Goal: Task Accomplishment & Management: Use online tool/utility

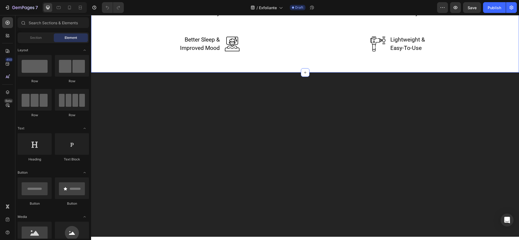
scroll to position [1094, 0]
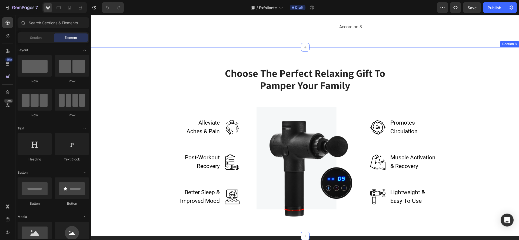
click at [474, 164] on div "Choose The Perfect Relaxing Gift To Pamper Your Family Heading Row Alleviate Ac…" at bounding box center [305, 142] width 420 height 150
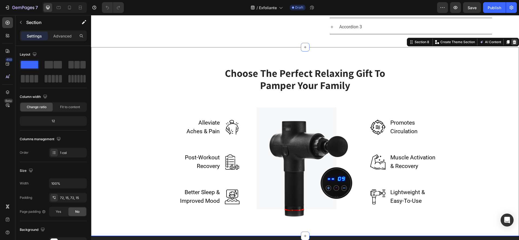
click at [513, 44] on icon at bounding box center [515, 42] width 4 height 4
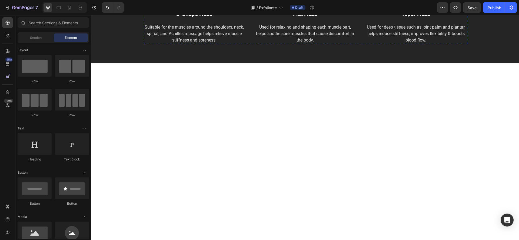
scroll to position [1135, 0]
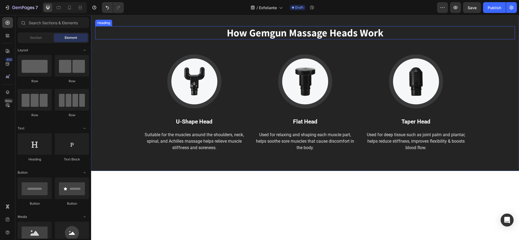
click at [493, 39] on p "How Gemgun Massage Heads Work" at bounding box center [305, 33] width 419 height 12
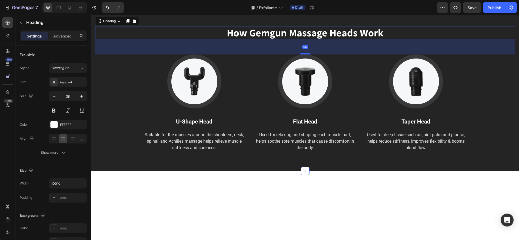
click at [498, 106] on div "How Gemgun Massage Heads Work Heading 56 Image U-Shape Head Text block Suitable…" at bounding box center [305, 89] width 428 height 165
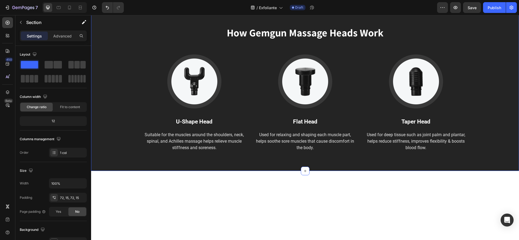
click at [511, 5] on div at bounding box center [514, 1] width 6 height 6
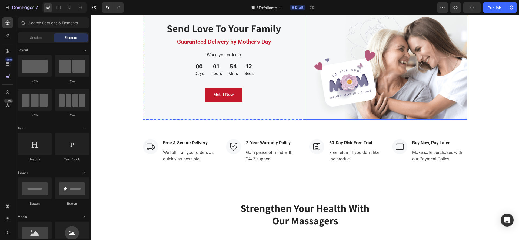
scroll to position [1459, 0]
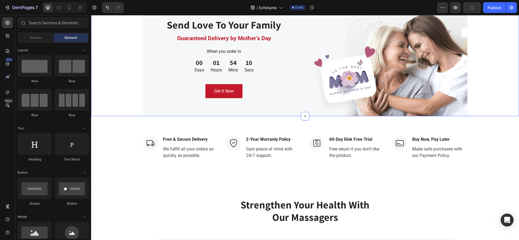
click at [491, 103] on div "Send Love To Your Family Heading Guaranteed Delivery by Mother’s Day Text block…" at bounding box center [305, 58] width 428 height 116
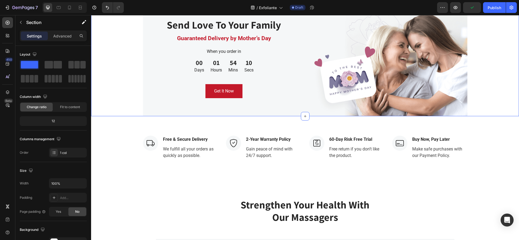
click at [491, 103] on div "Send Love To Your Family Heading Guaranteed Delivery by Mother’s Day Text block…" at bounding box center [305, 58] width 428 height 116
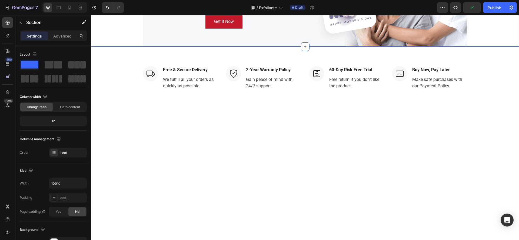
scroll to position [1337, 0]
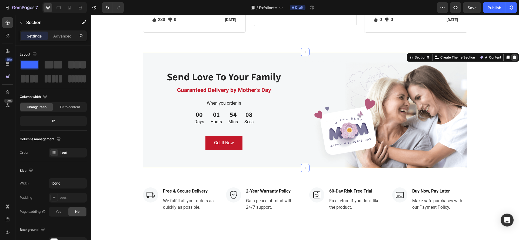
click at [511, 61] on div at bounding box center [514, 57] width 6 height 6
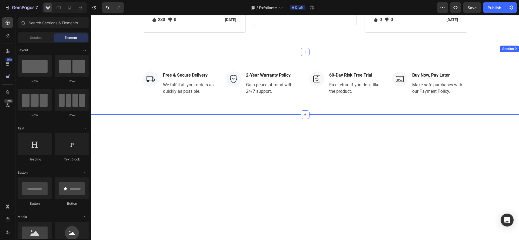
drag, startPoint x: 483, startPoint y: 131, endPoint x: 485, endPoint y: 135, distance: 4.6
click at [485, 115] on div "Image Free & Secure Delivery Text block We fulfill all your orders as quickly a…" at bounding box center [305, 83] width 428 height 63
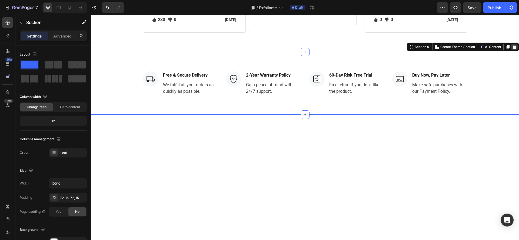
click at [513, 49] on icon at bounding box center [515, 47] width 4 height 4
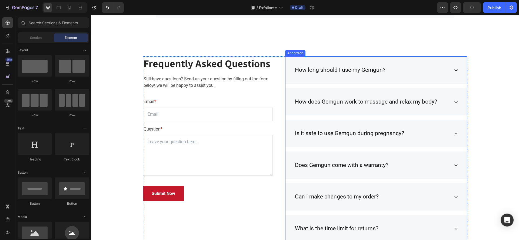
scroll to position [1581, 0]
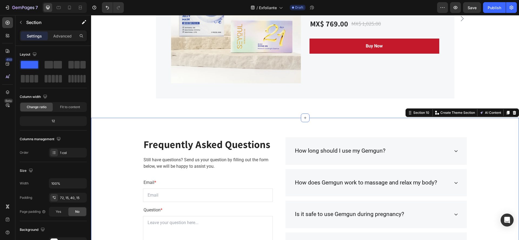
click at [511, 111] on div "Section 10 Create Theme Section AI Content Write with GemAI What would you like…" at bounding box center [461, 113] width 113 height 9
click at [513, 112] on icon at bounding box center [515, 113] width 4 height 4
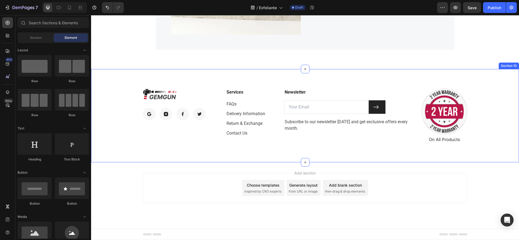
scroll to position [1548, 0]
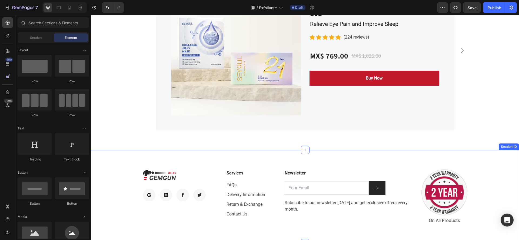
click at [464, 161] on div "Image Image Image Image Image Row Services Text block FAQs Text block Delivery …" at bounding box center [305, 196] width 428 height 93
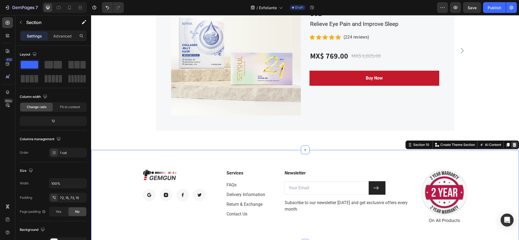
click at [511, 145] on div at bounding box center [514, 145] width 6 height 6
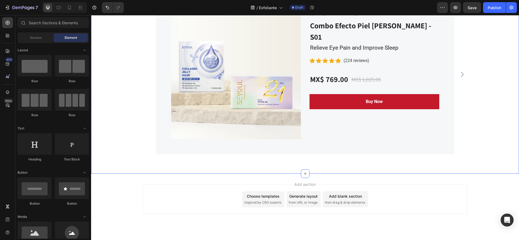
scroll to position [1334, 0]
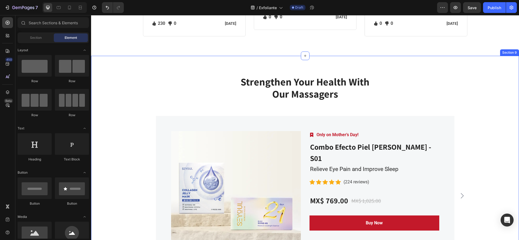
click at [475, 166] on div "Strengthen Your Health With Our Massagers Heading Row Product Images Image Only…" at bounding box center [305, 175] width 420 height 201
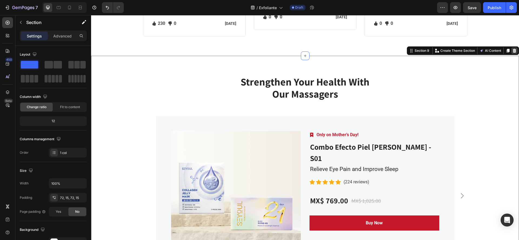
click at [511, 54] on div at bounding box center [514, 51] width 6 height 6
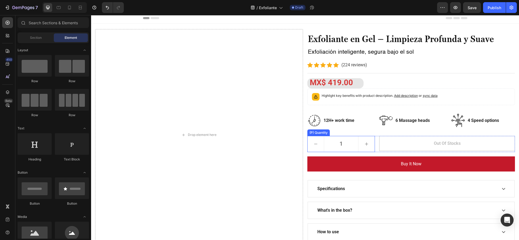
scroll to position [0, 0]
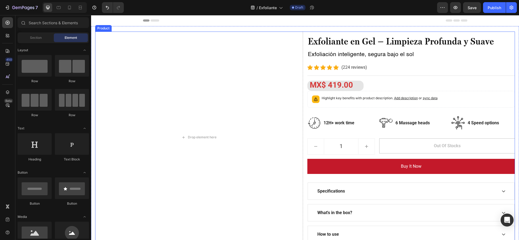
click at [358, 88] on div "Exfoliante en Gel – Limpieza Profunda y Suave Heading Exfoliación inteligente, …" at bounding box center [411, 138] width 208 height 212
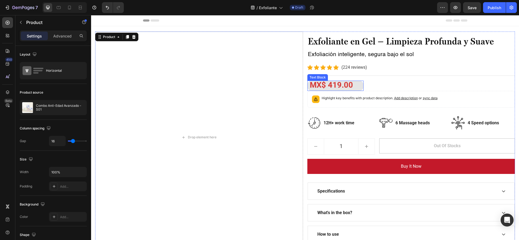
click at [356, 88] on p "MX$ 419.00" at bounding box center [335, 85] width 55 height 9
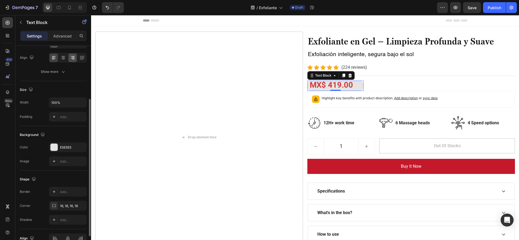
scroll to position [110, 0]
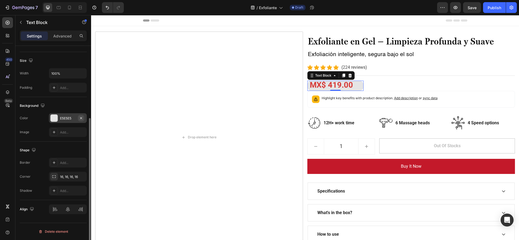
click at [80, 118] on icon "button" at bounding box center [81, 118] width 4 height 4
click at [351, 84] on strong "MX$ 419.00" at bounding box center [331, 85] width 43 height 9
drag, startPoint x: 351, startPoint y: 84, endPoint x: 305, endPoint y: 84, distance: 45.7
click at [308, 84] on p "MX$ 419.00" at bounding box center [335, 85] width 55 height 9
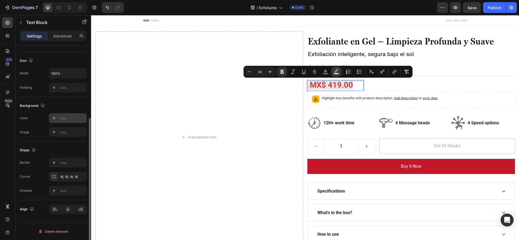
click at [335, 74] on rect "Editor contextual toolbar" at bounding box center [336, 73] width 5 height 1
type input "E5E5E5"
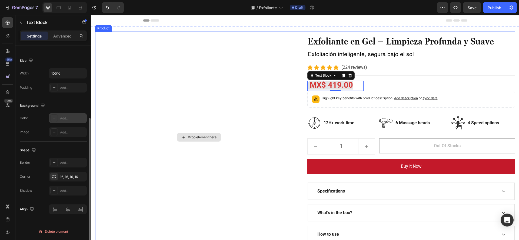
drag, startPoint x: 380, startPoint y: 129, endPoint x: 290, endPoint y: 169, distance: 98.2
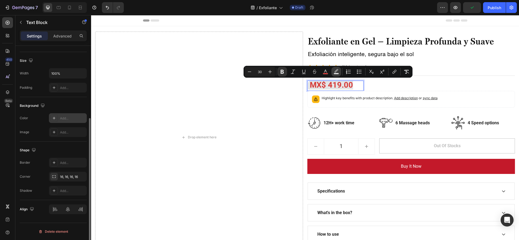
drag, startPoint x: 252, startPoint y: 71, endPoint x: 334, endPoint y: 72, distance: 83.0
click at [334, 72] on icon "Editor contextual toolbar" at bounding box center [335, 71] width 5 height 5
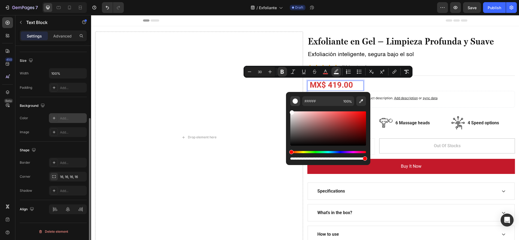
type input "FFFCFC"
drag, startPoint x: 293, startPoint y: 116, endPoint x: 291, endPoint y: 101, distance: 14.7
click at [291, 101] on div "FFFCFC 100 %" at bounding box center [328, 128] width 76 height 65
click at [446, 84] on div "Exfoliante en Gel – Limpieza Profunda y Suave Heading Exfoliación inteligente, …" at bounding box center [411, 138] width 208 height 212
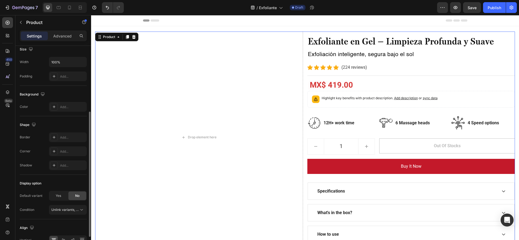
scroll to position [0, 0]
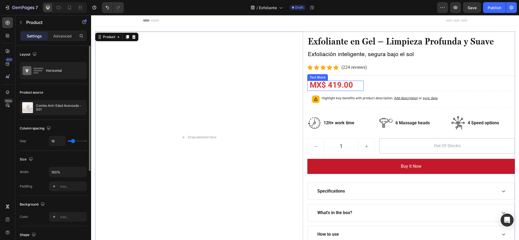
click at [347, 84] on strong "MX$ 419.00" at bounding box center [331, 85] width 43 height 9
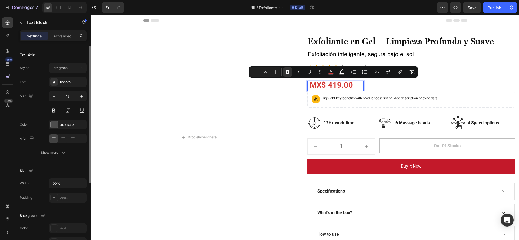
type input "30"
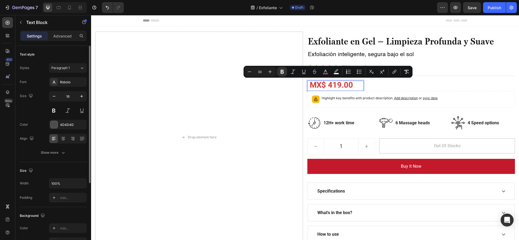
drag, startPoint x: 355, startPoint y: 86, endPoint x: 304, endPoint y: 85, distance: 50.8
click at [307, 85] on div "MX$ 419.00" at bounding box center [335, 86] width 56 height 10
click at [335, 73] on icon "Editor contextual toolbar" at bounding box center [335, 71] width 5 height 5
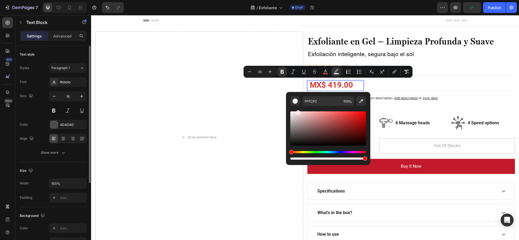
type input "FFE8E8"
drag, startPoint x: 292, startPoint y: 113, endPoint x: 297, endPoint y: 108, distance: 8.0
click at [297, 108] on div "Editor contextual toolbar" at bounding box center [328, 133] width 76 height 55
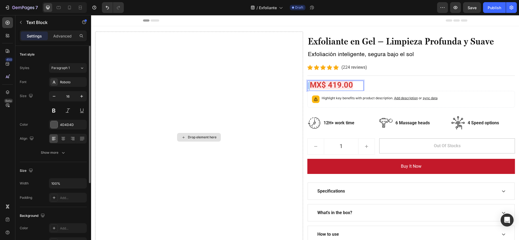
drag, startPoint x: 381, startPoint y: 112, endPoint x: 283, endPoint y: 98, distance: 98.6
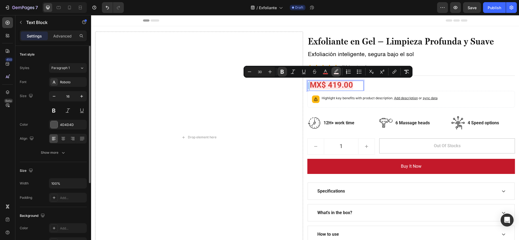
drag, startPoint x: 256, startPoint y: 69, endPoint x: 335, endPoint y: 71, distance: 79.7
click at [335, 71] on icon "Editor contextual toolbar" at bounding box center [335, 71] width 5 height 5
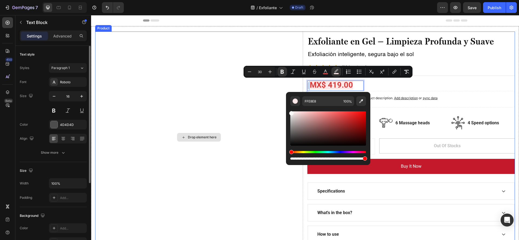
type input "F7F7F7"
drag, startPoint x: 379, startPoint y: 128, endPoint x: 278, endPoint y: 112, distance: 101.9
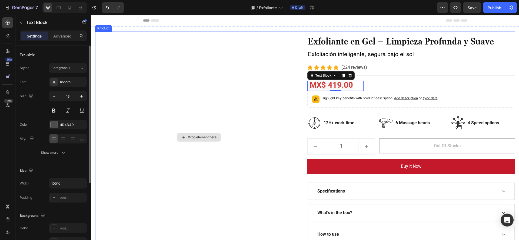
drag, startPoint x: 382, startPoint y: 126, endPoint x: 293, endPoint y: 103, distance: 91.8
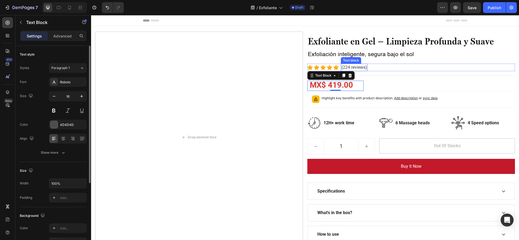
click at [415, 65] on div "Icon Icon Icon Icon Icon Icon List Hoz (224 reviews) Text block Row" at bounding box center [411, 68] width 208 height 8
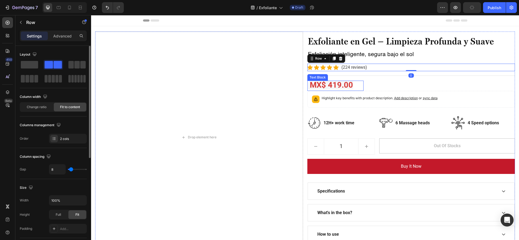
click at [355, 86] on p "MX$ 419.00" at bounding box center [335, 85] width 55 height 9
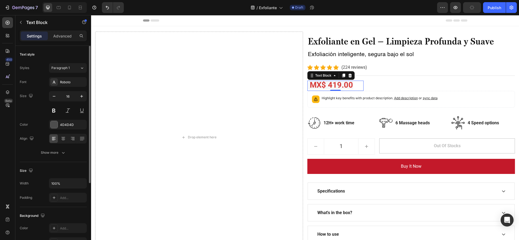
click at [355, 86] on p "MX$ 419.00" at bounding box center [335, 85] width 55 height 9
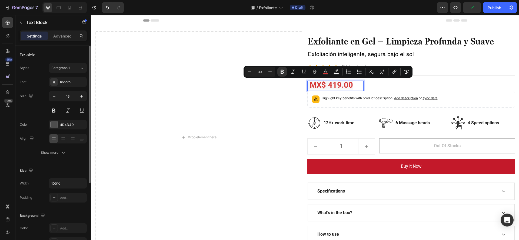
drag, startPoint x: 355, startPoint y: 86, endPoint x: 322, endPoint y: 87, distance: 32.7
click at [322, 87] on p "MX$ 419.00" at bounding box center [335, 85] width 55 height 9
click at [338, 70] on icon "Editor contextual toolbar" at bounding box center [335, 71] width 5 height 5
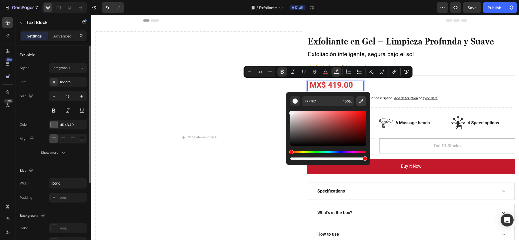
click at [361, 99] on icon "Editor contextual toolbar" at bounding box center [360, 101] width 5 height 5
type input "FFFFFF"
click at [474, 61] on div "Exfoliante en Gel – Limpieza Profunda y Suave Heading Exfoliación inteligente, …" at bounding box center [411, 138] width 208 height 212
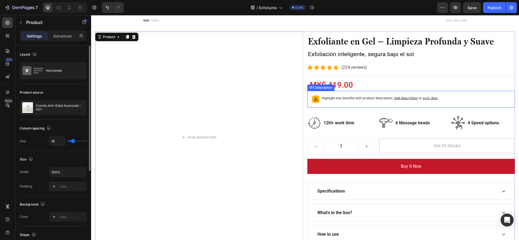
click at [404, 101] on div "Highlight key benefits with product description. Add description or sync data" at bounding box center [380, 100] width 116 height 8
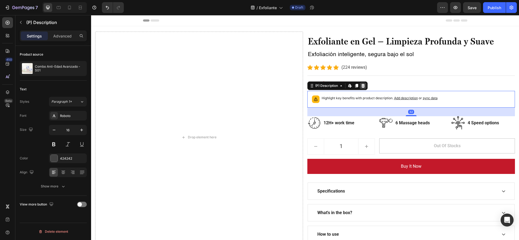
click at [361, 85] on icon at bounding box center [363, 86] width 4 height 4
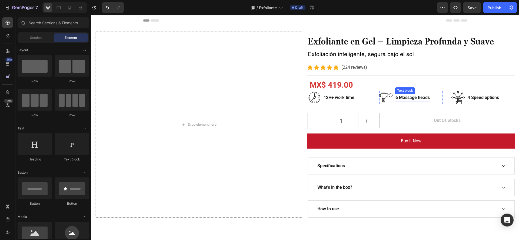
click at [403, 96] on p "6 Massage heads" at bounding box center [412, 98] width 34 height 6
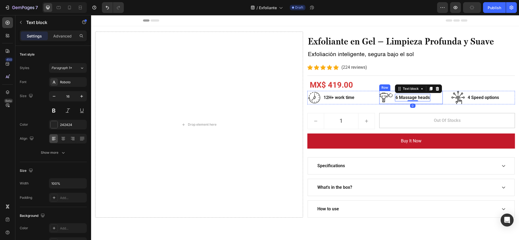
click at [431, 97] on div "Image 6 Massage heads Text block 0 Row" at bounding box center [410, 97] width 63 height 13
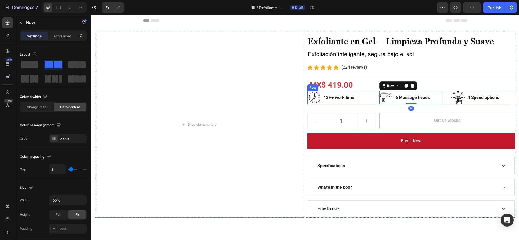
click at [438, 99] on div "Image 12H+ work time Text block Row Image 6 Massage heads Text block Row 0 Imag…" at bounding box center [411, 98] width 208 height 14
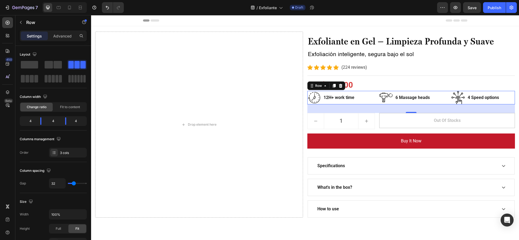
click at [339, 85] on icon at bounding box center [340, 86] width 4 height 4
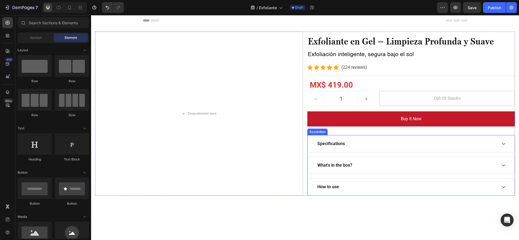
click at [501, 143] on icon at bounding box center [503, 144] width 4 height 4
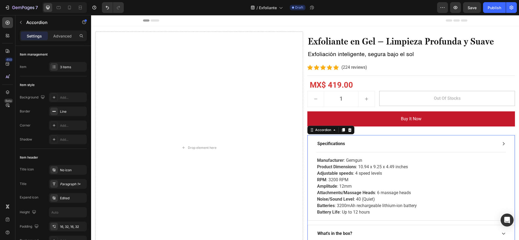
click at [503, 143] on icon at bounding box center [504, 143] width 2 height 3
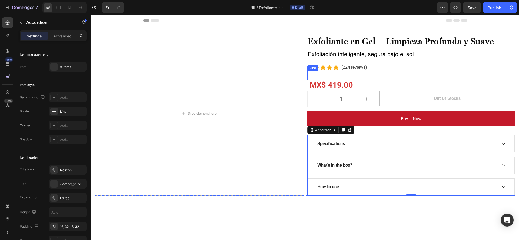
click at [382, 73] on div "Title Line" at bounding box center [411, 75] width 208 height 9
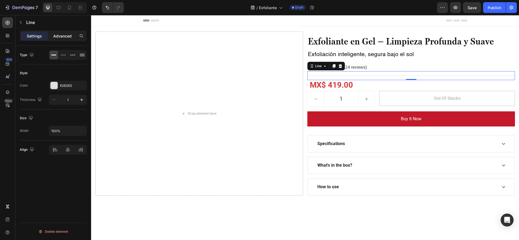
click at [61, 39] on div "Advanced" at bounding box center [62, 36] width 27 height 9
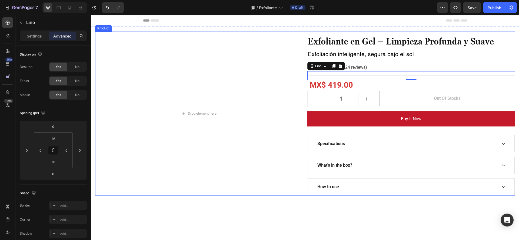
click at [362, 87] on div "Exfoliante en Gel – Limpieza Profunda y Suave Heading Exfoliación inteligente, …" at bounding box center [411, 114] width 208 height 164
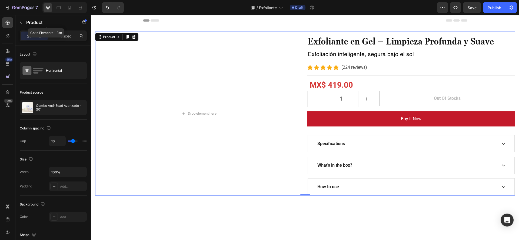
click at [19, 24] on icon "button" at bounding box center [21, 22] width 4 height 4
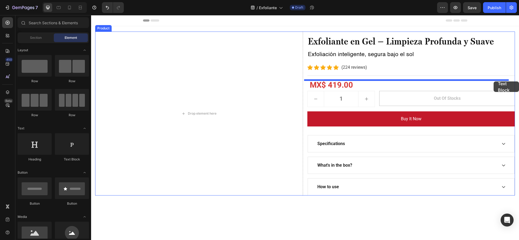
drag, startPoint x: 158, startPoint y: 173, endPoint x: 491, endPoint y: 82, distance: 345.0
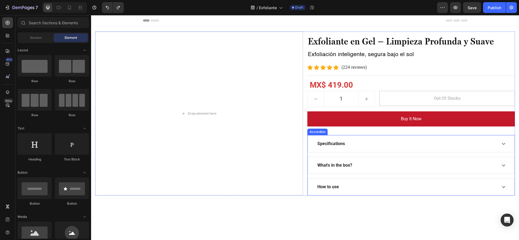
click at [353, 139] on div "Specifications" at bounding box center [411, 144] width 207 height 17
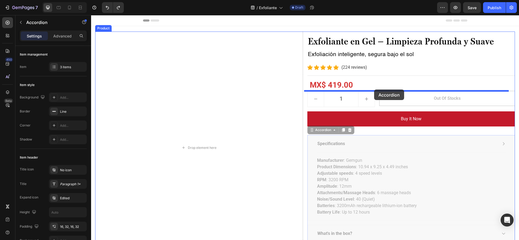
drag, startPoint x: 309, startPoint y: 155, endPoint x: 374, endPoint y: 90, distance: 92.3
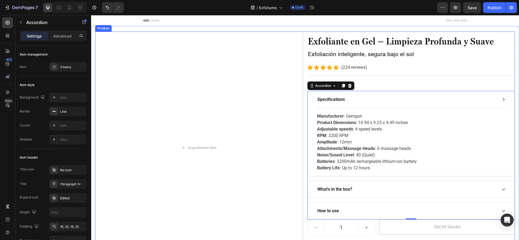
click at [493, 62] on div "Exfoliante en Gel – Limpieza Profunda y Suave Heading Exfoliación inteligente, …" at bounding box center [411, 148] width 208 height 233
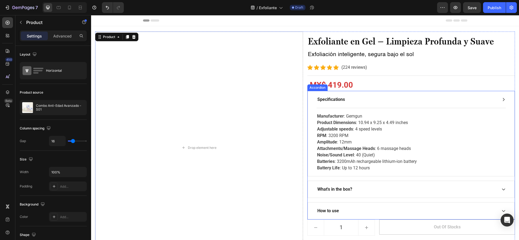
click at [360, 95] on div "Specifications" at bounding box center [411, 99] width 207 height 17
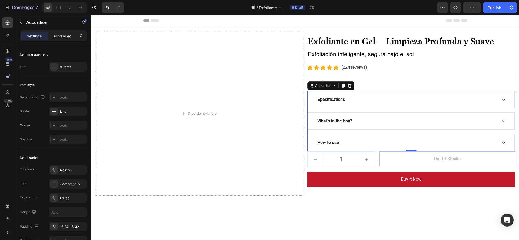
click at [53, 34] on div "Advanced" at bounding box center [62, 36] width 27 height 9
type input "100%"
type input "100"
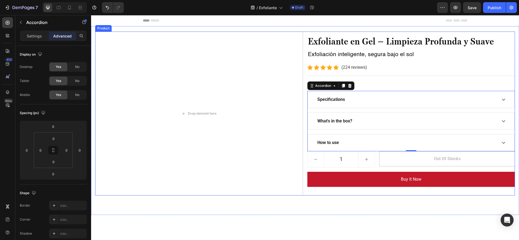
click at [361, 82] on div "Exfoliante en Gel – Limpieza Profunda y Suave Heading Exfoliación inteligente, …" at bounding box center [411, 114] width 208 height 164
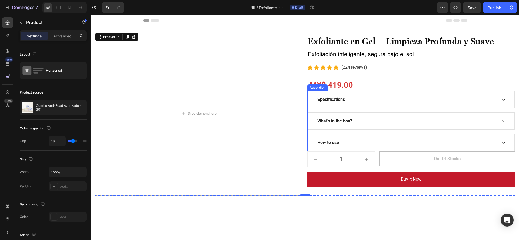
click at [360, 91] on div "Specifications" at bounding box center [410, 99] width 207 height 17
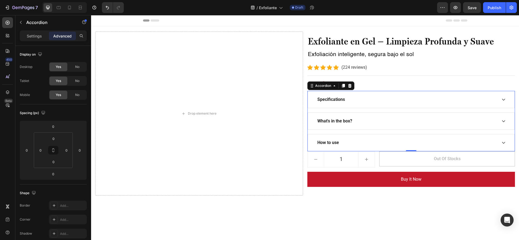
click at [313, 111] on div "Specifications What's in the box? How to use" at bounding box center [411, 121] width 208 height 61
click at [53, 140] on input "0" at bounding box center [53, 139] width 11 height 8
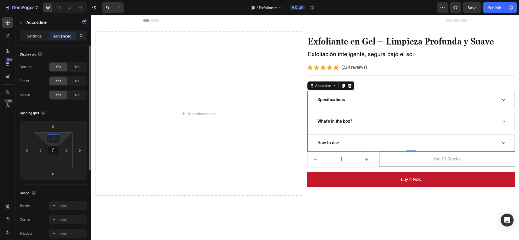
type input "16"
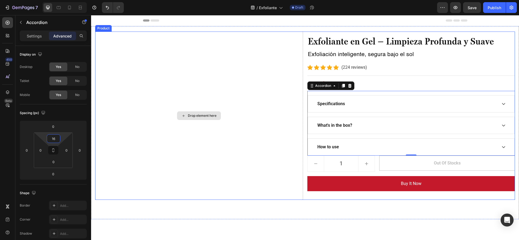
click at [162, 125] on div "Drop element here" at bounding box center [199, 116] width 208 height 169
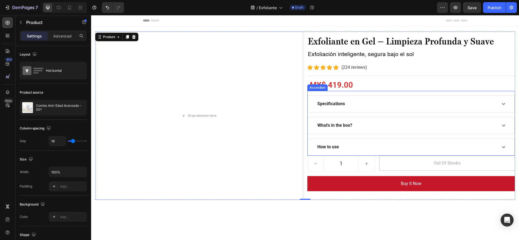
click at [501, 103] on icon at bounding box center [503, 104] width 4 height 4
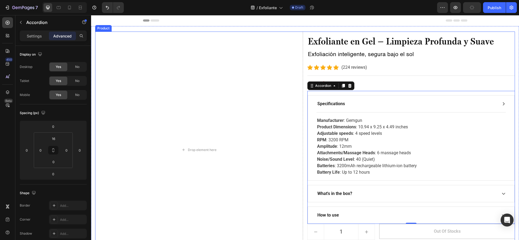
click at [389, 81] on div "Exfoliante en Gel – Limpieza Profunda y Suave Heading Exfoliación inteligente, …" at bounding box center [411, 150] width 208 height 237
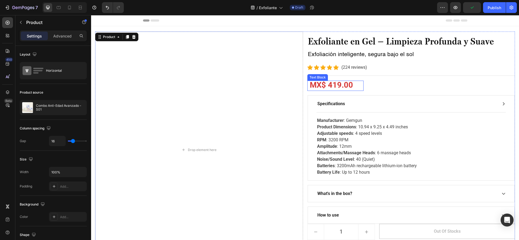
click at [352, 81] on p "MX$ 419.00" at bounding box center [335, 85] width 55 height 9
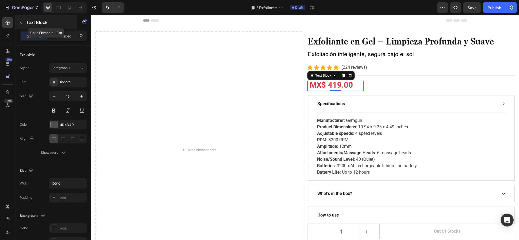
click at [22, 22] on icon "button" at bounding box center [21, 22] width 4 height 4
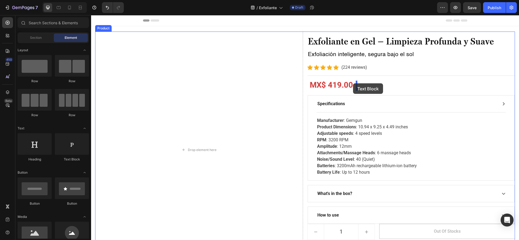
drag, startPoint x: 153, startPoint y: 162, endPoint x: 353, endPoint y: 83, distance: 214.5
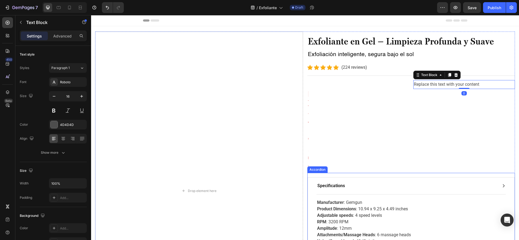
click at [348, 126] on div "MX$ 419.00 Text Block" at bounding box center [358, 126] width 102 height 93
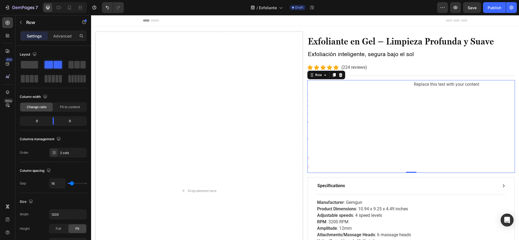
click at [307, 97] on div "MX$ 419.00 Text Block" at bounding box center [358, 126] width 102 height 93
click at [349, 95] on div "MX$ 419.00 Text Block" at bounding box center [358, 126] width 102 height 93
click at [108, 4] on button "Undo/Redo" at bounding box center [107, 7] width 11 height 11
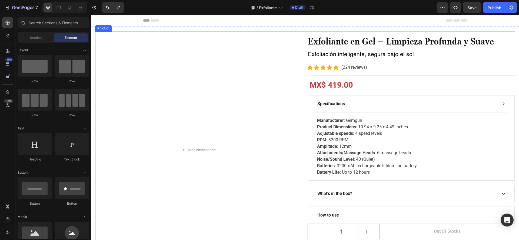
click at [359, 85] on div "Exfoliante en Gel – Limpieza Profunda y Suave Heading Exfoliación inteligente, …" at bounding box center [411, 150] width 208 height 237
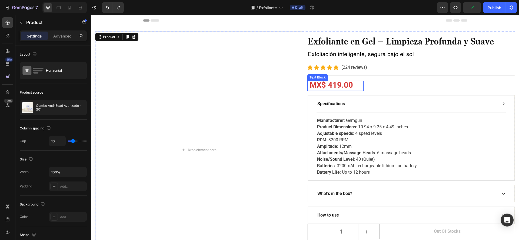
click at [351, 81] on strong "MX$ 419.00" at bounding box center [331, 85] width 43 height 9
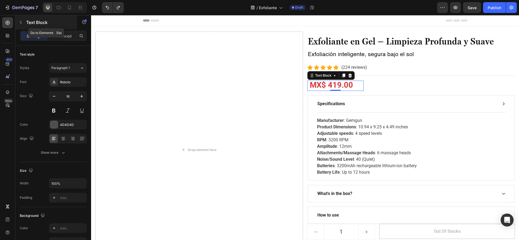
click at [19, 22] on icon "button" at bounding box center [21, 22] width 4 height 4
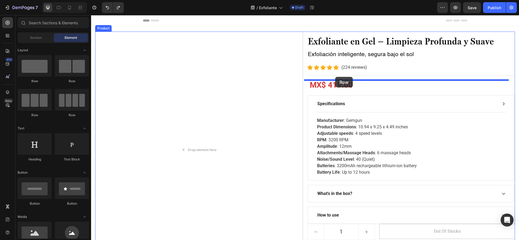
drag, startPoint x: 153, startPoint y: 80, endPoint x: 335, endPoint y: 77, distance: 181.6
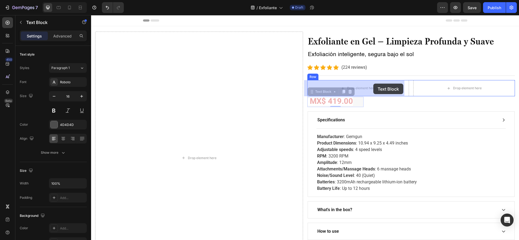
drag, startPoint x: 332, startPoint y: 104, endPoint x: 372, endPoint y: 84, distance: 44.5
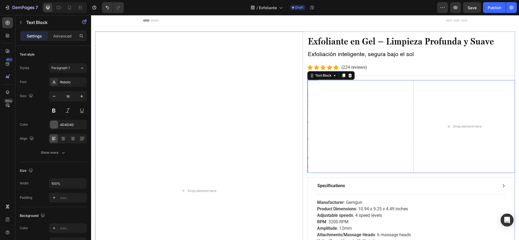
click at [404, 84] on div "MX$ 419.00 Text Block 0 Drop element here Row" at bounding box center [411, 126] width 208 height 93
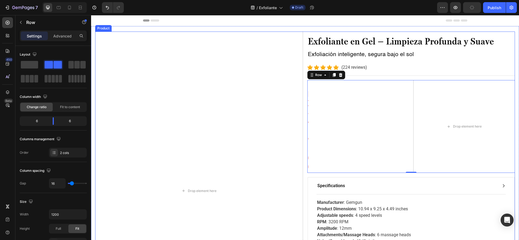
click at [303, 162] on div "Drop element here Exfoliante en Gel – Limpieza Profunda y Suave Heading Exfolia…" at bounding box center [305, 191] width 420 height 319
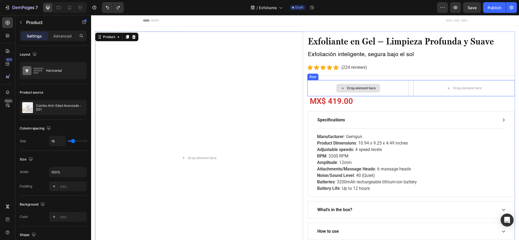
click at [364, 89] on div "Drop element here" at bounding box center [361, 88] width 29 height 4
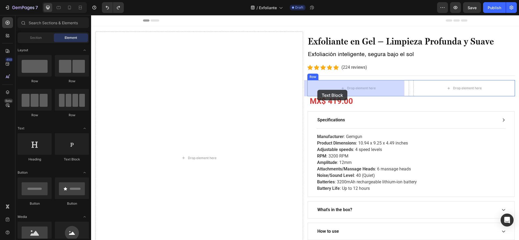
drag, startPoint x: 169, startPoint y: 160, endPoint x: 317, endPoint y: 90, distance: 164.1
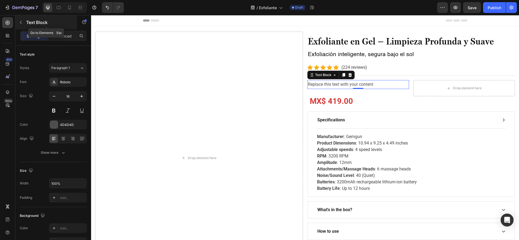
click at [21, 20] on button "button" at bounding box center [20, 22] width 9 height 9
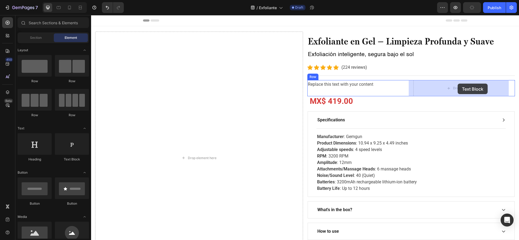
drag, startPoint x: 153, startPoint y: 163, endPoint x: 457, endPoint y: 84, distance: 314.2
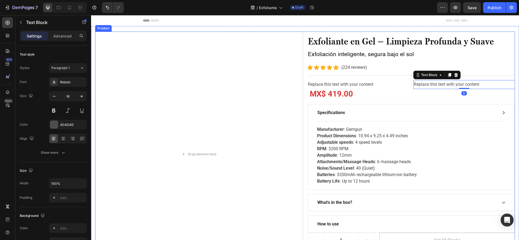
click at [399, 90] on div "Exfoliante en Gel – Limpieza Profunda y Suave Heading Exfoliación inteligente, …" at bounding box center [411, 155] width 208 height 246
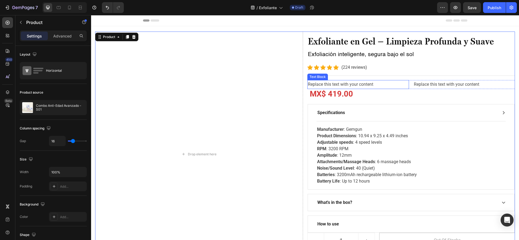
click at [403, 86] on div "Replace this text with your content" at bounding box center [358, 84] width 102 height 9
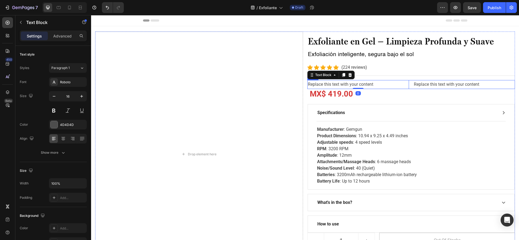
click at [405, 86] on div "Replace this text with your content Text Block 0 Replace this text with your co…" at bounding box center [411, 84] width 208 height 9
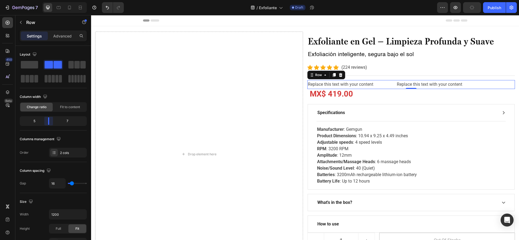
drag, startPoint x: 55, startPoint y: 120, endPoint x: 248, endPoint y: 105, distance: 193.8
click at [50, 0] on body "7 Version history / Exfoliante Draft Preview Publish 450 Beta Sections(18) Elem…" at bounding box center [259, 0] width 519 height 0
click at [341, 90] on strong "MX$ 419.00" at bounding box center [331, 93] width 43 height 9
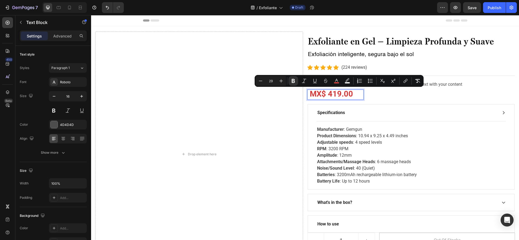
type input "30"
copy strong "Rich Text Editor. Editing area: main"
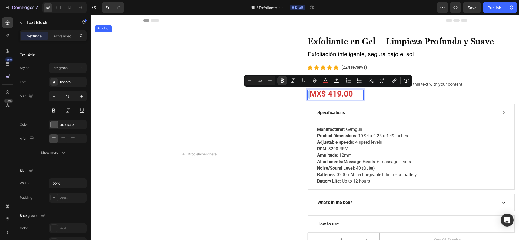
click at [367, 95] on div "Exfoliante en Gel – Limpieza Profunda y Suave Heading Exfoliación inteligente, …" at bounding box center [411, 155] width 208 height 246
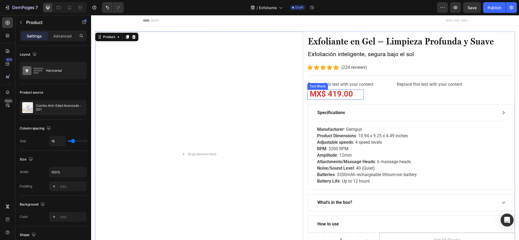
click at [356, 96] on p "MX$ 419.00" at bounding box center [335, 94] width 55 height 9
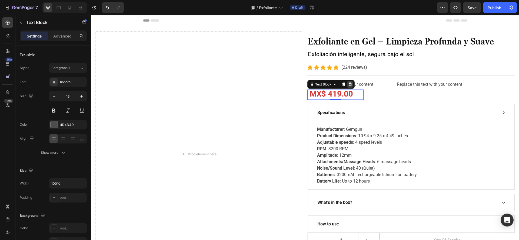
click at [347, 82] on div at bounding box center [350, 84] width 6 height 6
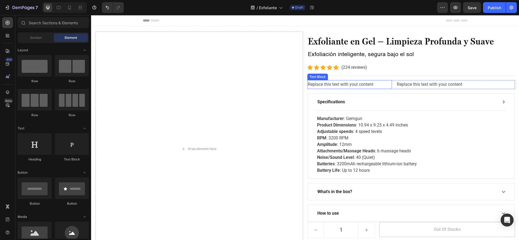
click at [346, 83] on div "Replace this text with your content" at bounding box center [349, 84] width 85 height 9
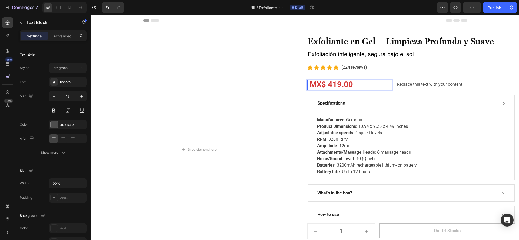
click at [310, 86] on strong "MX$ 419.00" at bounding box center [331, 84] width 43 height 9
click at [396, 90] on div "Replace this text with your content Text Block" at bounding box center [455, 85] width 119 height 10
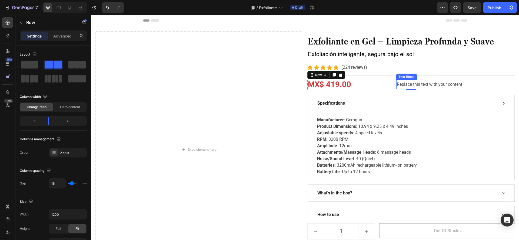
click at [398, 85] on div "Replace this text with your content" at bounding box center [455, 84] width 119 height 9
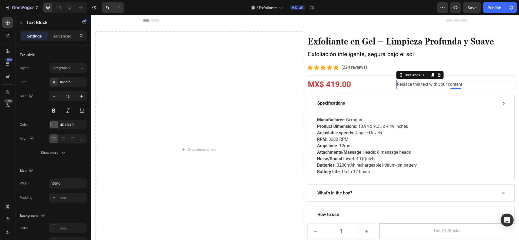
click at [423, 80] on div "Title Line" at bounding box center [411, 75] width 208 height 9
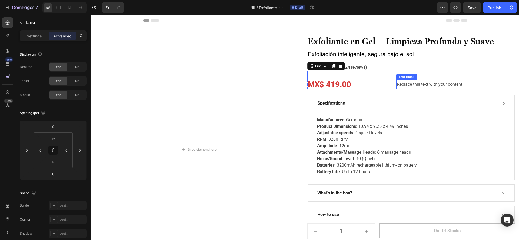
click at [424, 82] on div "Replace this text with your content" at bounding box center [455, 84] width 119 height 9
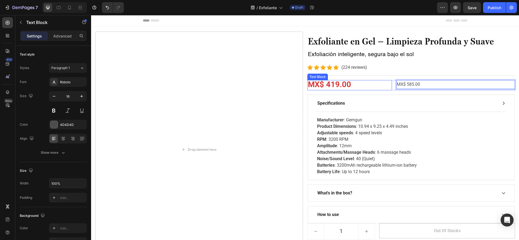
click at [383, 87] on p "MX$ 419.00" at bounding box center [350, 85] width 84 height 9
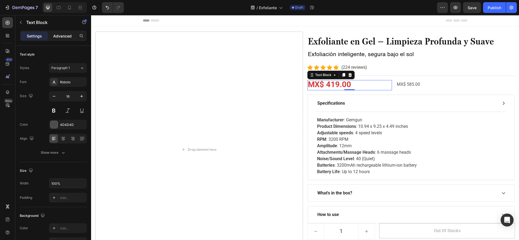
click at [62, 32] on div "Advanced" at bounding box center [62, 36] width 27 height 9
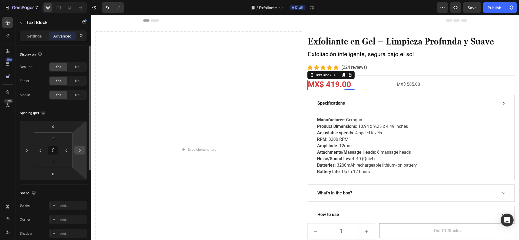
click at [81, 147] on input "0" at bounding box center [80, 150] width 8 height 8
type input "-4"
type input "-70"
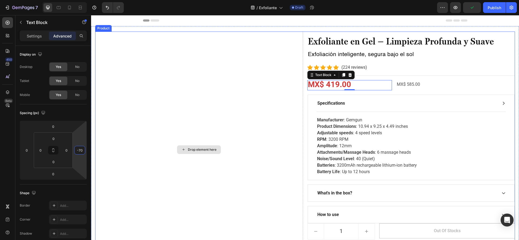
click at [265, 135] on div "Drop element here" at bounding box center [199, 150] width 208 height 236
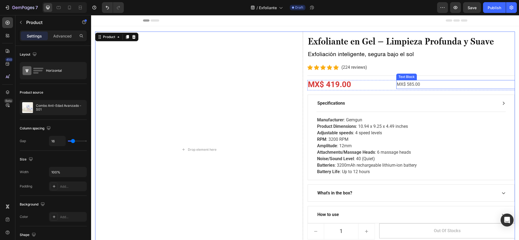
click at [427, 85] on p "MX$ 585.00" at bounding box center [456, 85] width 118 height 8
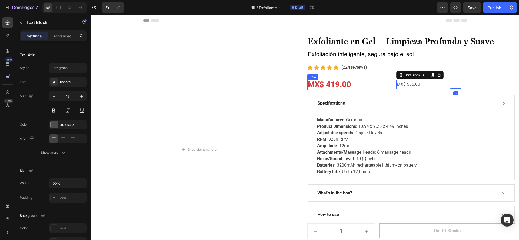
click at [390, 89] on div "MX$ 419.00 Text Block MX$ 585.00 Text Block 0 Row" at bounding box center [411, 85] width 208 height 10
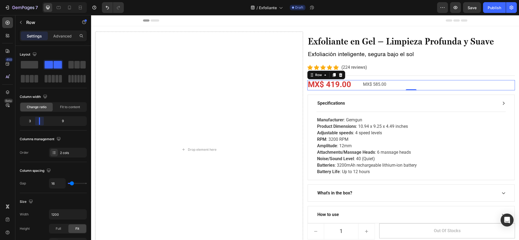
drag, startPoint x: 44, startPoint y: 118, endPoint x: 35, endPoint y: 118, distance: 9.5
click at [35, 0] on body "7 Version history / Exfoliante Draft Preview Save Publish 450 Beta Sections(18)…" at bounding box center [259, 0] width 519 height 0
drag, startPoint x: 73, startPoint y: 188, endPoint x: 52, endPoint y: 188, distance: 21.1
click at [52, 188] on div "16" at bounding box center [68, 184] width 38 height 10
type input "0"
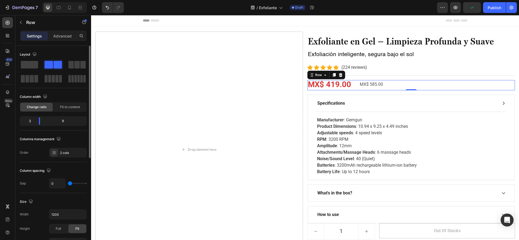
drag, startPoint x: 70, startPoint y: 183, endPoint x: 43, endPoint y: 182, distance: 27.0
type input "0"
click at [68, 183] on input "range" at bounding box center [77, 183] width 19 height 1
click at [361, 85] on p "MX$ 585.00" at bounding box center [437, 85] width 155 height 8
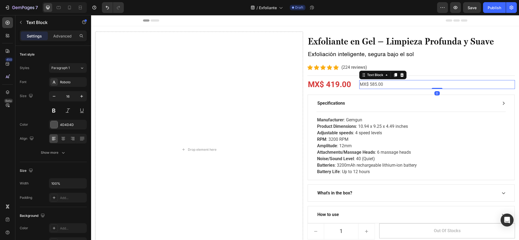
click at [383, 80] on div "MX$ 585.00" at bounding box center [437, 84] width 156 height 9
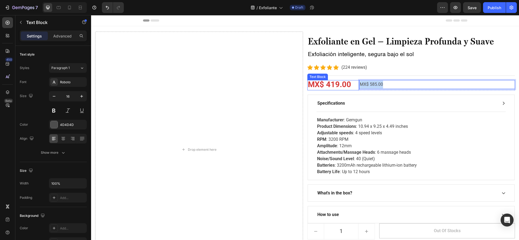
drag, startPoint x: 382, startPoint y: 85, endPoint x: 353, endPoint y: 86, distance: 28.7
click at [353, 86] on div "MX$ 419.00 Text Block MX$ 585.00 Text Block 0 Row" at bounding box center [411, 85] width 208 height 10
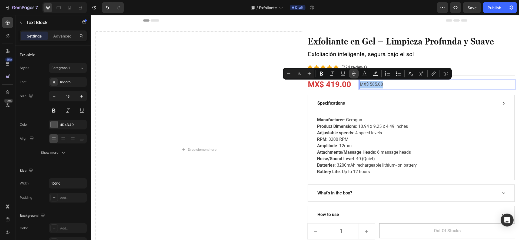
click at [354, 75] on icon "Editor contextual toolbar" at bounding box center [353, 73] width 5 height 5
click at [317, 71] on button "Bold" at bounding box center [321, 74] width 10 height 10
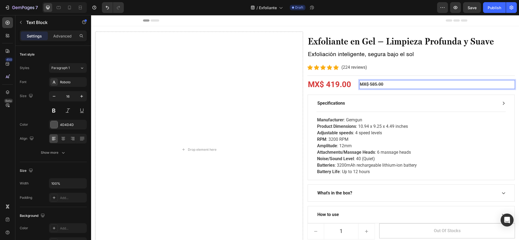
click at [393, 86] on p "MX$ 585.00" at bounding box center [437, 85] width 155 height 8
drag, startPoint x: 391, startPoint y: 86, endPoint x: 353, endPoint y: 85, distance: 38.4
click at [353, 85] on div "MX$ 419.00 Text Block MX$ 585.00 Text Block 0 Row" at bounding box center [411, 85] width 208 height 10
click at [357, 101] on div "Specifications" at bounding box center [406, 103] width 181 height 8
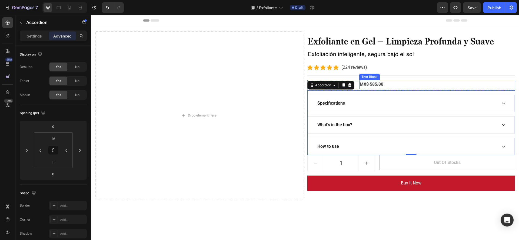
click at [390, 83] on p "MX$ 585.00" at bounding box center [437, 85] width 155 height 8
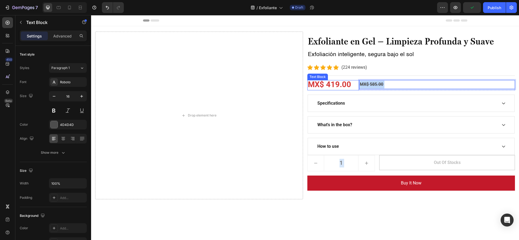
drag, startPoint x: 390, startPoint y: 83, endPoint x: 338, endPoint y: 83, distance: 51.6
click at [338, 83] on div "MX$ 419.00 Text Block MX$ 585.00 Text Block 0 Row" at bounding box center [411, 85] width 208 height 10
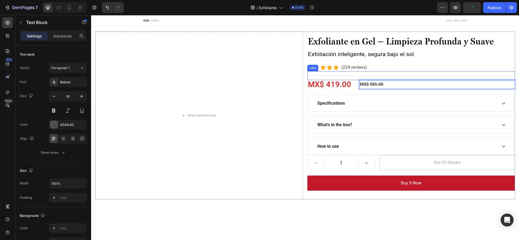
click at [389, 80] on div "MX$ 585.00" at bounding box center [437, 84] width 156 height 9
click at [386, 85] on p "MX$ 585.00" at bounding box center [437, 85] width 155 height 8
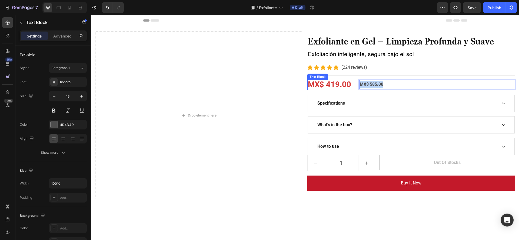
drag, startPoint x: 386, startPoint y: 85, endPoint x: 353, endPoint y: 88, distance: 32.5
click at [353, 88] on div "MX$ 419.00 Text Block MX$ 585.00 Text Block 0 Row" at bounding box center [411, 85] width 208 height 10
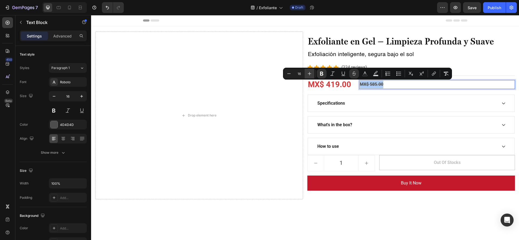
click at [310, 76] on icon "Editor contextual toolbar" at bounding box center [309, 73] width 5 height 5
click at [289, 75] on icon "Editor contextual toolbar" at bounding box center [288, 73] width 5 height 5
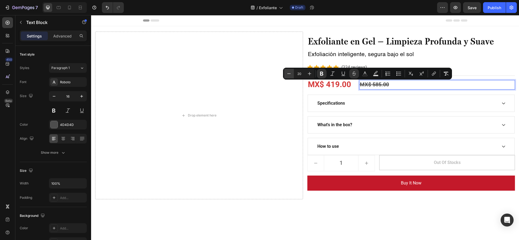
type input "19"
click at [313, 97] on div "Specifications" at bounding box center [411, 103] width 207 height 17
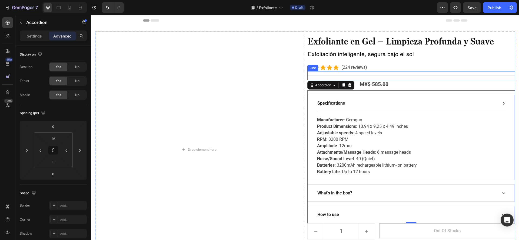
click at [416, 70] on div "Icon Icon Icon Icon Icon Icon List Hoz (224 reviews) Text block Row" at bounding box center [411, 68] width 208 height 8
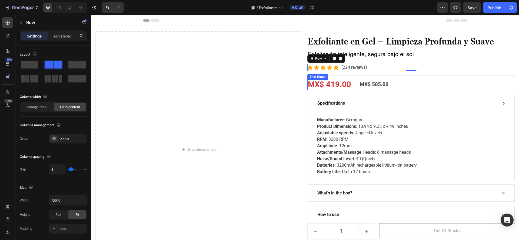
click at [353, 85] on p "MX$ 419.00" at bounding box center [333, 85] width 51 height 9
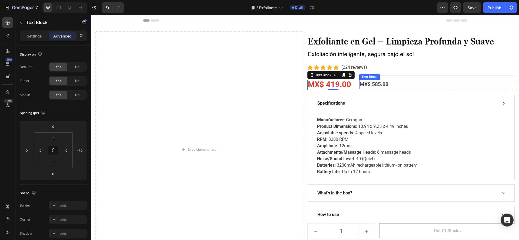
click at [360, 88] on p "MX$ 585.00" at bounding box center [437, 85] width 155 height 8
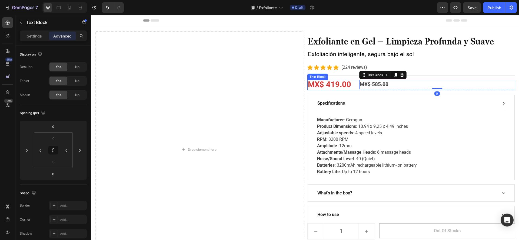
click at [353, 88] on p "MX$ 419.00" at bounding box center [333, 85] width 51 height 9
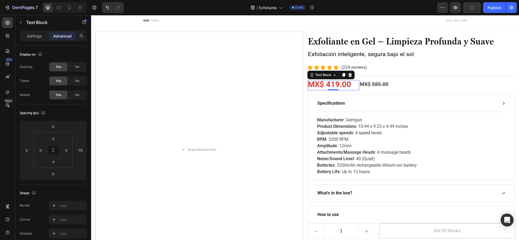
click at [360, 88] on p "MX$ 585.00" at bounding box center [437, 85] width 155 height 8
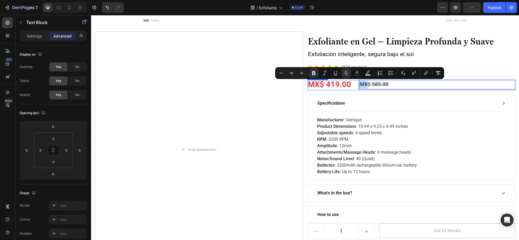
click at [354, 88] on p "MX$ 419.00" at bounding box center [333, 85] width 51 height 9
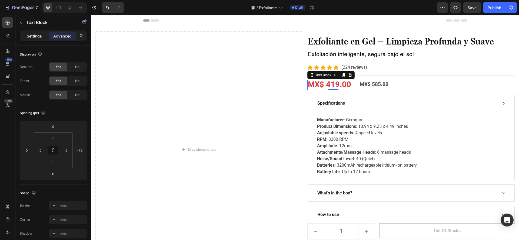
click at [22, 35] on div "Settings" at bounding box center [34, 36] width 27 height 9
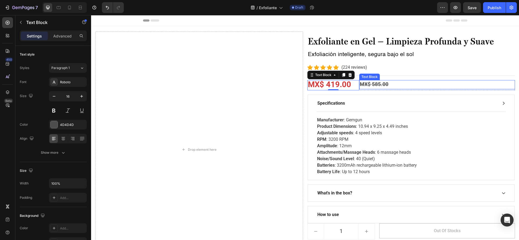
click at [360, 82] on strong "MX$ 585.00" at bounding box center [374, 84] width 29 height 6
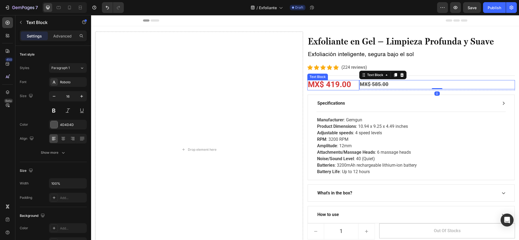
click at [353, 82] on p "MX$ 419.00" at bounding box center [333, 85] width 51 height 9
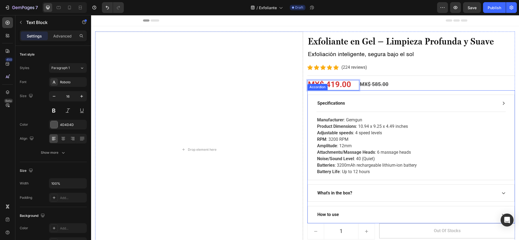
click at [350, 105] on div "Specifications" at bounding box center [406, 103] width 181 height 8
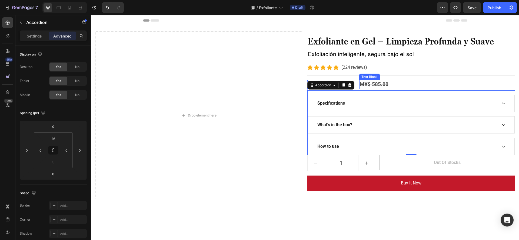
click at [395, 61] on div "Exfoliante en Gel – Limpieza Profunda y Suave Heading Exfoliación inteligente, …" at bounding box center [411, 116] width 208 height 168
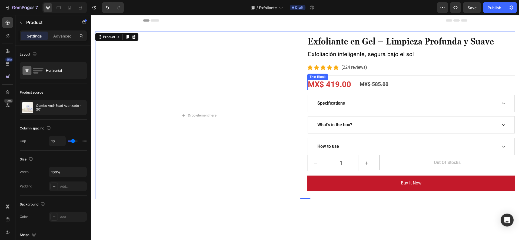
click at [352, 88] on p "MX$ 419.00" at bounding box center [333, 85] width 51 height 9
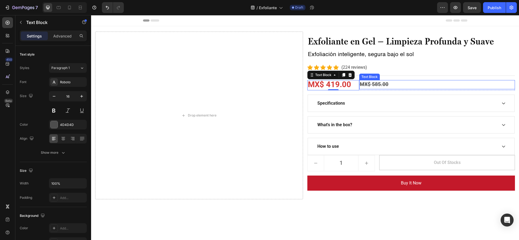
click at [360, 88] on p "MX$ 585.00" at bounding box center [437, 85] width 155 height 8
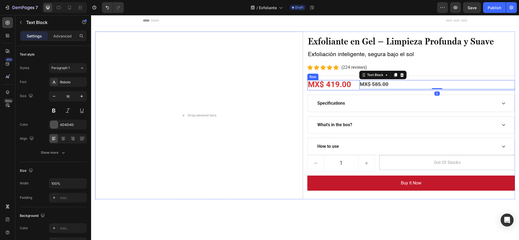
click at [386, 90] on div "MX$ 585.00 Text Block 0" at bounding box center [437, 85] width 156 height 10
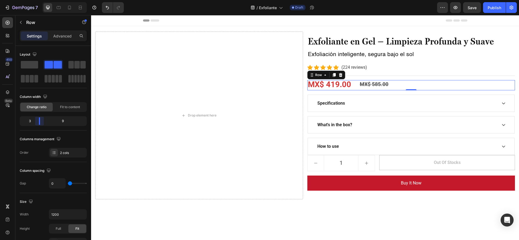
drag, startPoint x: 41, startPoint y: 121, endPoint x: 372, endPoint y: 77, distance: 333.7
click at [37, 0] on body "7 Version history / Exfoliante Draft Preview Save Publish 450 Beta Sections(18)…" at bounding box center [259, 0] width 519 height 0
click at [403, 83] on p "MX$ 585.00" at bounding box center [437, 85] width 155 height 8
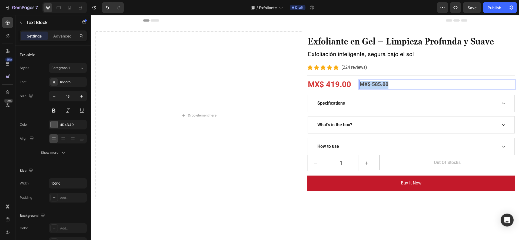
drag, startPoint x: 382, startPoint y: 82, endPoint x: 347, endPoint y: 82, distance: 34.3
click at [347, 82] on div "MX$ 419.00 Text Block MX$ 585.00 Text Block 0 Row" at bounding box center [411, 85] width 208 height 10
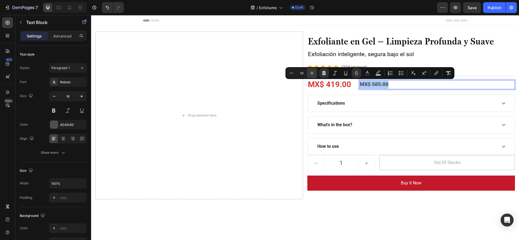
click at [312, 70] on button "Plus" at bounding box center [312, 73] width 10 height 10
click at [312, 69] on button "Plus" at bounding box center [312, 73] width 10 height 10
type input "23"
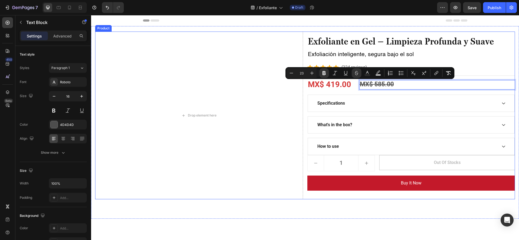
click at [299, 103] on div "Drop element here" at bounding box center [199, 116] width 208 height 168
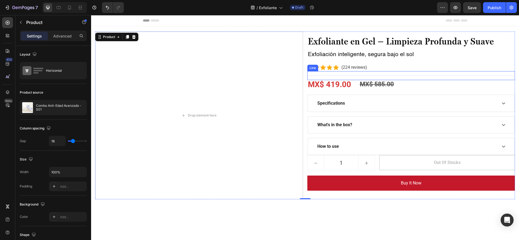
click at [406, 83] on p "MX$ 585.00" at bounding box center [437, 85] width 155 height 8
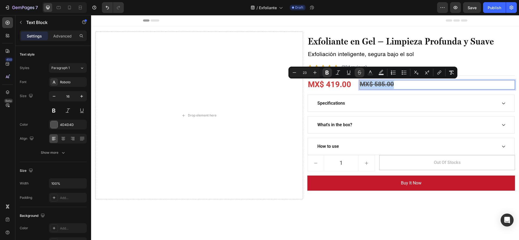
drag, startPoint x: 406, startPoint y: 83, endPoint x: 355, endPoint y: 83, distance: 51.1
click at [359, 83] on div "MX$ 585.00" at bounding box center [437, 84] width 156 height 9
click at [327, 71] on icon "Editor contextual toolbar" at bounding box center [326, 72] width 5 height 5
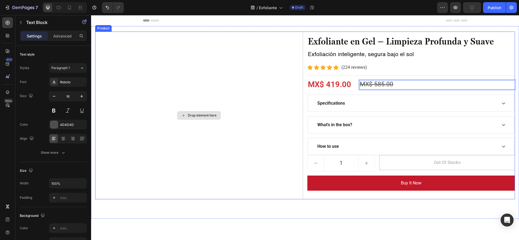
click at [293, 87] on div "Drop element here" at bounding box center [199, 116] width 208 height 168
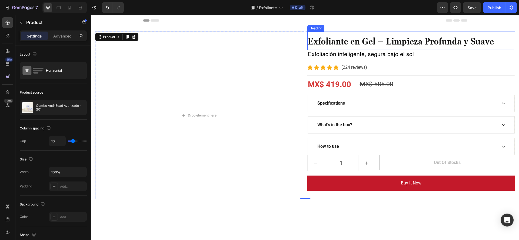
click at [409, 41] on strong "Exfoliante en Gel – Limpieza Profunda y Suave" at bounding box center [401, 41] width 186 height 11
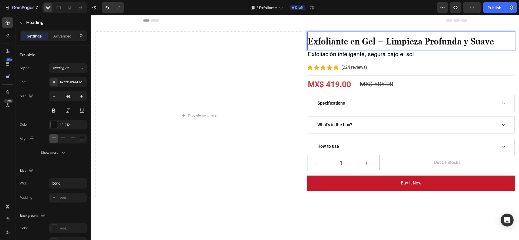
click at [490, 36] on p "Exfoliante en Gel – Limpieza Profunda y Suave" at bounding box center [411, 40] width 207 height 17
drag, startPoint x: 490, startPoint y: 36, endPoint x: 491, endPoint y: 39, distance: 3.9
click at [491, 39] on p "Exfoliante en Gel – Limpieza Profunda y Suave" at bounding box center [411, 40] width 207 height 17
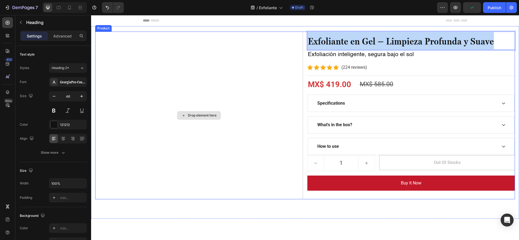
drag, startPoint x: 491, startPoint y: 39, endPoint x: 231, endPoint y: 46, distance: 260.3
click at [231, 46] on div "Drop element here Exfoliante en Gel – Limpieza Profunda y Suave Heading 0 Exfol…" at bounding box center [305, 116] width 420 height 168
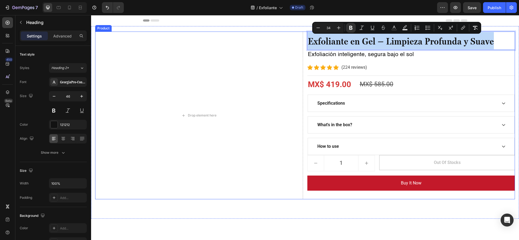
click at [379, 62] on div "Exfoliante en Gel – Limpieza Profunda y Suave Heading 0 Exfoliación inteligente…" at bounding box center [411, 116] width 208 height 168
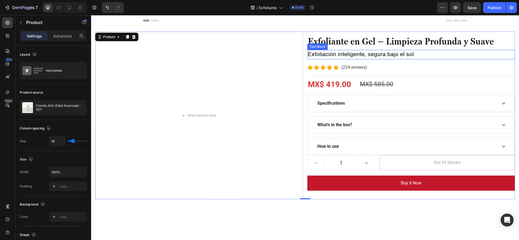
click at [396, 50] on div "Exfoliación inteligente, segura bajo el sol" at bounding box center [411, 55] width 208 height 10
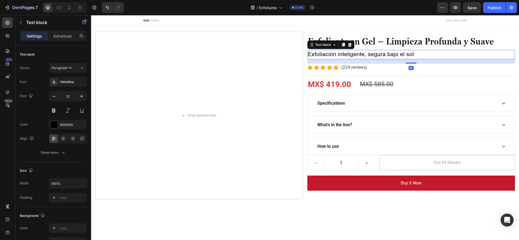
click at [416, 56] on p "Exfoliación inteligente, segura bajo el sol" at bounding box center [411, 55] width 207 height 9
click at [416, 57] on p "Exfoliación inteligente, segura bajo el sol" at bounding box center [411, 55] width 207 height 9
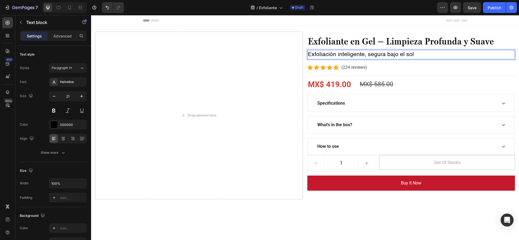
drag, startPoint x: 416, startPoint y: 57, endPoint x: 284, endPoint y: 59, distance: 132.4
click at [413, 57] on p "Exfoliación inteligente, segura bajo el sol" at bounding box center [411, 55] width 207 height 9
click at [284, 58] on div "Drop element here" at bounding box center [199, 116] width 208 height 168
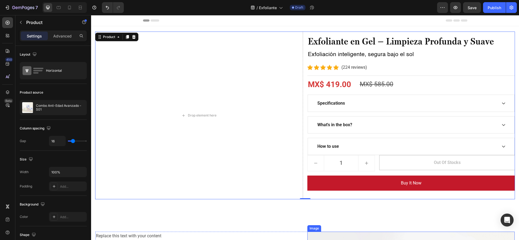
scroll to position [162, 0]
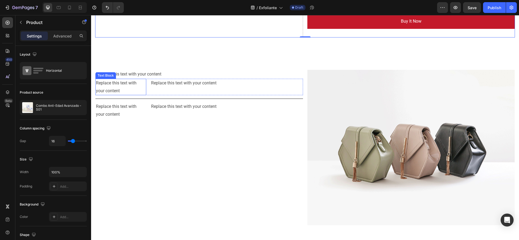
click at [106, 89] on div "Replace this text with your content" at bounding box center [120, 87] width 51 height 17
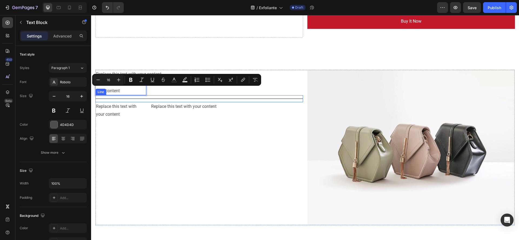
click at [166, 100] on div "Title Line" at bounding box center [199, 98] width 208 height 7
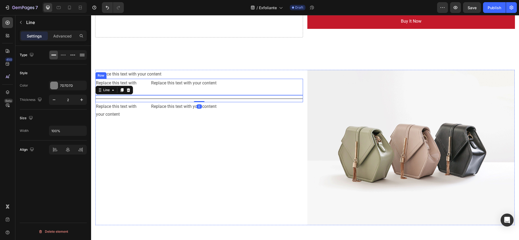
click at [167, 93] on div "Replace this text with your content Text Block" at bounding box center [226, 87] width 152 height 17
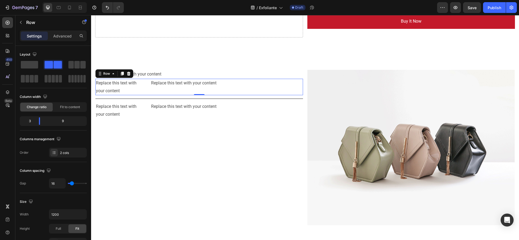
click at [167, 93] on div "Replace this text with your content Text Block" at bounding box center [226, 87] width 152 height 17
click at [139, 93] on p "Replace this text with your content" at bounding box center [121, 87] width 50 height 16
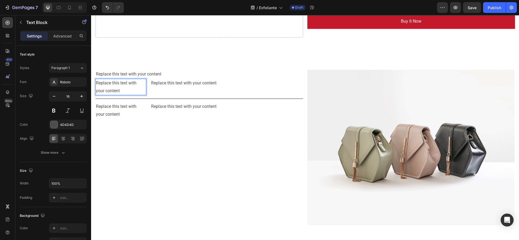
drag, startPoint x: 139, startPoint y: 94, endPoint x: 128, endPoint y: 91, distance: 11.1
click at [128, 91] on p "Replace this text with your content" at bounding box center [121, 87] width 50 height 16
click at [345, 141] on img at bounding box center [411, 148] width 208 height 156
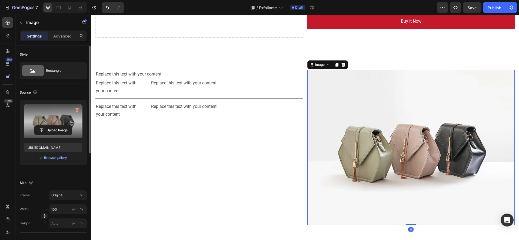
click at [44, 123] on label at bounding box center [53, 122] width 58 height 34
click at [44, 126] on input "file" at bounding box center [53, 130] width 37 height 9
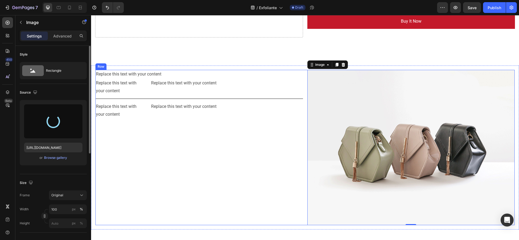
type input "[URL][DOMAIN_NAME]"
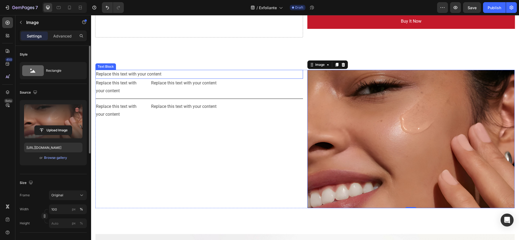
click at [172, 73] on div "Replace this text with your content" at bounding box center [199, 74] width 208 height 9
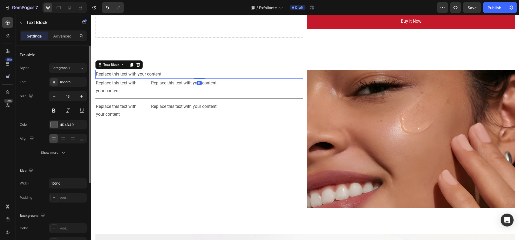
click at [172, 73] on div "Replace this text with your content" at bounding box center [199, 74] width 208 height 9
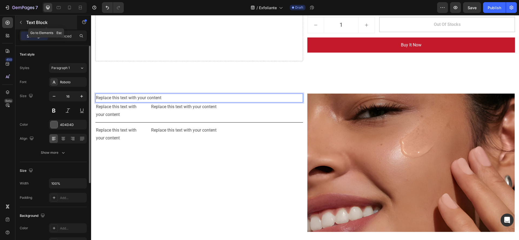
click at [19, 21] on icon "button" at bounding box center [21, 22] width 4 height 4
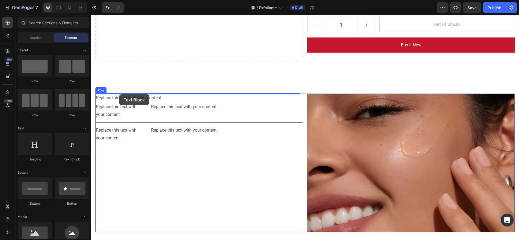
drag, startPoint x: 152, startPoint y: 168, endPoint x: 119, endPoint y: 95, distance: 80.1
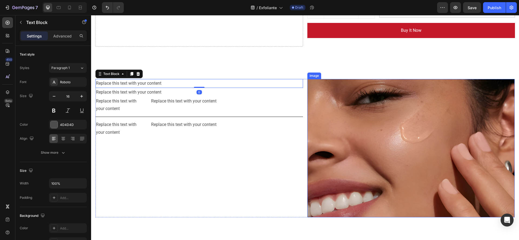
scroll to position [153, 0]
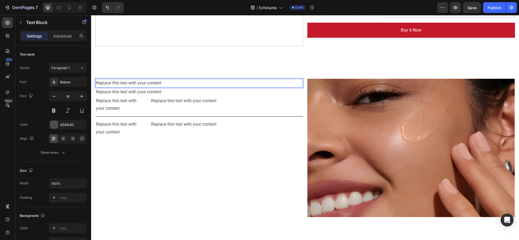
click at [179, 81] on div "Replace this text with your content" at bounding box center [199, 83] width 208 height 9
click at [179, 81] on p "Replace this text with your content" at bounding box center [199, 83] width 206 height 8
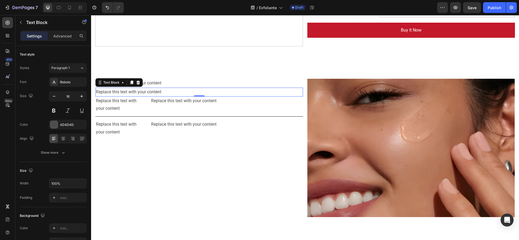
click at [163, 90] on p "Replace this text with your content" at bounding box center [199, 92] width 206 height 8
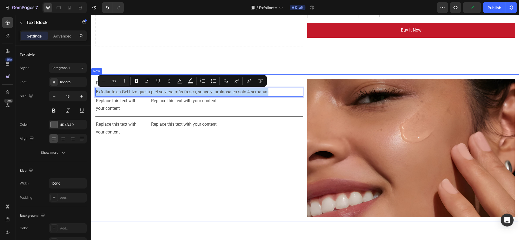
drag, startPoint x: 279, startPoint y: 95, endPoint x: 94, endPoint y: 104, distance: 184.8
click at [94, 104] on div "Replace this text with your content Text Block Exfoliante en Gel hizo que la pi…" at bounding box center [305, 148] width 428 height 147
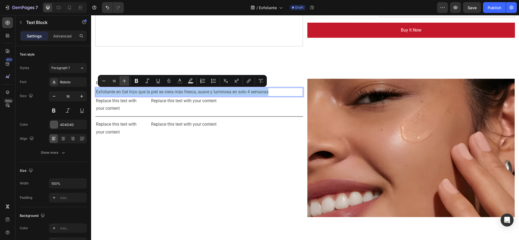
click at [126, 82] on icon "Editor contextual toolbar" at bounding box center [124, 80] width 5 height 5
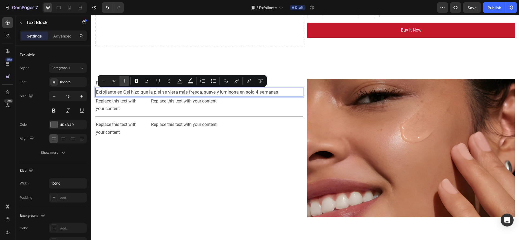
click at [126, 82] on icon "Editor contextual toolbar" at bounding box center [124, 80] width 5 height 5
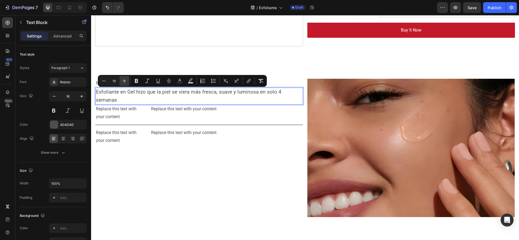
click at [126, 82] on icon "Editor contextual toolbar" at bounding box center [124, 80] width 5 height 5
type input "20"
click at [137, 78] on button "Bold" at bounding box center [137, 81] width 10 height 10
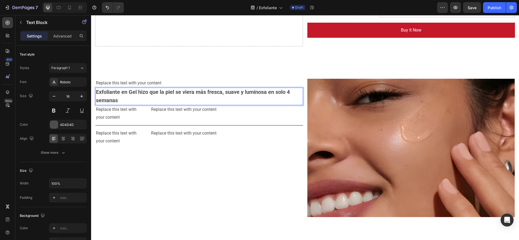
click at [268, 95] on strong "Exfoliante en Gel hizo que la piel se viera más fresca, suave y luminosa en sol…" at bounding box center [193, 96] width 194 height 15
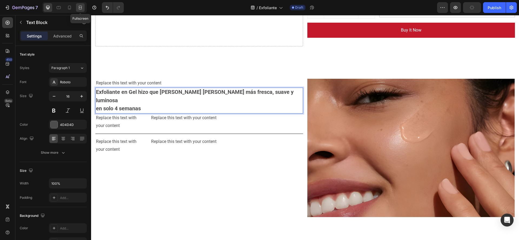
click at [79, 9] on icon at bounding box center [80, 7] width 5 height 5
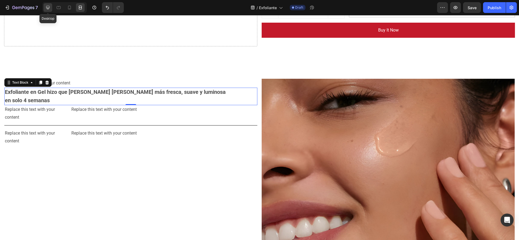
click at [47, 8] on icon at bounding box center [48, 8] width 4 height 4
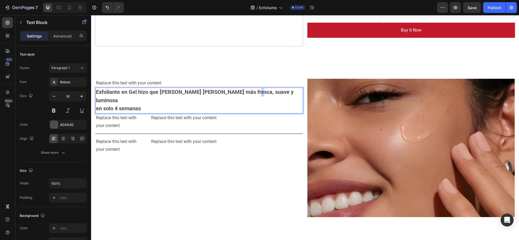
click at [240, 92] on strong "Exfoliante en Gel hizo que la piel se viera más fresca, suave y luminosa" at bounding box center [195, 96] width 198 height 15
click at [226, 93] on strong "Exfoliante en Gel hizo que la piel se viera más fresca, suave y luminosa" at bounding box center [195, 96] width 198 height 15
click at [99, 105] on p "en solo 4 semanas" at bounding box center [199, 109] width 206 height 8
click at [97, 111] on strong "en solo 4 semanas" at bounding box center [118, 108] width 45 height 6
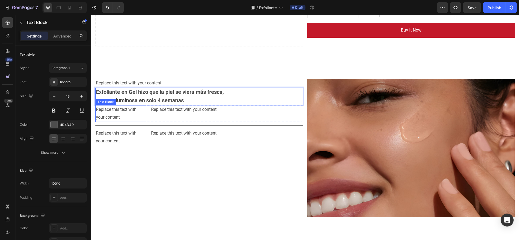
click at [111, 113] on p "Replace this text with your content" at bounding box center [121, 114] width 50 height 16
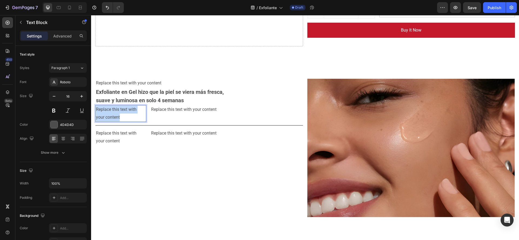
click at [111, 113] on p "Replace this text with your content" at bounding box center [121, 114] width 50 height 16
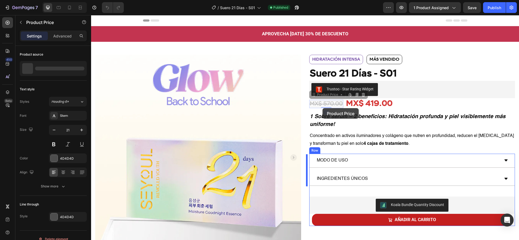
drag, startPoint x: 339, startPoint y: 103, endPoint x: 323, endPoint y: 106, distance: 15.9
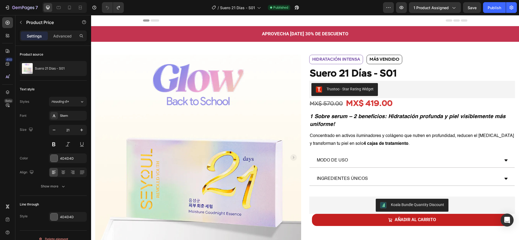
click at [326, 103] on div "MX$ 570.00" at bounding box center [326, 104] width 34 height 8
click at [336, 104] on div "MX$ 570.00" at bounding box center [326, 104] width 34 height 8
click at [339, 106] on div "MX$ 570.00" at bounding box center [326, 104] width 34 height 8
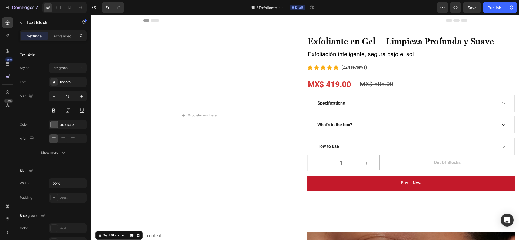
scroll to position [153, 0]
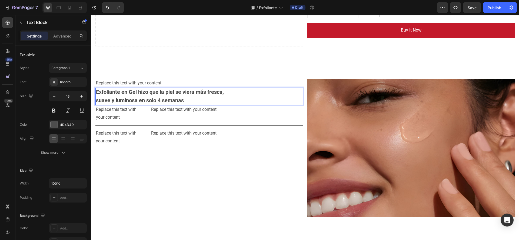
drag, startPoint x: 205, startPoint y: 98, endPoint x: 121, endPoint y: 122, distance: 87.3
click at [149, 117] on div "Replace this text with your content Text Block Exfoliante en Gel hizo que la pi…" at bounding box center [199, 148] width 208 height 139
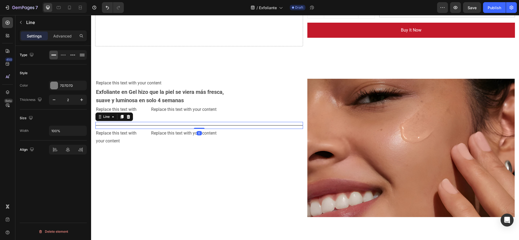
drag, startPoint x: 108, startPoint y: 124, endPoint x: 108, endPoint y: 111, distance: 13.5
click at [106, 122] on div "Title Line 0" at bounding box center [199, 125] width 208 height 7
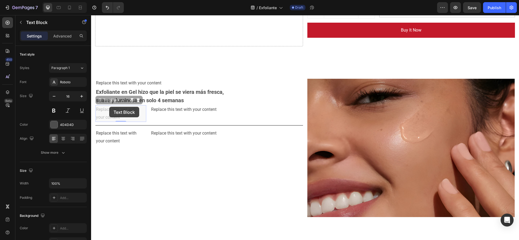
drag, startPoint x: 125, startPoint y: 79, endPoint x: 98, endPoint y: 88, distance: 28.8
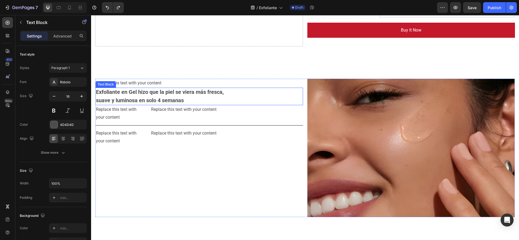
click at [198, 100] on p "suave y luminosa en solo 4 semanas" at bounding box center [199, 101] width 206 height 8
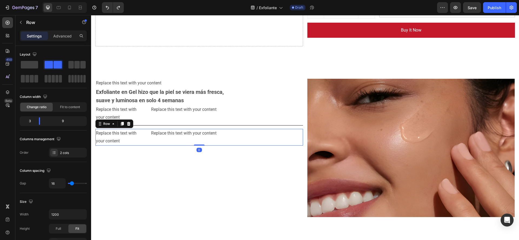
click at [261, 144] on div "Replace this text with your content Text Block" at bounding box center [226, 137] width 152 height 17
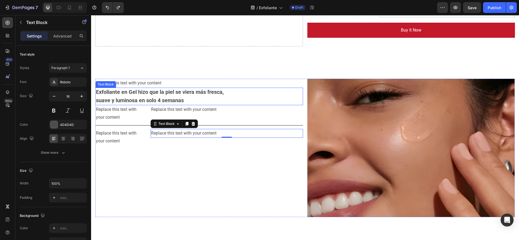
click at [245, 96] on p "Exfoliante en Gel hizo que la piel se viera más fresca," at bounding box center [199, 92] width 206 height 8
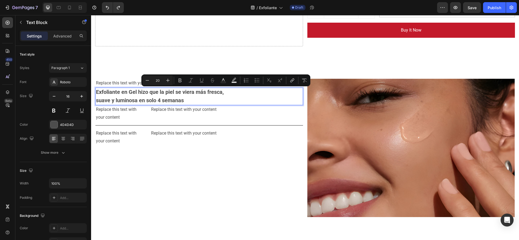
click at [201, 104] on p "suave y luminosa en solo 4 semanas" at bounding box center [199, 101] width 206 height 8
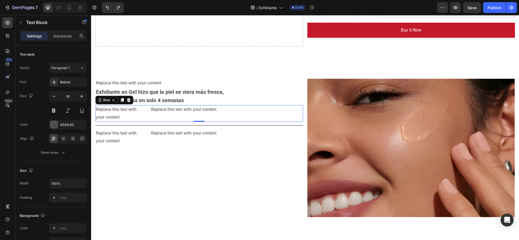
click at [260, 115] on div "Replace this text with your content Text Block" at bounding box center [226, 113] width 152 height 17
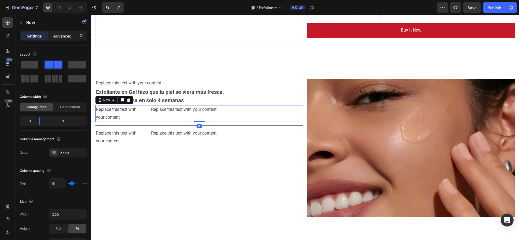
click at [53, 37] on div "Advanced" at bounding box center [62, 36] width 27 height 9
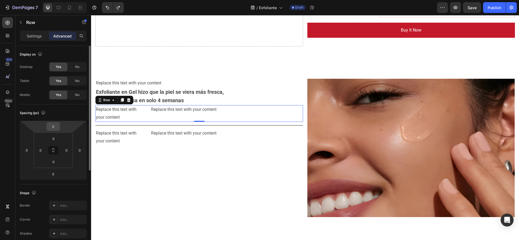
click at [55, 128] on input "0" at bounding box center [53, 127] width 11 height 8
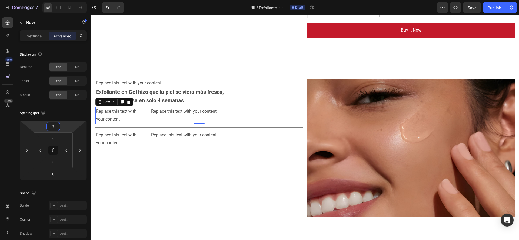
type input "70"
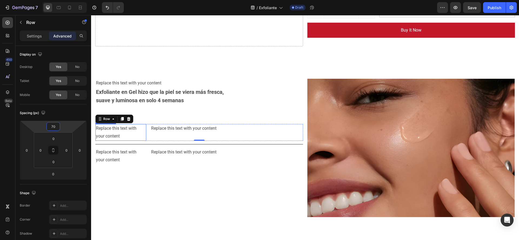
click at [117, 133] on div "Replace this text with your content" at bounding box center [120, 132] width 51 height 17
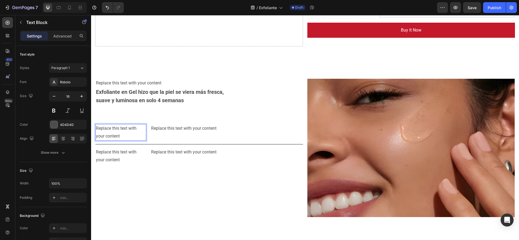
click at [126, 124] on div "Replace this text with your content" at bounding box center [120, 132] width 51 height 17
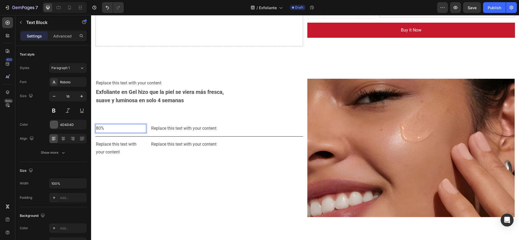
click at [126, 124] on div "80%" at bounding box center [120, 128] width 51 height 9
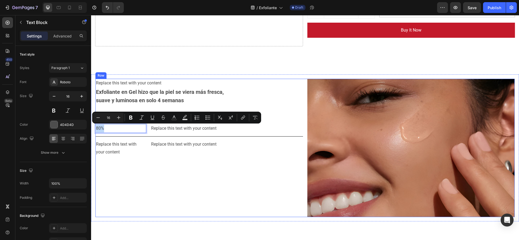
drag, startPoint x: 126, startPoint y: 124, endPoint x: 95, endPoint y: 117, distance: 31.9
click at [95, 117] on div "Replace this text with your content Text Block Exfoliante en Gel hizo que la pi…" at bounding box center [305, 148] width 428 height 147
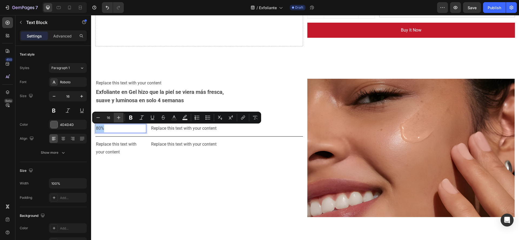
click at [116, 118] on button "Plus" at bounding box center [119, 118] width 10 height 10
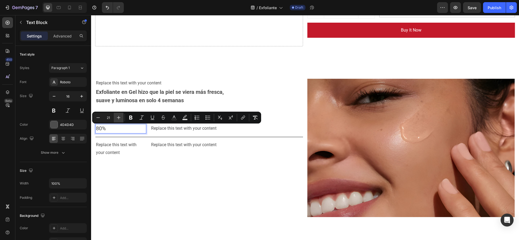
click at [116, 118] on button "Plus" at bounding box center [119, 118] width 10 height 10
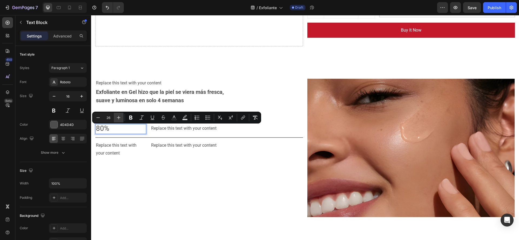
click at [116, 118] on button "Plus" at bounding box center [119, 118] width 10 height 10
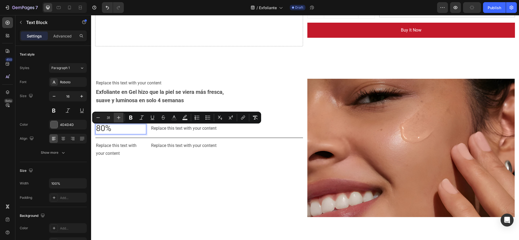
click at [116, 118] on button "Plus" at bounding box center [119, 118] width 10 height 10
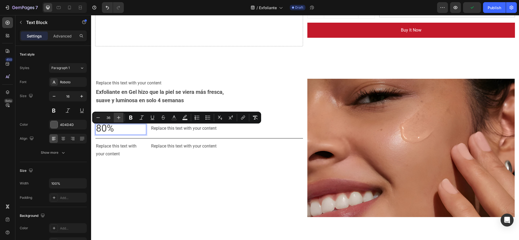
click at [116, 118] on button "Plus" at bounding box center [119, 118] width 10 height 10
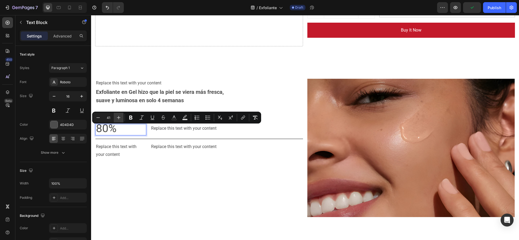
click at [116, 118] on button "Plus" at bounding box center [119, 118] width 10 height 10
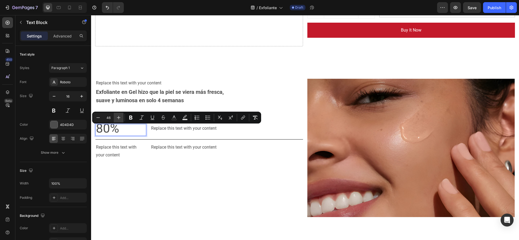
click at [116, 118] on button "Plus" at bounding box center [119, 118] width 10 height 10
click at [121, 117] on icon "Editor contextual toolbar" at bounding box center [118, 117] width 5 height 5
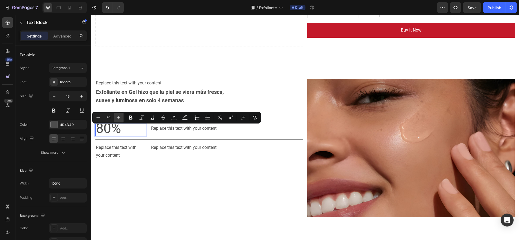
type input "51"
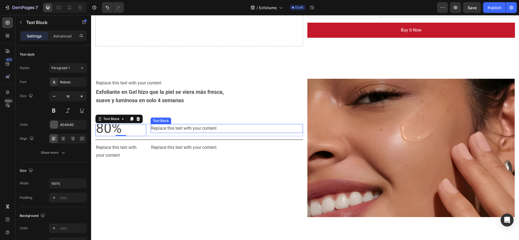
click at [223, 125] on div "Replace this text with your content" at bounding box center [226, 128] width 152 height 9
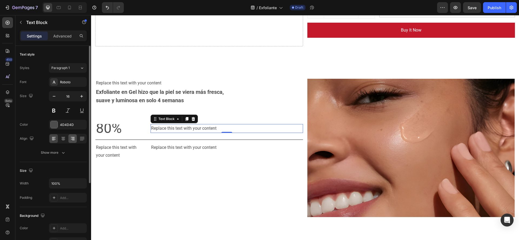
drag, startPoint x: 77, startPoint y: 140, endPoint x: 72, endPoint y: 140, distance: 5.2
click at [72, 140] on div at bounding box center [68, 139] width 38 height 10
click at [72, 140] on icon at bounding box center [72, 138] width 5 height 5
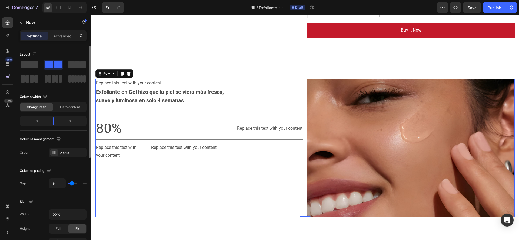
click at [302, 171] on div "Replace this text with your content Text Block Exfoliante en Gel hizo que la pi…" at bounding box center [304, 148] width 419 height 139
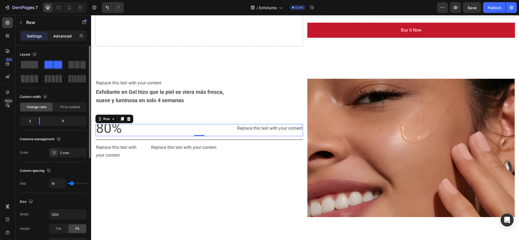
click at [56, 36] on p "Advanced" at bounding box center [62, 36] width 18 height 6
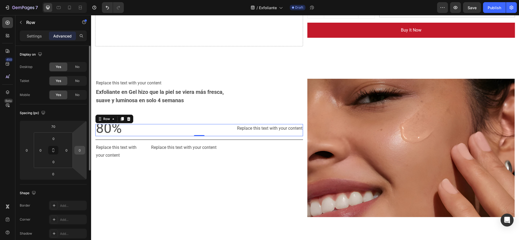
click at [83, 148] on input "0" at bounding box center [80, 150] width 8 height 8
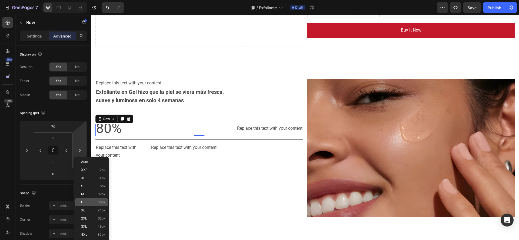
click at [94, 205] on div "L 16px" at bounding box center [92, 203] width 34 height 8
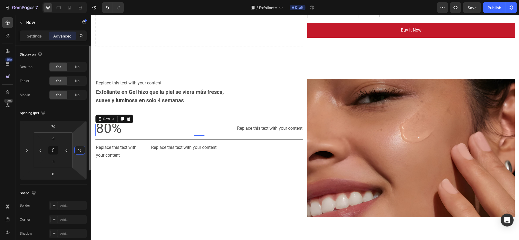
click at [82, 149] on input "16" at bounding box center [80, 150] width 8 height 8
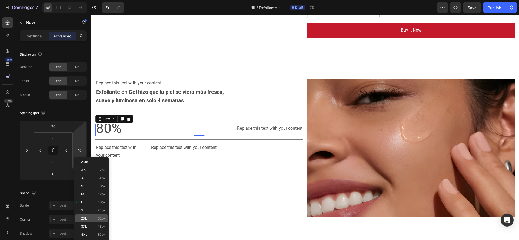
click at [94, 220] on p "2XL 32px" at bounding box center [93, 219] width 24 height 4
type input "32"
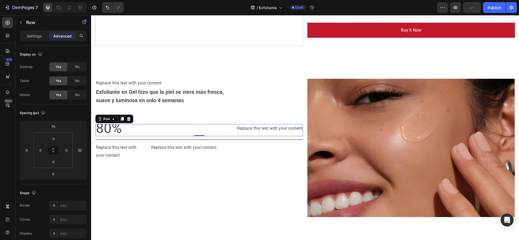
click at [283, 133] on div "Replace this text with your content Text Block" at bounding box center [226, 130] width 152 height 12
click at [80, 149] on input "32" at bounding box center [80, 150] width 8 height 8
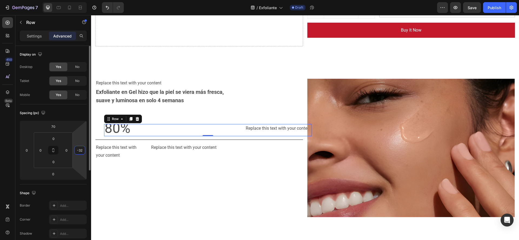
type input "-3"
click at [80, 149] on input "number" at bounding box center [80, 150] width 8 height 8
type input "7"
type input "0"
click at [68, 149] on input "0" at bounding box center [66, 150] width 8 height 8
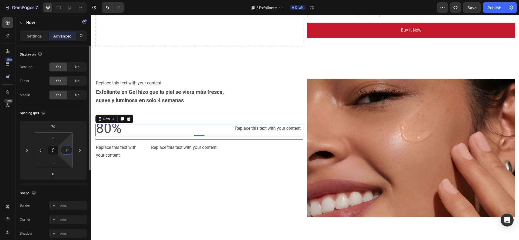
type input "70"
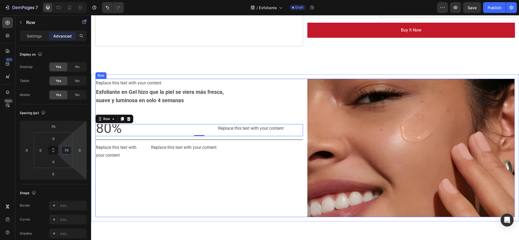
click at [117, 173] on div "Replace this text with your content Text Block Exfoliante en Gel hizo que la pi…" at bounding box center [199, 148] width 208 height 139
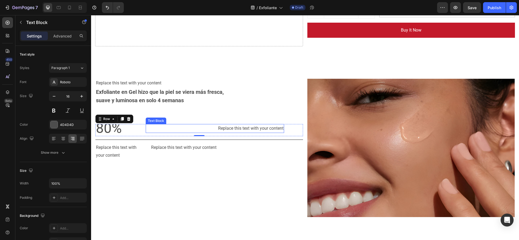
click at [263, 127] on div "Replace this text with your content" at bounding box center [215, 128] width 138 height 9
click at [239, 131] on p "notó la piel más fresca y con menos grasa desde el primer" at bounding box center [214, 129] width 137 height 8
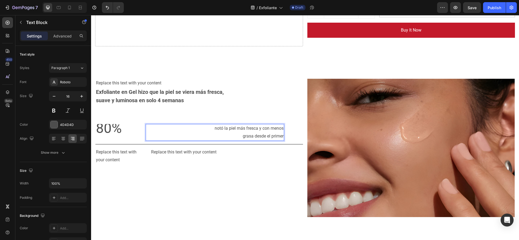
click at [266, 129] on p "notó la piel más fresca y con menos" at bounding box center [214, 129] width 137 height 8
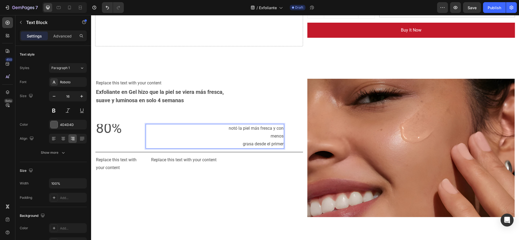
click at [239, 142] on p "grasa desde el primer" at bounding box center [214, 144] width 137 height 8
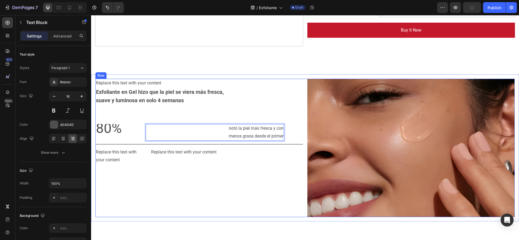
click at [259, 166] on div "Replace this text with your content Text Block Exfoliante en Gel hizo que la pi…" at bounding box center [199, 148] width 208 height 139
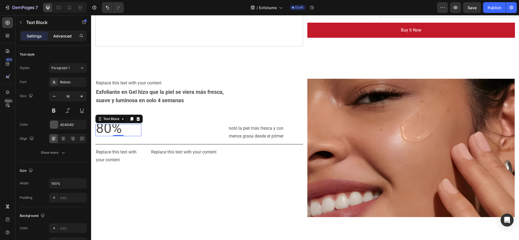
click at [58, 35] on p "Advanced" at bounding box center [62, 36] width 18 height 6
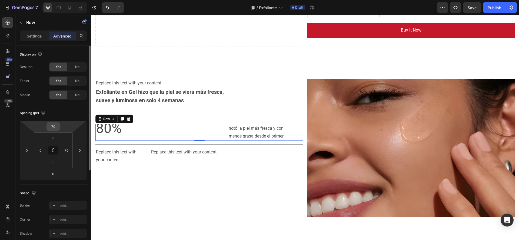
click at [59, 128] on div "70" at bounding box center [53, 126] width 14 height 9
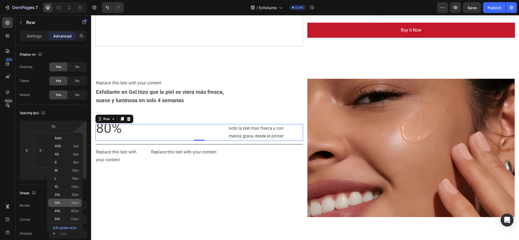
click at [68, 202] on p "3XL 48px" at bounding box center [67, 203] width 24 height 4
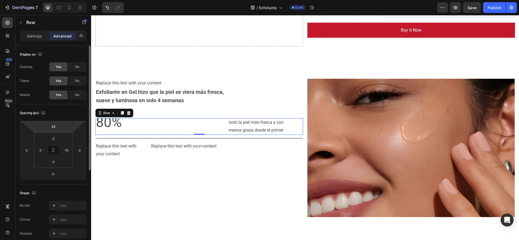
type input "3"
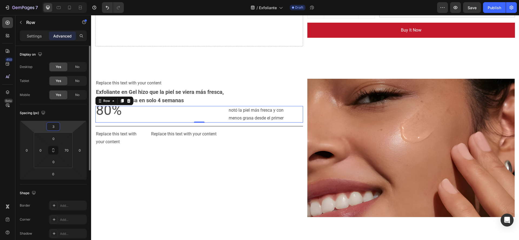
click at [61, 0] on html "7 Version history / Exfoliante Draft Preview Save Publish 450 Beta Sections(18)…" at bounding box center [259, 0] width 519 height 0
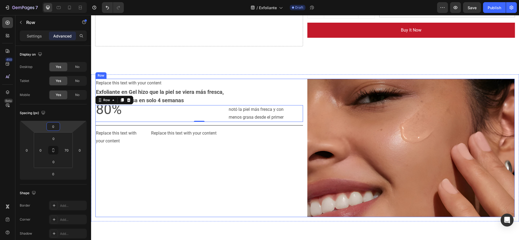
click at [201, 175] on div "Replace this text with your content Text Block Exfoliante en Gel hizo que la pi…" at bounding box center [199, 148] width 208 height 139
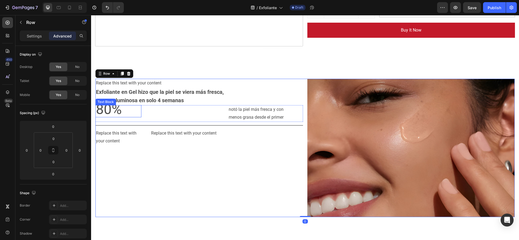
click at [123, 111] on p "80%" at bounding box center [118, 111] width 45 height 11
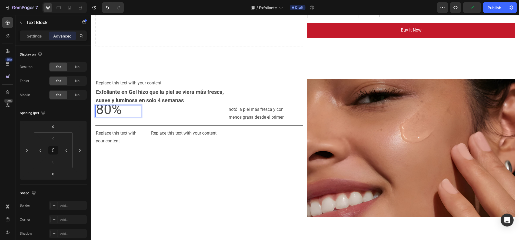
click at [123, 111] on p "80%" at bounding box center [118, 111] width 45 height 11
drag, startPoint x: 123, startPoint y: 111, endPoint x: 98, endPoint y: 111, distance: 25.7
click at [98, 111] on p "80%" at bounding box center [118, 111] width 45 height 11
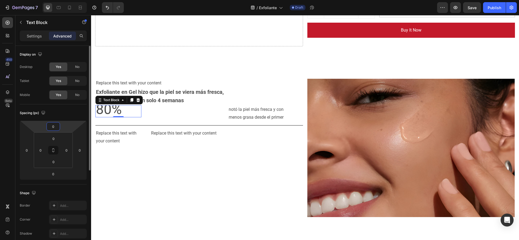
click at [61, 0] on html "7 Version history / Exfoliante Draft Preview Save Publish 450 Beta Sections(18)…" at bounding box center [259, 0] width 519 height 0
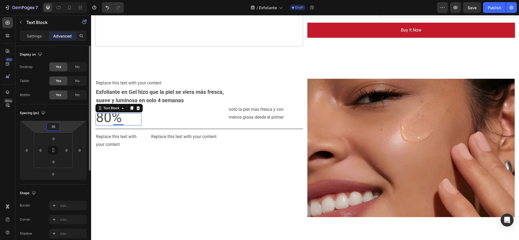
type input "3"
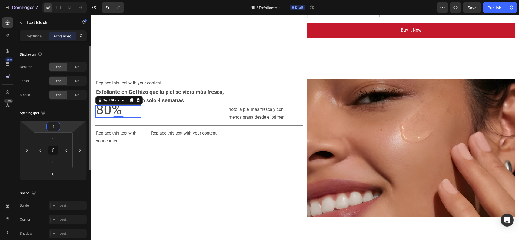
type input "16"
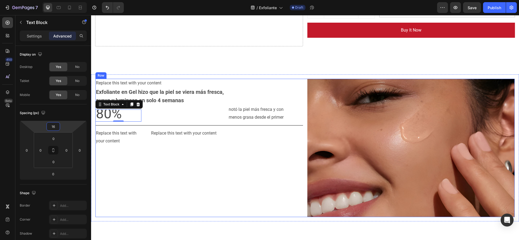
click at [183, 146] on div "Replace this text with your content Text Block Exfoliante en Gel hizo que la pi…" at bounding box center [199, 148] width 208 height 139
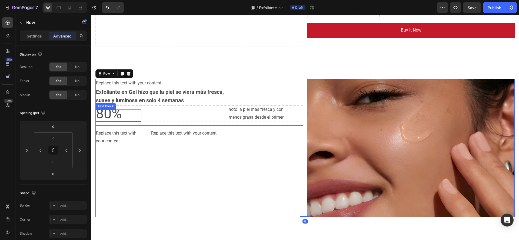
click at [110, 115] on span "80%" at bounding box center [109, 114] width 26 height 16
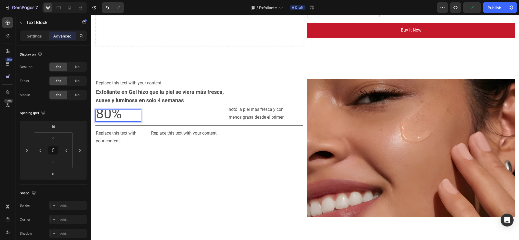
click at [131, 121] on p "80%" at bounding box center [118, 115] width 45 height 11
click at [128, 99] on icon at bounding box center [129, 100] width 4 height 4
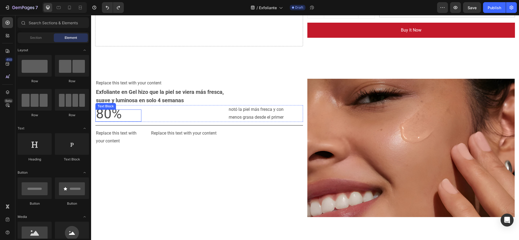
click at [135, 112] on p "80%" at bounding box center [118, 115] width 45 height 11
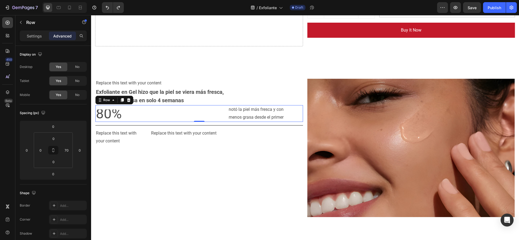
click at [143, 111] on div "80% Text Block notó la piel más fresca y con menos grasa desde el primer Text B…" at bounding box center [199, 113] width 208 height 17
click at [126, 121] on p "80%" at bounding box center [118, 115] width 45 height 11
drag, startPoint x: 126, startPoint y: 121, endPoint x: 88, endPoint y: 113, distance: 38.5
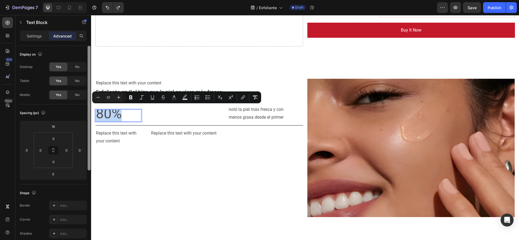
copy span "80%"
click at [88, 112] on div at bounding box center [89, 108] width 3 height 125
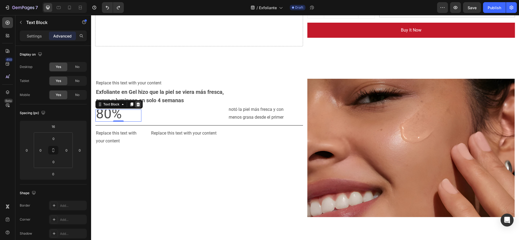
click at [138, 106] on icon at bounding box center [138, 104] width 4 height 4
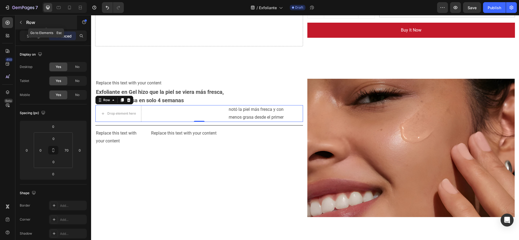
click at [24, 24] on button "button" at bounding box center [20, 22] width 9 height 9
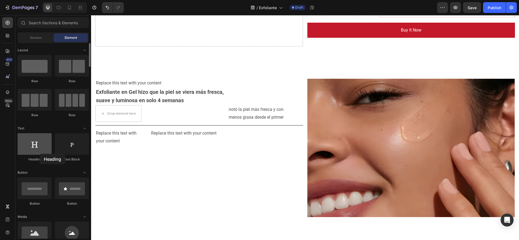
drag, startPoint x: 32, startPoint y: 159, endPoint x: 39, endPoint y: 153, distance: 8.2
click at [39, 153] on div "Heading" at bounding box center [35, 147] width 34 height 29
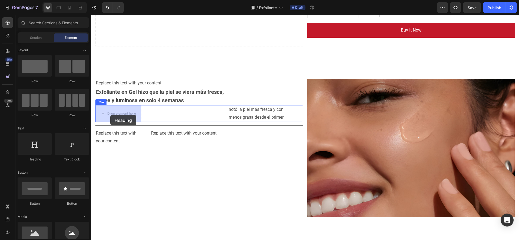
drag, startPoint x: 130, startPoint y: 169, endPoint x: 110, endPoint y: 115, distance: 56.9
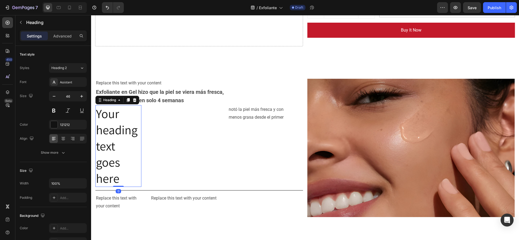
click at [118, 161] on h2 "Your heading text goes here" at bounding box center [118, 146] width 46 height 82
click at [118, 161] on p "Your heading text goes here" at bounding box center [118, 146] width 45 height 81
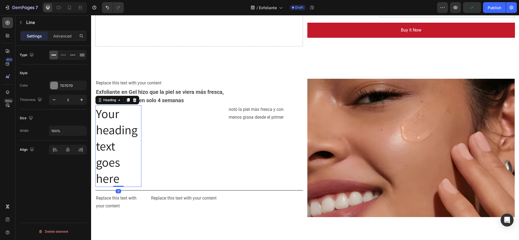
click at [129, 173] on p "Your heading text goes here" at bounding box center [118, 146] width 45 height 81
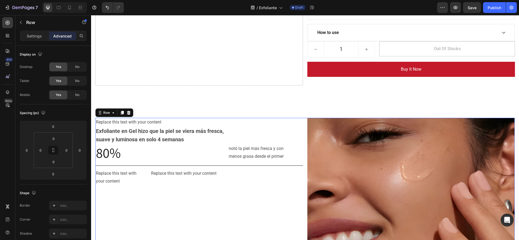
scroll to position [114, 0]
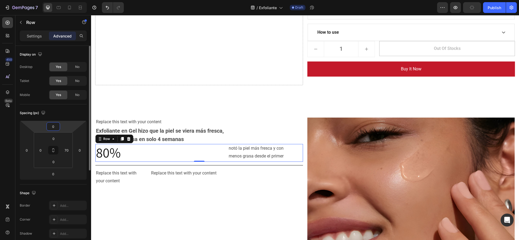
click at [55, 127] on input "0" at bounding box center [53, 127] width 11 height 8
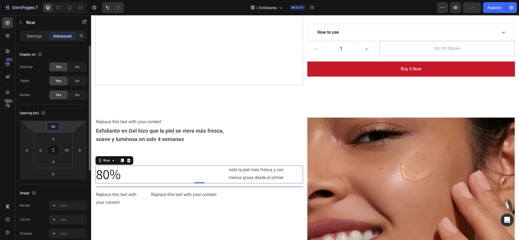
type input "80"
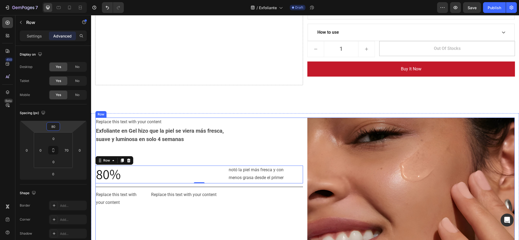
click at [207, 146] on div "Replace this text with your content Text Block Exfoliante en Gel hizo que la pi…" at bounding box center [199, 187] width 208 height 139
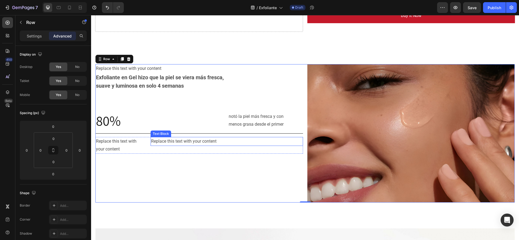
scroll to position [164, 0]
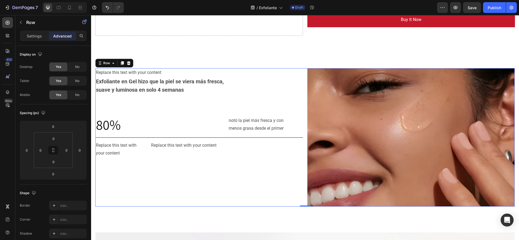
click at [229, 162] on div "Replace this text with your content Text Block Exfoliante en Gel hizo que la pi…" at bounding box center [199, 137] width 208 height 139
click at [361, 88] on img at bounding box center [411, 137] width 208 height 139
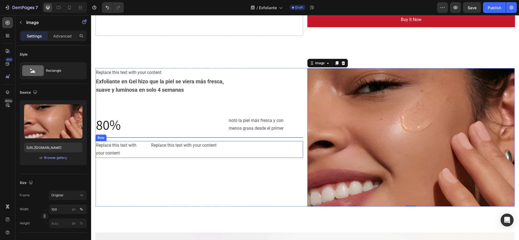
click at [149, 154] on div "Replace this text with your content Text Block Replace this text with your cont…" at bounding box center [199, 149] width 208 height 17
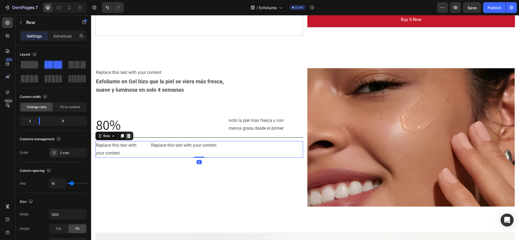
click at [128, 138] on icon at bounding box center [129, 136] width 4 height 4
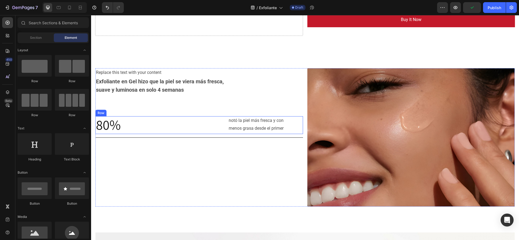
click at [142, 131] on div "⁠⁠⁠⁠⁠⁠⁠ 80% Heading notó la piel más fresca y con menos grasa desde el primer T…" at bounding box center [199, 125] width 208 height 18
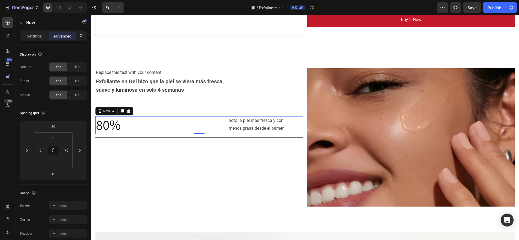
click at [118, 111] on div "Row" at bounding box center [114, 111] width 38 height 9
click at [123, 114] on div at bounding box center [122, 111] width 6 height 6
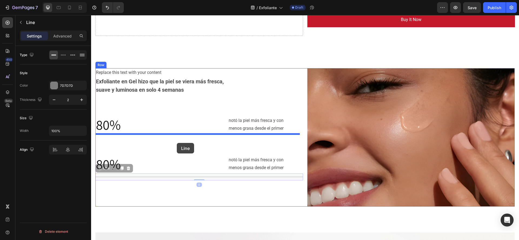
drag, startPoint x: 154, startPoint y: 178, endPoint x: 177, endPoint y: 143, distance: 41.6
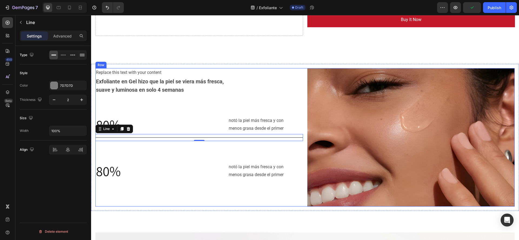
click at [174, 154] on div "Replace this text with your content Text Block Exfoliante en Gel hizo que la pi…" at bounding box center [199, 137] width 208 height 139
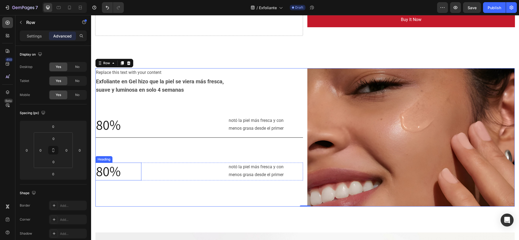
click at [133, 166] on h2 "80%" at bounding box center [118, 172] width 46 height 18
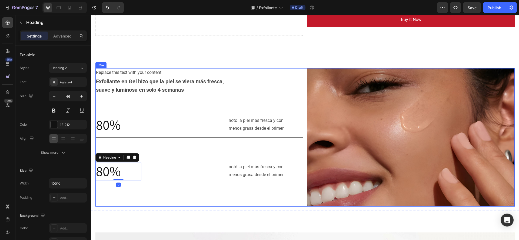
click at [159, 147] on div "Replace this text with your content Text Block Exfoliante en Gel hizo que la pi…" at bounding box center [199, 137] width 208 height 139
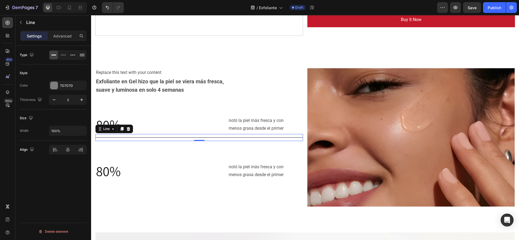
click at [162, 138] on div at bounding box center [199, 138] width 208 height 1
click at [65, 37] on p "Advanced" at bounding box center [62, 36] width 18 height 6
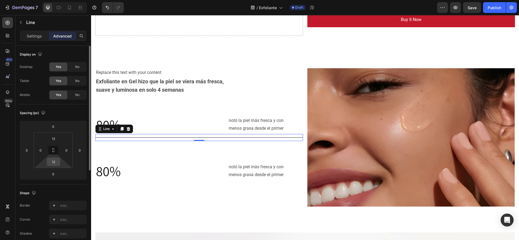
click at [58, 160] on input "12" at bounding box center [53, 162] width 11 height 8
type input "\"
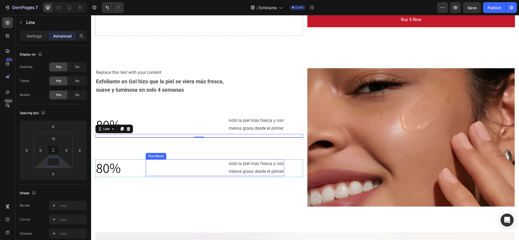
click at [180, 165] on p "notó la piel más fresca y con" at bounding box center [214, 164] width 137 height 8
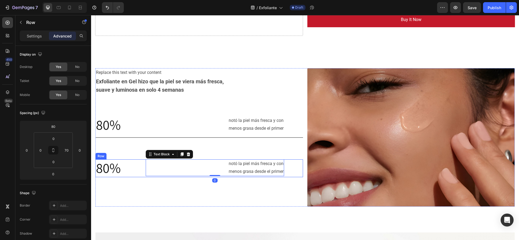
click at [143, 172] on div "80% Heading notó la piel más fresca y con menos grasa desde el primer Text Bloc…" at bounding box center [199, 169] width 208 height 18
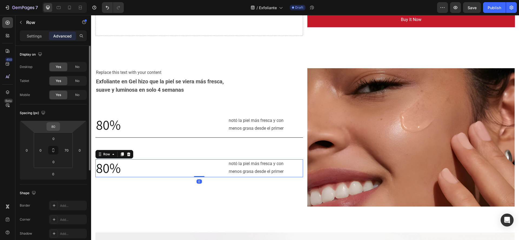
click at [51, 123] on input "80" at bounding box center [53, 127] width 11 height 8
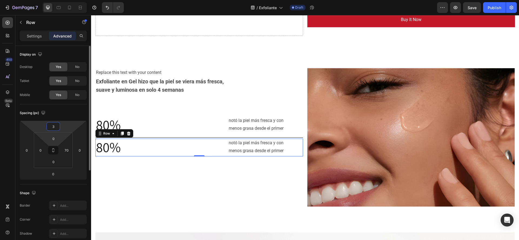
type input "32"
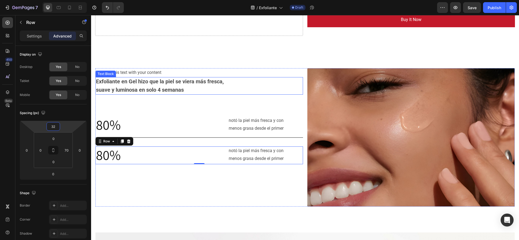
click at [275, 79] on p "Exfoliante en Gel hizo que la piel se viera más fresca," at bounding box center [199, 82] width 206 height 8
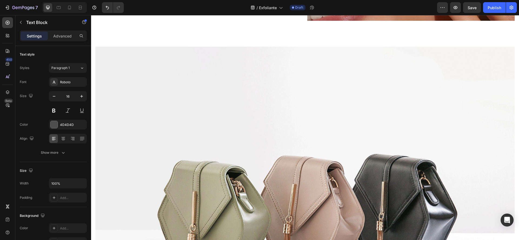
scroll to position [361, 0]
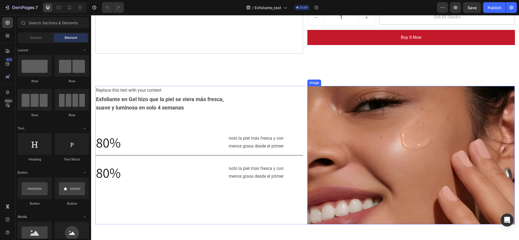
scroll to position [203, 0]
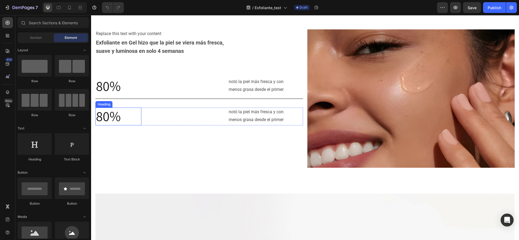
click at [101, 112] on span "80%" at bounding box center [108, 116] width 25 height 18
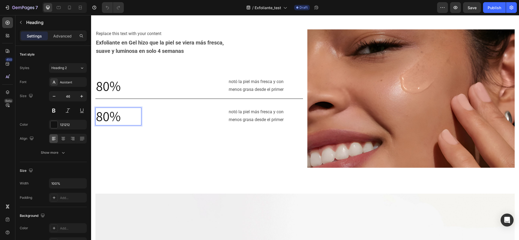
click at [121, 117] on p "80%" at bounding box center [118, 116] width 45 height 17
drag, startPoint x: 121, startPoint y: 117, endPoint x: 91, endPoint y: 117, distance: 30.0
click at [91, 117] on div "Replace this text with your content Text Block Exfoliante en Gel hizo que la pi…" at bounding box center [305, 98] width 428 height 147
click at [210, 118] on p "menos grasa desde el primer" at bounding box center [214, 120] width 137 height 8
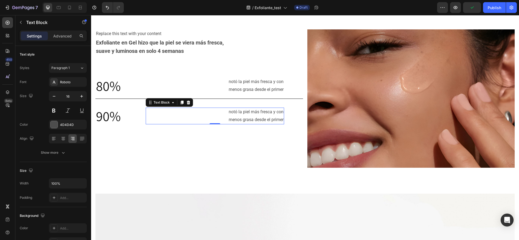
click at [254, 112] on p "notó la piel más fresca y con" at bounding box center [214, 112] width 137 height 8
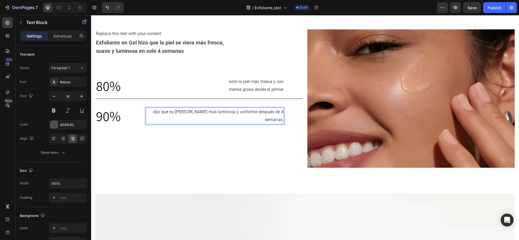
click at [231, 111] on p "dijo que su piel lucía más luminosa y uniforme después de 4 semanas." at bounding box center [214, 116] width 137 height 16
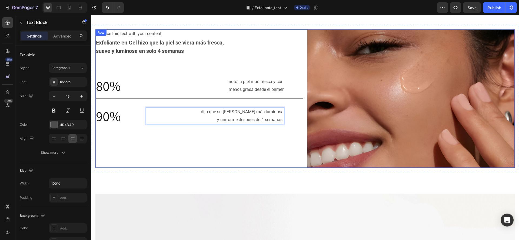
click at [290, 53] on p "suave y luminosa en solo 4 semanas" at bounding box center [199, 51] width 206 height 8
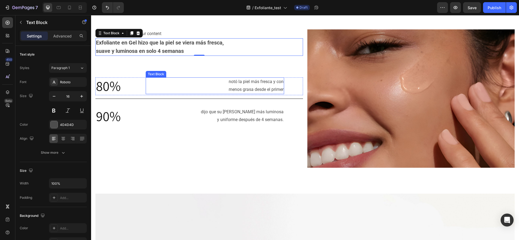
click at [224, 91] on p "menos grasa desde el primer" at bounding box center [214, 90] width 137 height 8
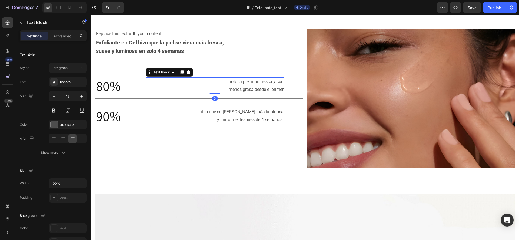
click at [224, 88] on p "menos grasa desde el primer" at bounding box center [214, 90] width 137 height 8
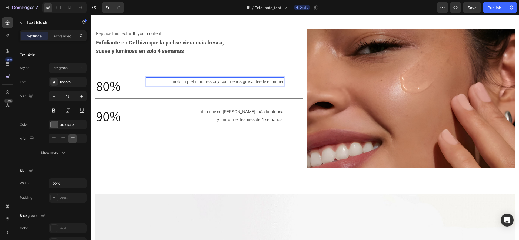
click at [239, 82] on p "notó la piel más fresca y con menos grasa desde el primer" at bounding box center [214, 82] width 137 height 8
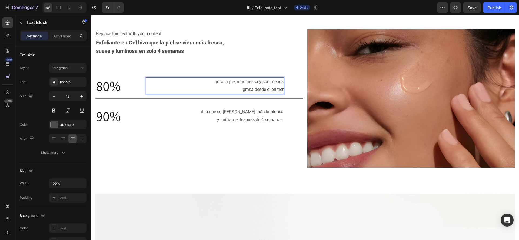
click at [278, 81] on p "notó la piel más fresca y con menos" at bounding box center [214, 82] width 137 height 8
click at [280, 81] on div "notó la piel más fresca y con menos grasa desde el primer" at bounding box center [215, 86] width 138 height 17
click at [290, 41] on p "Exfoliante en Gel hizo que la piel se viera más fresca," at bounding box center [199, 43] width 206 height 8
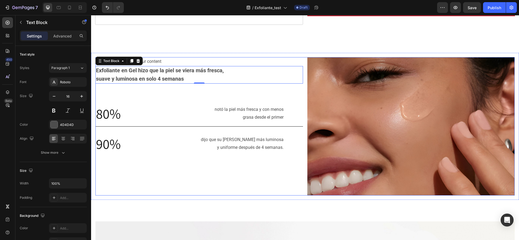
scroll to position [162, 0]
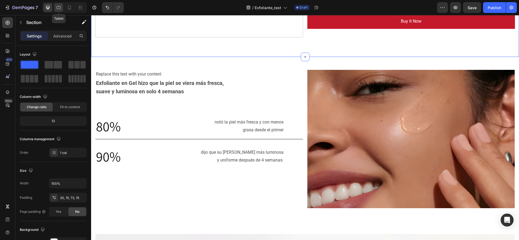
click at [59, 5] on icon at bounding box center [58, 7] width 5 height 5
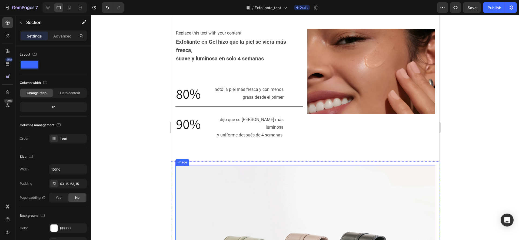
scroll to position [203, 0]
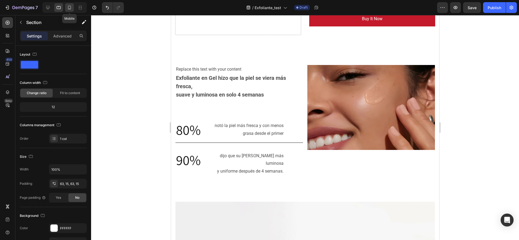
click at [72, 7] on div at bounding box center [69, 7] width 9 height 9
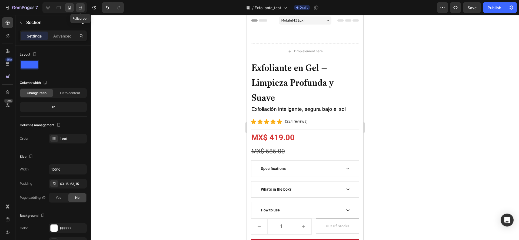
click at [78, 8] on icon at bounding box center [80, 7] width 5 height 5
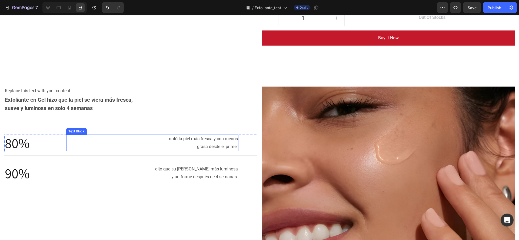
scroll to position [162, 0]
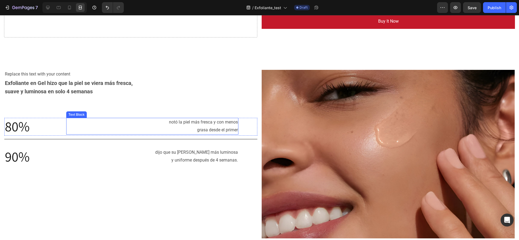
click at [207, 123] on p "notó la piel más fresca y con menos" at bounding box center [152, 123] width 171 height 8
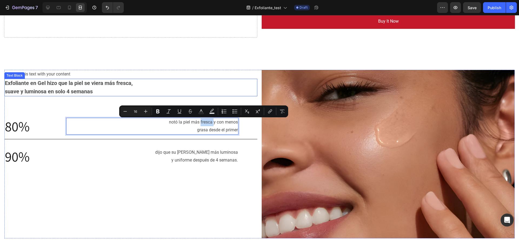
click at [144, 81] on p "Exfoliante en Gel hizo que la piel se viera más fresca," at bounding box center [131, 83] width 252 height 8
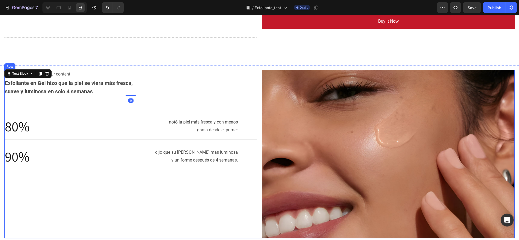
click at [16, 106] on div "Replace this text with your content Text Block Exfoliante en Gel hizo que la pi…" at bounding box center [130, 154] width 253 height 169
click at [236, 93] on p "suave y luminosa en solo 4 semanas" at bounding box center [131, 92] width 252 height 8
click at [262, 122] on img at bounding box center [388, 154] width 253 height 169
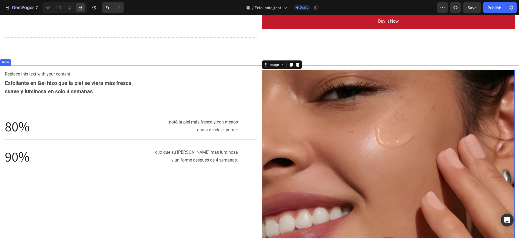
click at [308, 67] on div "Replace this text with your content Text Block Exfoliante en Gel hizo que la pi…" at bounding box center [259, 155] width 519 height 178
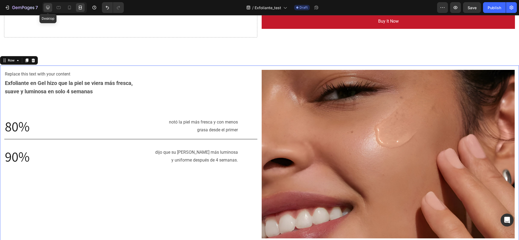
click at [44, 9] on div at bounding box center [48, 7] width 9 height 9
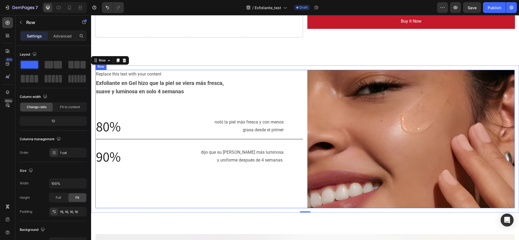
click at [302, 105] on div "Replace this text with your content Text Block Exfoliante en Gel hizo que la pi…" at bounding box center [304, 139] width 419 height 139
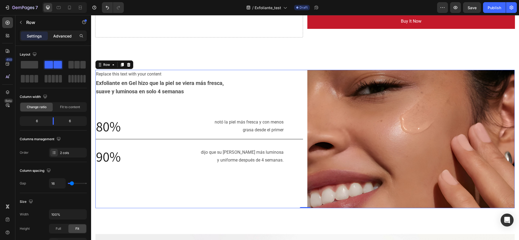
click at [58, 38] on p "Advanced" at bounding box center [62, 36] width 18 height 6
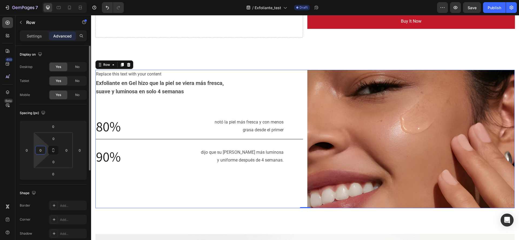
click at [44, 0] on html "7 Version history / Exfoliante_test Draft Preview Save Publish 450 Beta Section…" at bounding box center [259, 0] width 519 height 0
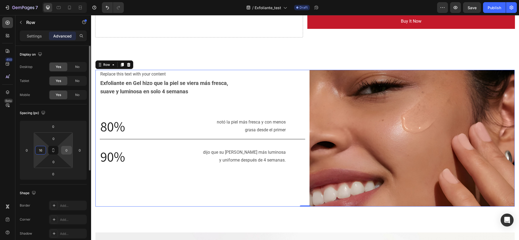
type input "16"
click at [67, 152] on input "0" at bounding box center [66, 150] width 8 height 8
type input "16"
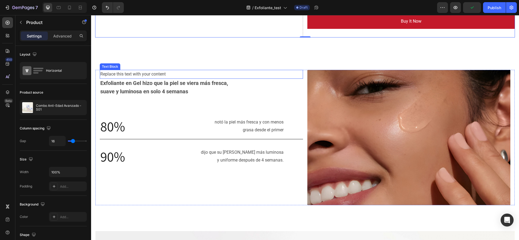
click at [295, 73] on div "Replace this text with your content" at bounding box center [201, 74] width 203 height 9
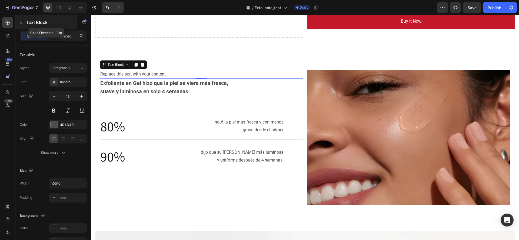
click at [18, 21] on button "button" at bounding box center [20, 22] width 9 height 9
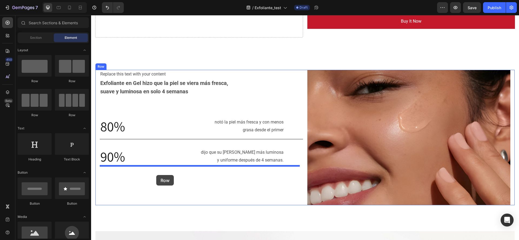
drag, startPoint x: 130, startPoint y: 88, endPoint x: 156, endPoint y: 175, distance: 91.2
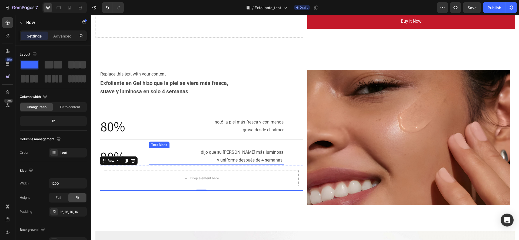
click at [149, 156] on div "dijo que su piel lucía más luminosa y uniforme después de 4 semanas." at bounding box center [216, 156] width 135 height 17
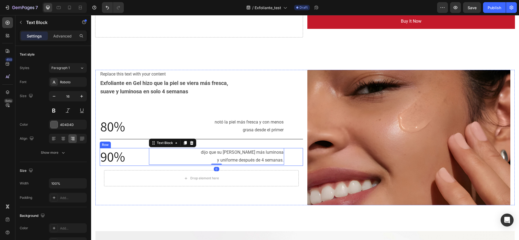
click at [147, 156] on div "90% Heading dijo que su piel lucía más luminosa y uniforme después de 4 semanas…" at bounding box center [201, 157] width 203 height 18
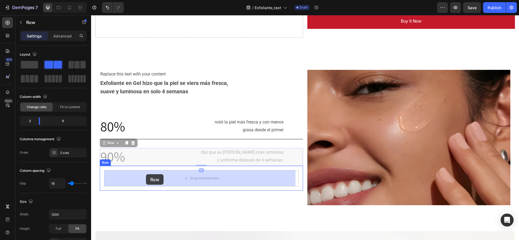
drag, startPoint x: 147, startPoint y: 156, endPoint x: 146, endPoint y: 175, distance: 18.7
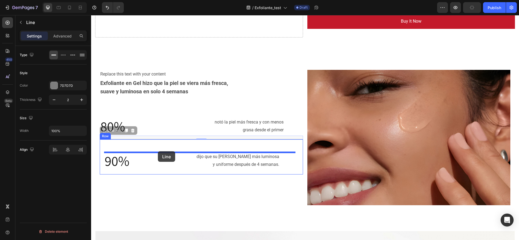
drag, startPoint x: 156, startPoint y: 139, endPoint x: 158, endPoint y: 152, distance: 13.1
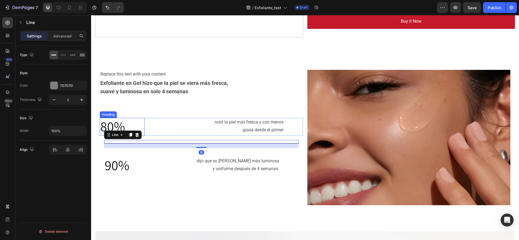
click at [143, 119] on h2 "80%" at bounding box center [122, 127] width 45 height 18
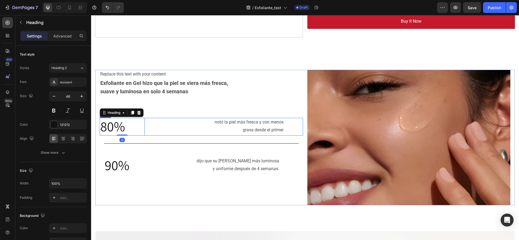
click at [145, 121] on div "80% Heading 0 notó la piel más fresca y con menos grasa desde el primer Text Bl…" at bounding box center [201, 127] width 203 height 18
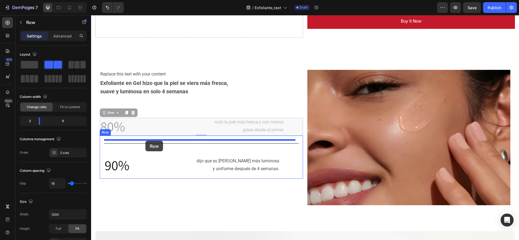
drag, startPoint x: 145, startPoint y: 121, endPoint x: 145, endPoint y: 141, distance: 20.5
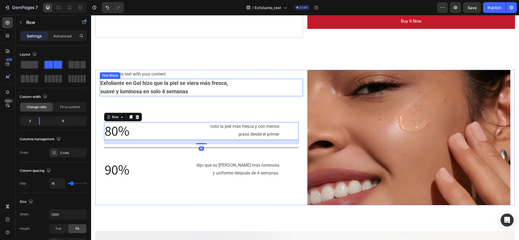
click at [235, 86] on p "Exfoliante en Gel hizo que la piel se viera más fresca," at bounding box center [201, 83] width 202 height 8
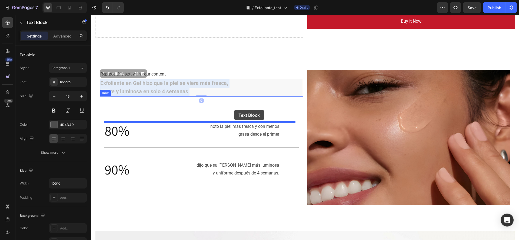
drag, startPoint x: 235, startPoint y: 86, endPoint x: 234, endPoint y: 110, distance: 24.3
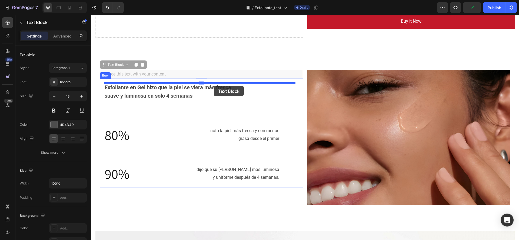
drag, startPoint x: 212, startPoint y: 75, endPoint x: 214, endPoint y: 86, distance: 11.2
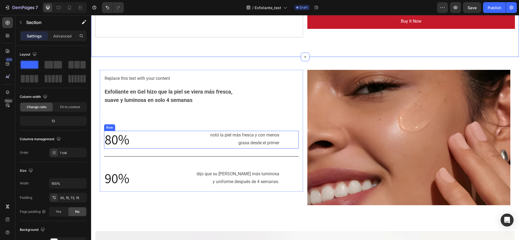
click at [282, 133] on div "80% Heading notó la piel más fresca y con menos grasa desde el primer Text Bloc…" at bounding box center [201, 140] width 195 height 18
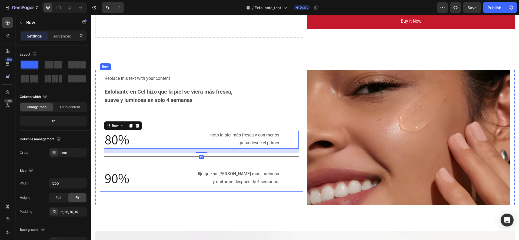
click at [295, 121] on div "Replace this text with your content Text Block Exfoliante en Gel hizo que la pi…" at bounding box center [201, 130] width 195 height 113
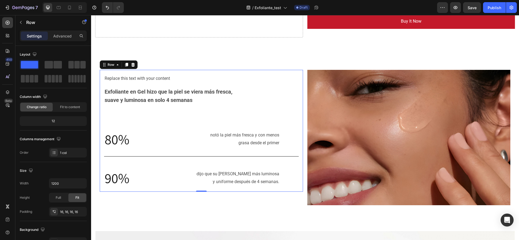
click at [295, 114] on div "Replace this text with your content Text Block Exfoliante en Gel hizo que la pi…" at bounding box center [201, 131] width 203 height 122
click at [283, 141] on div "80% Heading notó la piel más fresca y con menos grasa desde el primer Text Bloc…" at bounding box center [201, 140] width 195 height 18
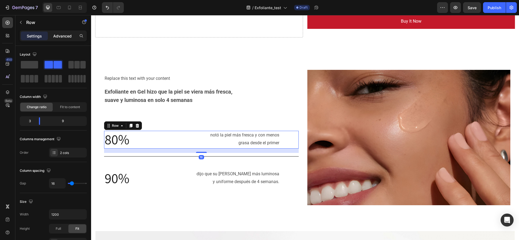
click at [65, 35] on p "Advanced" at bounding box center [62, 36] width 18 height 6
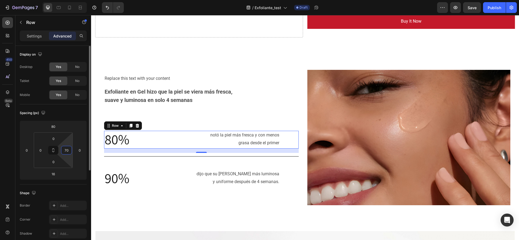
click at [65, 150] on input "70" at bounding box center [66, 150] width 8 height 8
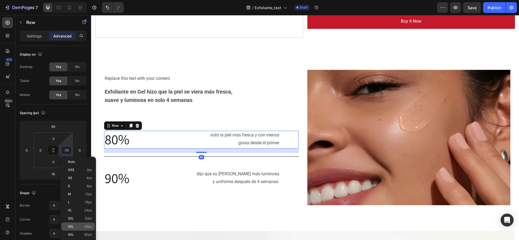
click at [83, 230] on div "3XL 48px" at bounding box center [78, 227] width 34 height 8
type input "48"
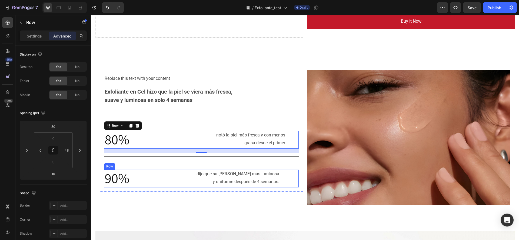
click at [278, 184] on div "90% Heading dijo que su piel lucía más luminosa y uniforme después de 4 semanas…" at bounding box center [201, 179] width 195 height 18
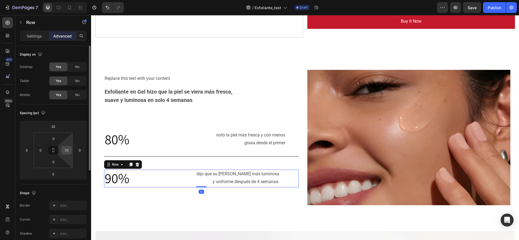
click at [69, 149] on input "70" at bounding box center [66, 150] width 8 height 8
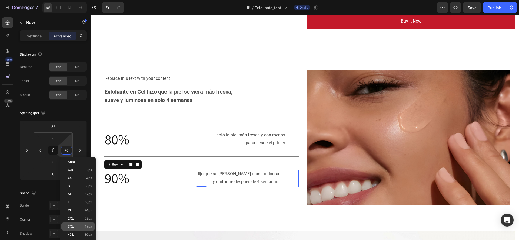
click at [80, 225] on p "3XL 48px" at bounding box center [80, 227] width 24 height 4
type input "48"
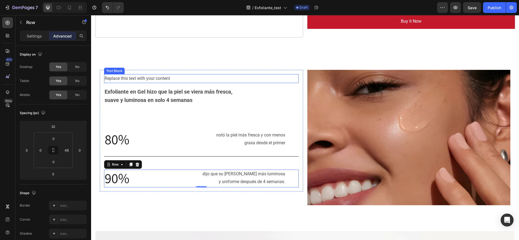
click at [287, 78] on div "Replace this text with your content" at bounding box center [201, 78] width 195 height 9
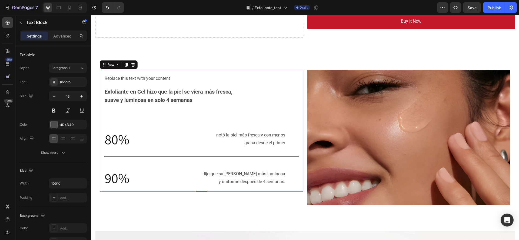
click at [281, 113] on div "Replace this text with your content Text Block Exfoliante en Gel hizo que la pi…" at bounding box center [201, 130] width 195 height 113
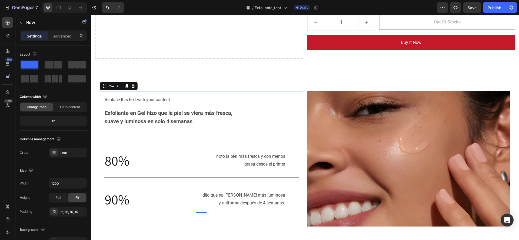
scroll to position [122, 0]
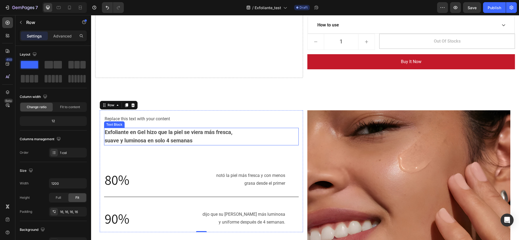
click at [128, 129] on strong "Exfoliante en Gel hizo que la piel se viera más fresca," at bounding box center [169, 132] width 128 height 6
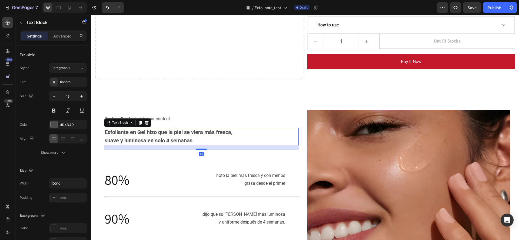
click at [105, 130] on strong "Exfoliante en Gel hizo que la piel se viera más fresca," at bounding box center [169, 132] width 128 height 6
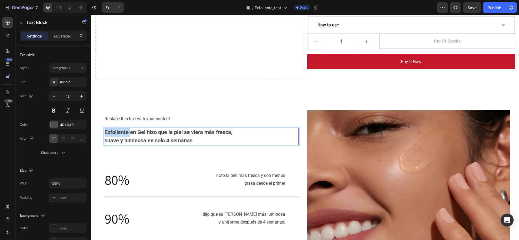
click at [105, 130] on strong "Exfoliante en Gel hizo que la piel se viera más fresca," at bounding box center [169, 132] width 128 height 6
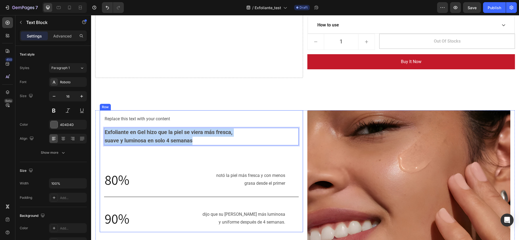
drag, startPoint x: 105, startPoint y: 130, endPoint x: 194, endPoint y: 151, distance: 91.1
click at [194, 151] on div "Replace this text with your content Text Block Exfoliante en Gel hizo que la pi…" at bounding box center [201, 171] width 195 height 113
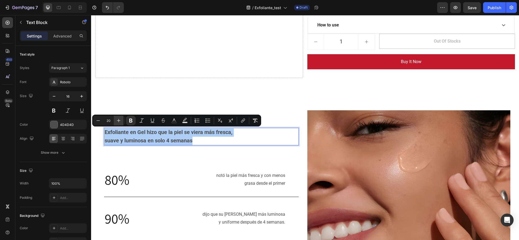
click at [120, 121] on icon "Editor contextual toolbar" at bounding box center [118, 120] width 5 height 5
click at [120, 121] on icon "Editor contextual toolbar" at bounding box center [119, 121] width 4 height 4
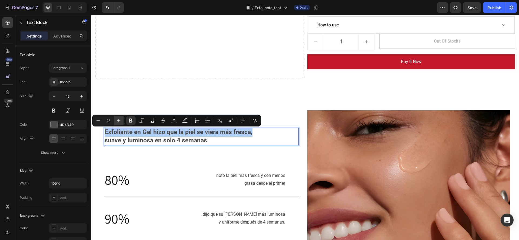
click at [120, 121] on icon "Editor contextual toolbar" at bounding box center [119, 121] width 4 height 4
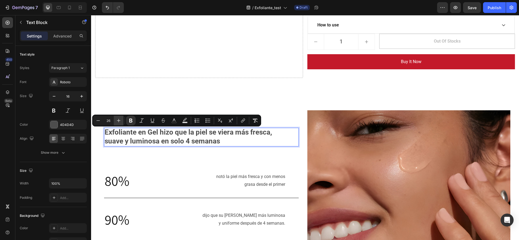
click at [121, 117] on button "Plus" at bounding box center [119, 121] width 10 height 10
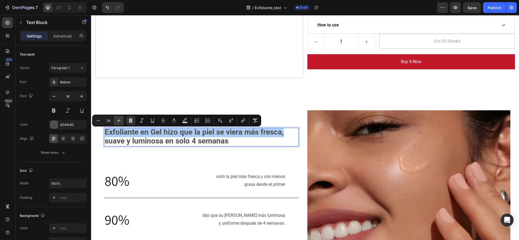
click at [121, 117] on button "Plus" at bounding box center [119, 121] width 10 height 10
type input "30"
click at [106, 146] on strong "suave y luminosa en solo 4 semanas" at bounding box center [171, 141] width 132 height 9
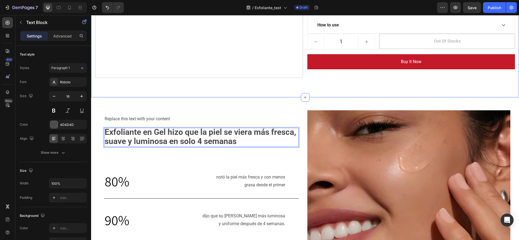
click at [216, 92] on div "Drop element here Exfoliante en Gel – Limpieza Profunda y Suave Heading Exfolia…" at bounding box center [305, 1] width 428 height 193
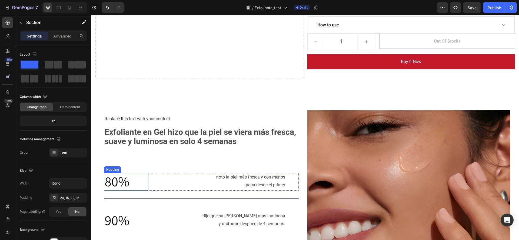
click at [141, 179] on h2 "80%" at bounding box center [126, 182] width 44 height 18
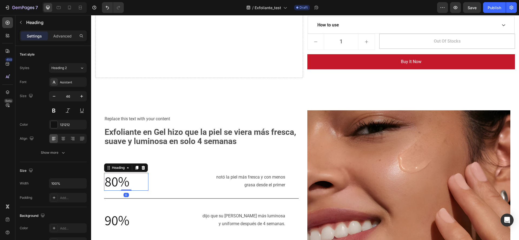
click at [140, 179] on h2 "80%" at bounding box center [126, 182] width 44 height 18
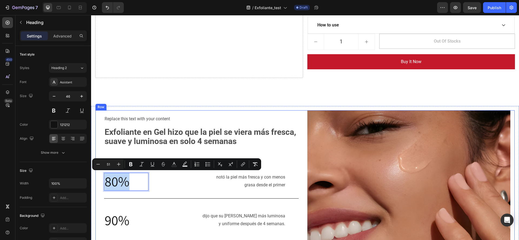
drag, startPoint x: 140, startPoint y: 179, endPoint x: 99, endPoint y: 179, distance: 41.3
click at [99, 179] on div "Replace this text with your content Text Block Exfoliante en Gel hizo que la pi…" at bounding box center [304, 179] width 419 height 136
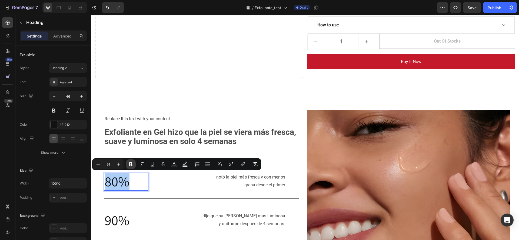
click at [134, 164] on button "Bold" at bounding box center [131, 165] width 10 height 10
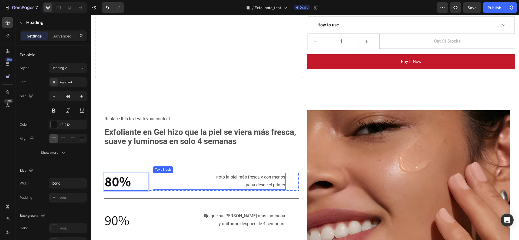
click at [162, 187] on p "grasa desde el primer" at bounding box center [219, 186] width 132 height 8
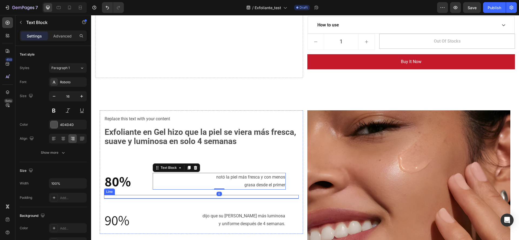
scroll to position [203, 0]
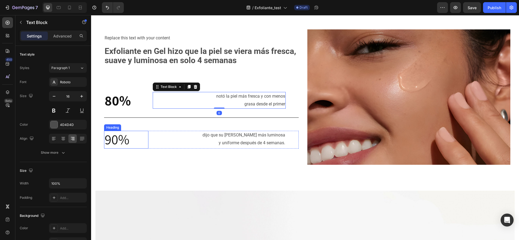
click at [136, 139] on h2 "90%" at bounding box center [126, 140] width 44 height 18
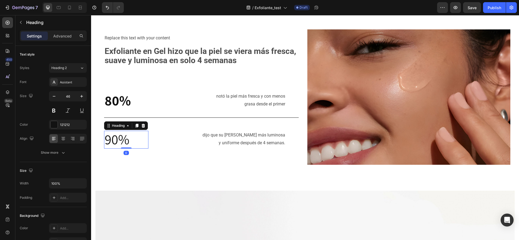
click at [136, 139] on h2 "90%" at bounding box center [126, 140] width 44 height 18
drag, startPoint x: 136, startPoint y: 139, endPoint x: 110, endPoint y: 138, distance: 25.4
click at [110, 138] on p "90%" at bounding box center [126, 140] width 43 height 17
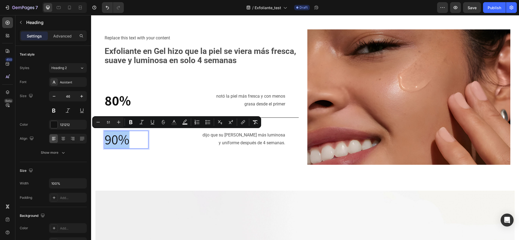
click at [125, 121] on div "Minus 51 Plus Bold Italic Underline Strikethrough Text Color Text Background Co…" at bounding box center [176, 123] width 167 height 10
click at [130, 120] on icon "Editor contextual toolbar" at bounding box center [130, 122] width 5 height 5
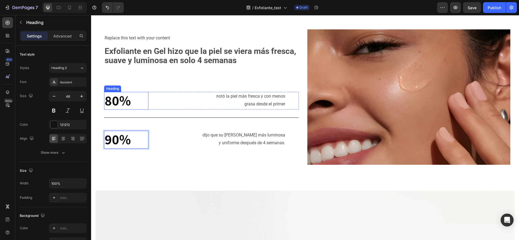
click at [129, 97] on strong "80%" at bounding box center [118, 101] width 26 height 18
click at [139, 100] on p "80%" at bounding box center [126, 101] width 43 height 17
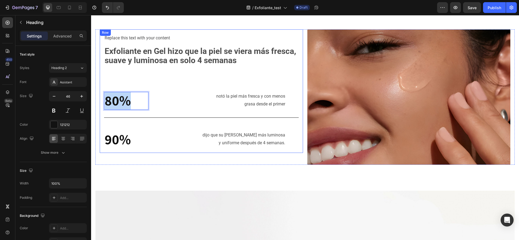
drag, startPoint x: 139, startPoint y: 100, endPoint x: 106, endPoint y: 91, distance: 33.2
click at [106, 91] on div "Replace this text with your content Text Block Exfoliante en Gel hizo que la pi…" at bounding box center [201, 91] width 195 height 115
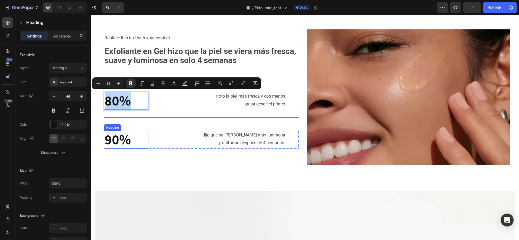
click at [145, 145] on p "⁠⁠⁠⁠⁠⁠⁠ 90%" at bounding box center [126, 140] width 43 height 17
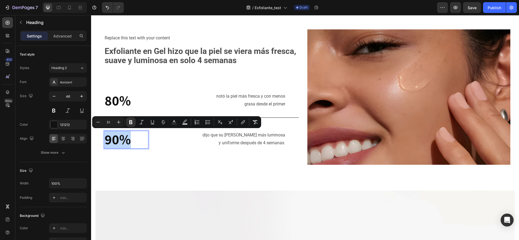
drag, startPoint x: 142, startPoint y: 142, endPoint x: 106, endPoint y: 131, distance: 37.0
click at [106, 132] on p "90%" at bounding box center [126, 140] width 43 height 17
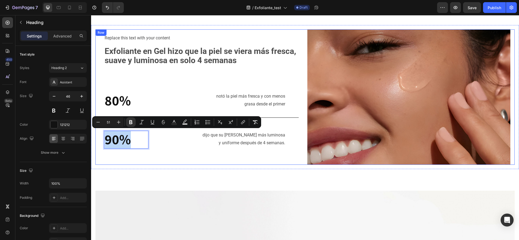
click at [185, 161] on div "Replace this text with your content Text Block Exfoliante en Gel hizo que la pi…" at bounding box center [201, 97] width 203 height 136
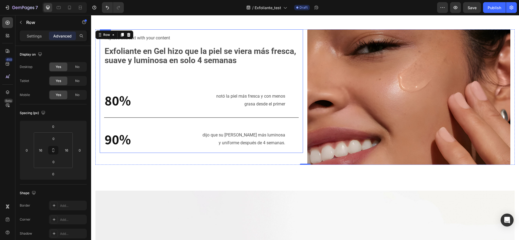
click at [139, 98] on p "⁠⁠⁠⁠⁠⁠⁠ 80%" at bounding box center [126, 101] width 43 height 17
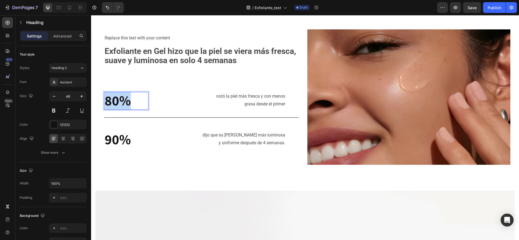
drag, startPoint x: 139, startPoint y: 98, endPoint x: 103, endPoint y: 98, distance: 35.7
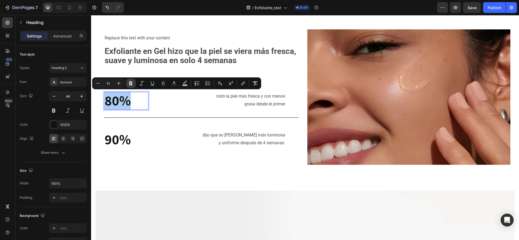
click at [131, 82] on icon "Editor contextual toolbar" at bounding box center [130, 84] width 3 height 4
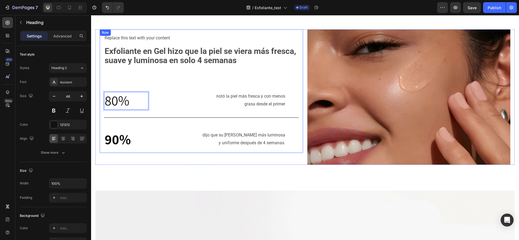
click at [148, 137] on div "⁠⁠⁠⁠⁠⁠⁠ 90% Heading dijo que su piel lucía más luminosa y uniforme después de 4…" at bounding box center [201, 140] width 195 height 18
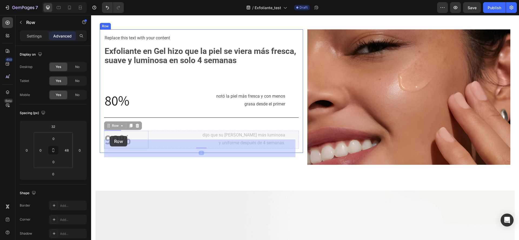
drag, startPoint x: 148, startPoint y: 137, endPoint x: 110, endPoint y: 136, distance: 37.8
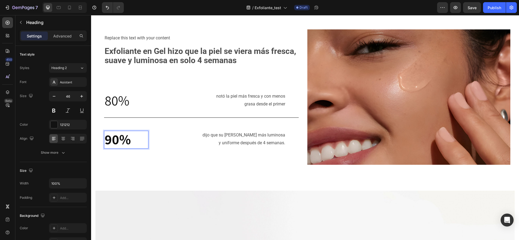
click at [129, 139] on strong "90%" at bounding box center [118, 140] width 26 height 18
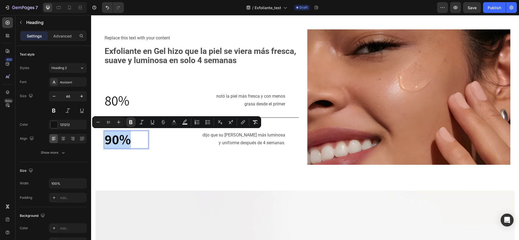
drag, startPoint x: 129, startPoint y: 139, endPoint x: 114, endPoint y: 137, distance: 15.2
click at [114, 137] on strong "90%" at bounding box center [118, 140] width 26 height 18
click at [132, 122] on icon "Editor contextual toolbar" at bounding box center [130, 123] width 3 height 4
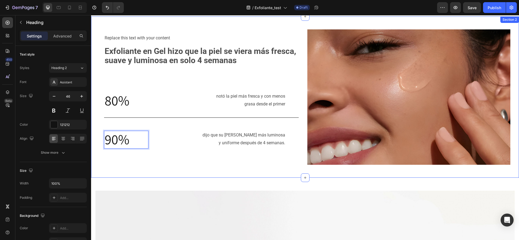
click at [149, 172] on div "Replace this text with your content Text Block Exfoliante en Gel hizo que la pi…" at bounding box center [305, 97] width 428 height 162
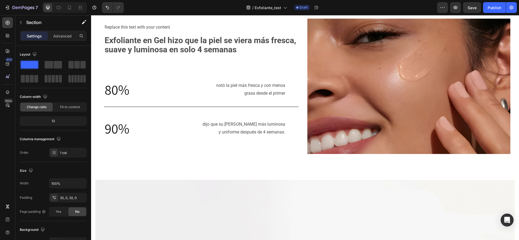
scroll to position [162, 0]
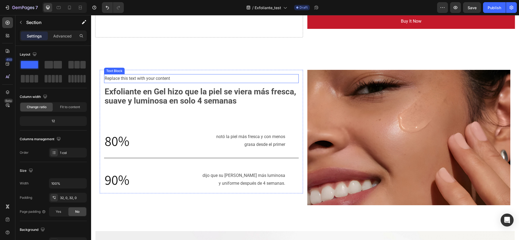
click at [168, 76] on div "Replace this text with your content" at bounding box center [201, 78] width 195 height 9
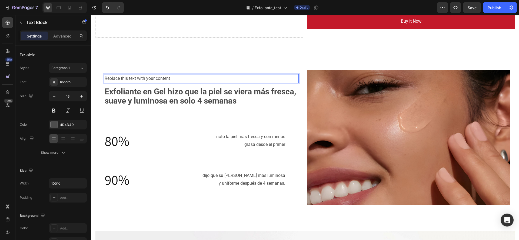
click at [168, 76] on div "Replace this text with your content" at bounding box center [201, 78] width 195 height 9
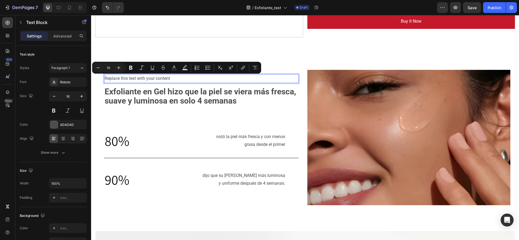
click at [174, 79] on p "Replace this text with your content" at bounding box center [201, 79] width 193 height 8
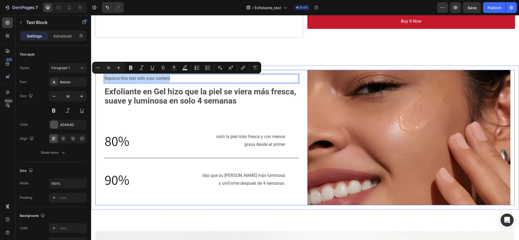
drag, startPoint x: 173, startPoint y: 79, endPoint x: 99, endPoint y: 80, distance: 74.8
click at [99, 80] on div "Replace this text with your content Text Block 16 Exfoliante en Gel hizo que la…" at bounding box center [304, 138] width 419 height 136
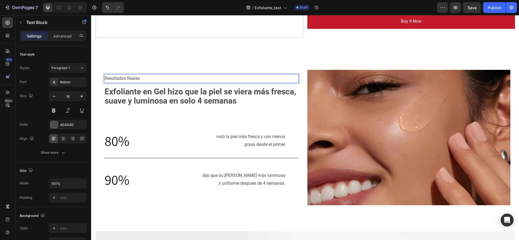
click at [66, 40] on div "Advanced" at bounding box center [62, 36] width 27 height 9
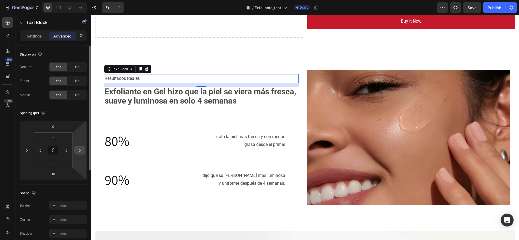
click at [83, 150] on input "0" at bounding box center [80, 150] width 8 height 8
type input "-300"
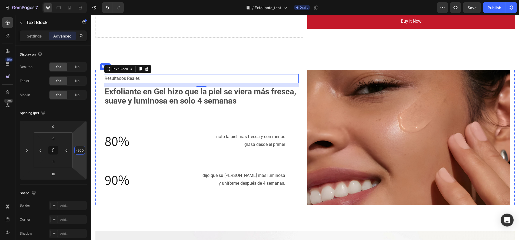
click at [152, 114] on div "Resultados Reales Text Block 16 Exfoliante en Gel hizo que la piel se viera más…" at bounding box center [201, 131] width 195 height 115
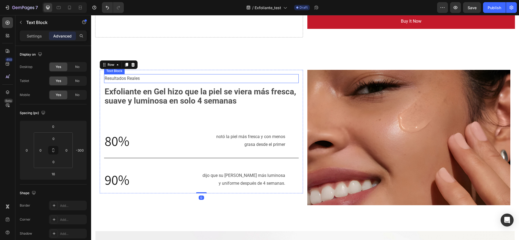
click at [167, 75] on p "Resultados Reales" at bounding box center [201, 79] width 193 height 8
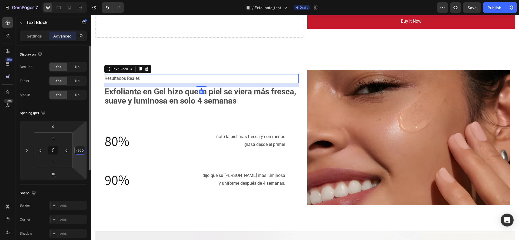
click at [82, 150] on input "-300" at bounding box center [80, 150] width 8 height 8
click at [82, 150] on input "number" at bounding box center [80, 150] width 8 height 8
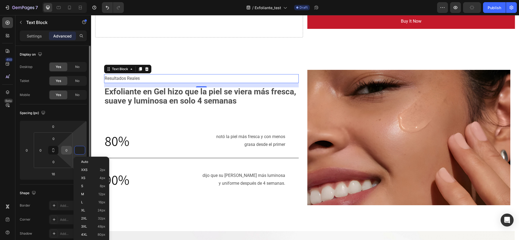
type input "0"
click at [66, 148] on input "0" at bounding box center [66, 150] width 8 height 8
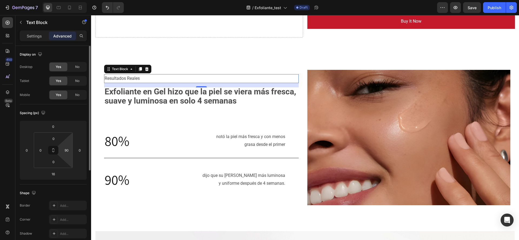
click at [75, 116] on div "Spacing (px)" at bounding box center [53, 113] width 67 height 9
click at [71, 152] on div "90" at bounding box center [66, 150] width 11 height 9
click at [64, 151] on input "90" at bounding box center [66, 150] width 8 height 8
click at [0, 0] on div "Spacing (px) 0 0 16 0 0 0 0 -90" at bounding box center [0, 0] width 0 height 0
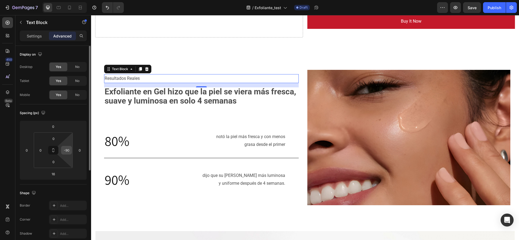
click at [67, 151] on input "-90" at bounding box center [66, 150] width 8 height 8
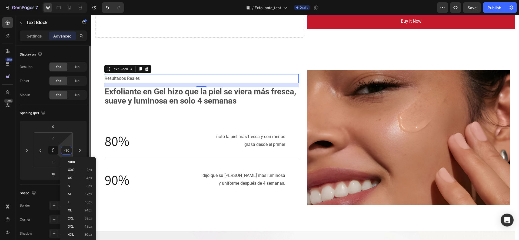
type input "="
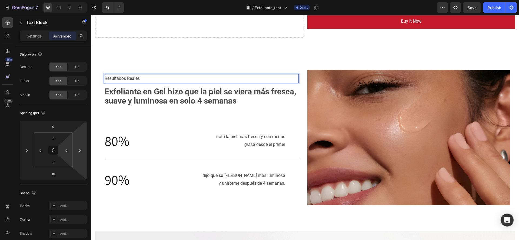
click at [268, 81] on p "Resultados Reales" at bounding box center [201, 79] width 193 height 8
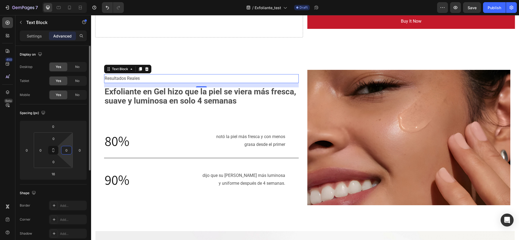
click at [66, 154] on input "0" at bounding box center [66, 150] width 8 height 8
type input "80"
click at [79, 146] on input "0" at bounding box center [80, 150] width 8 height 8
click at [0, 0] on div "Spacing (px) 0 0 16 0 0 0 0 80" at bounding box center [0, 0] width 0 height 0
click at [64, 151] on input "80" at bounding box center [66, 150] width 8 height 8
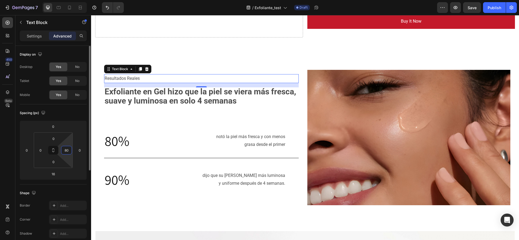
click at [64, 151] on input "80" at bounding box center [66, 150] width 8 height 8
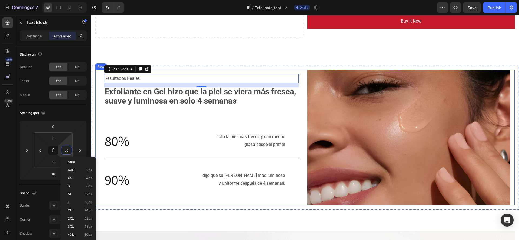
click at [98, 143] on div "Resultados Reales Text Block 16 Exfoliante en Gel hizo que la piel se viera más…" at bounding box center [304, 138] width 419 height 136
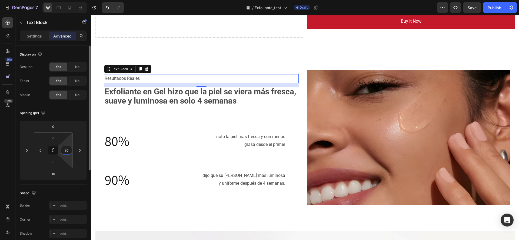
click at [64, 151] on input "80" at bounding box center [66, 150] width 8 height 8
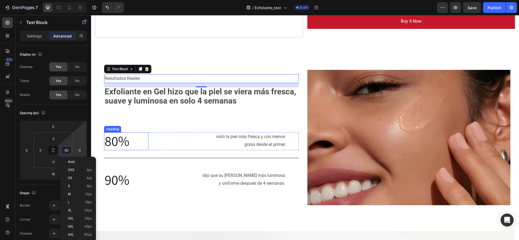
type input "-80"
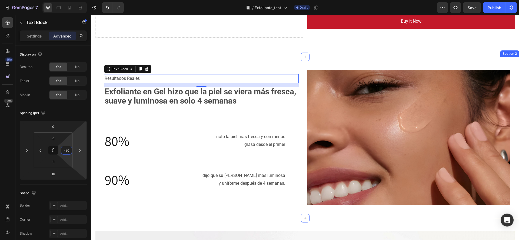
click at [175, 59] on div "Resultados Reales Text Block 16 Exfoliante en Gel hizo que la piel se viera más…" at bounding box center [305, 138] width 428 height 162
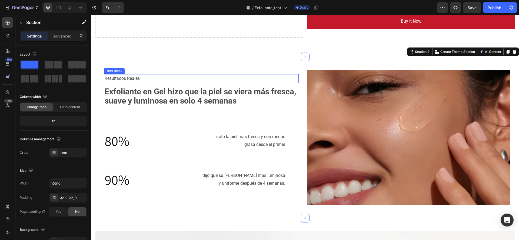
click at [223, 76] on p "Resultados Reales" at bounding box center [191, 79] width 172 height 8
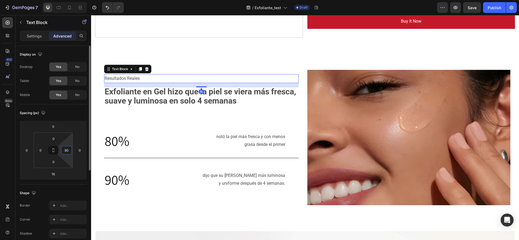
click at [70, 151] on input "80" at bounding box center [66, 150] width 8 height 8
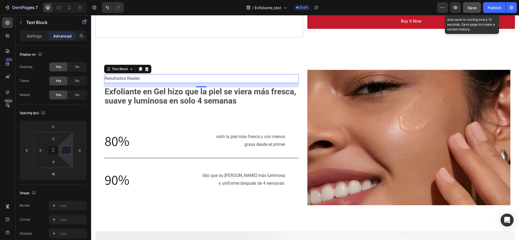
type input "0"
click at [467, 7] on button "Save" at bounding box center [472, 7] width 18 height 11
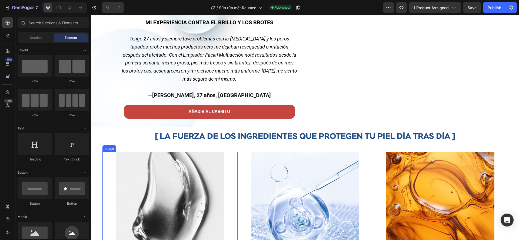
scroll to position [689, 0]
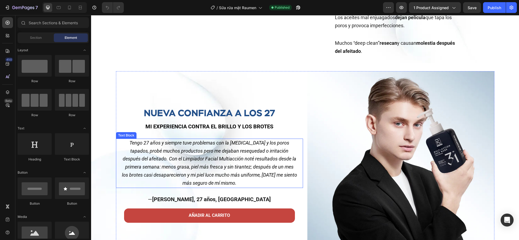
click at [204, 174] on span "Tengo 27 años y siempre tuve problemas con la [MEDICAL_DATA] y los poros tapado…" at bounding box center [209, 159] width 175 height 38
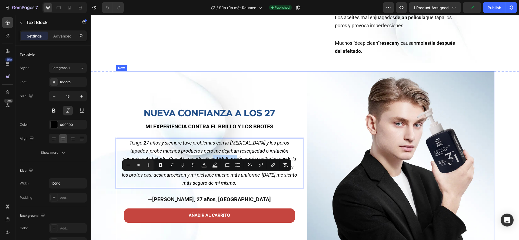
click at [283, 118] on div "NUEVA CONFIANZA A LOS 27 Heading MI EXPERIENCIA CONTRA EL BRILLO Y LOS BROTES T…" at bounding box center [209, 164] width 187 height 187
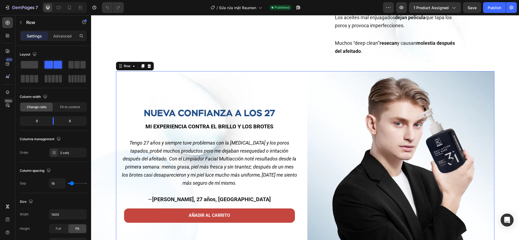
click at [0, 152] on div "450 Beta" at bounding box center [7, 127] width 15 height 225
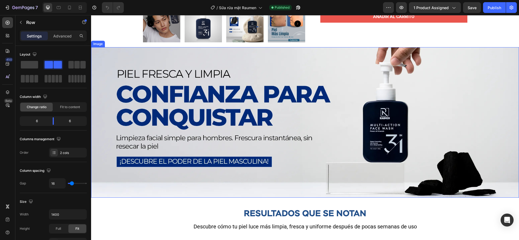
scroll to position [203, 0]
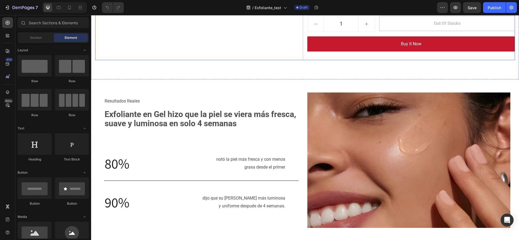
scroll to position [139, 0]
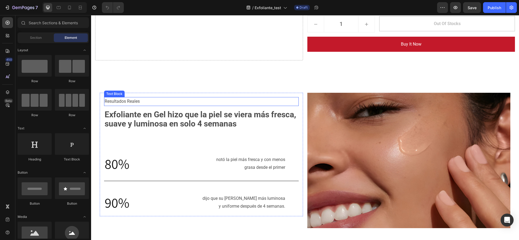
click at [146, 99] on p "Resultados Reales" at bounding box center [201, 102] width 193 height 8
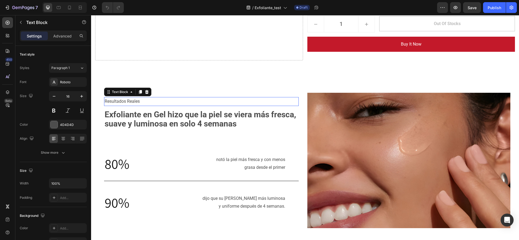
click at [146, 99] on p "Resultados Reales" at bounding box center [201, 102] width 193 height 8
drag, startPoint x: 295, startPoint y: 103, endPoint x: 259, endPoint y: 102, distance: 36.5
click at [259, 102] on div "Resultados Reales" at bounding box center [201, 101] width 195 height 9
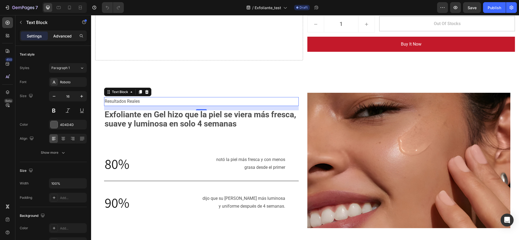
click at [71, 38] on p "Advanced" at bounding box center [62, 36] width 18 height 6
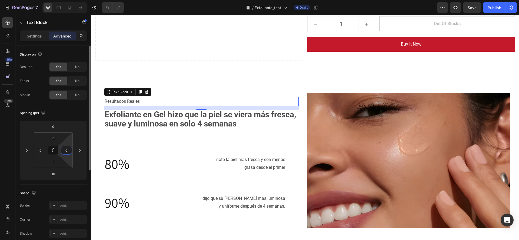
click at [63, 152] on input "0" at bounding box center [66, 150] width 8 height 8
type input "="
type input "30"
click at [79, 185] on div "Shape Border Add... Corner Add... Shadow Add..." at bounding box center [53, 214] width 67 height 59
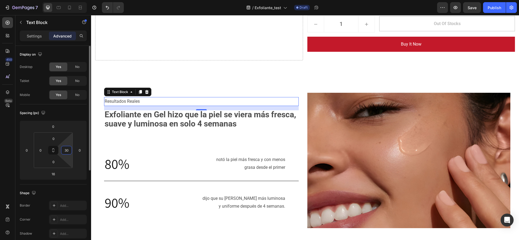
click at [72, 0] on html "7 Version history / Exfoliante_test Draft Preview Save Publish 450 Beta Section…" at bounding box center [259, 0] width 519 height 0
type input "0"
click at [82, 148] on input "0" at bounding box center [80, 150] width 8 height 8
type input "-30"
click at [66, 115] on div "Spacing (px)" at bounding box center [53, 113] width 67 height 9
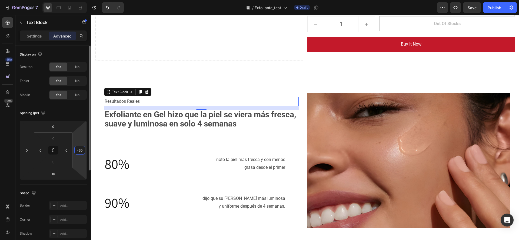
click at [82, 0] on html "7 Version history / Exfoliante_test Draft Preview Save Publish 450 Beta Section…" at bounding box center [259, 0] width 519 height 0
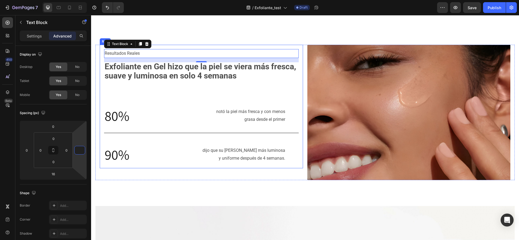
scroll to position [205, 0]
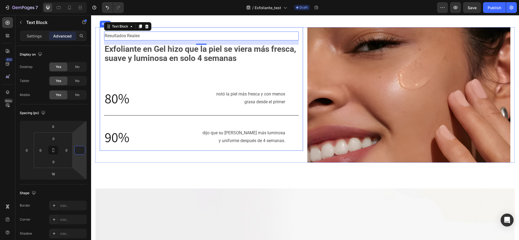
click at [257, 144] on p "y uniforme después de 4 semanas." at bounding box center [219, 141] width 132 height 8
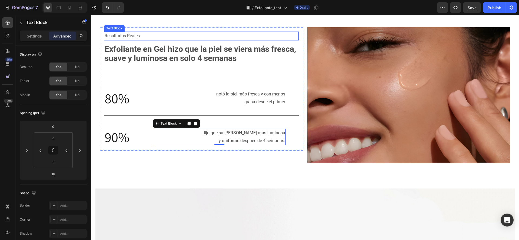
click at [147, 36] on p "Resultados Reales" at bounding box center [201, 36] width 193 height 8
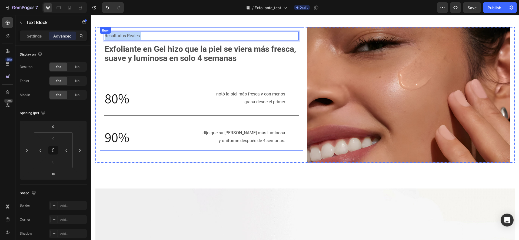
drag, startPoint x: 147, startPoint y: 36, endPoint x: 103, endPoint y: 34, distance: 44.1
click at [103, 34] on div "Resultados Reales Text Block 16 Exfoliante en Gel hizo que la piel se viera más…" at bounding box center [201, 89] width 203 height 124
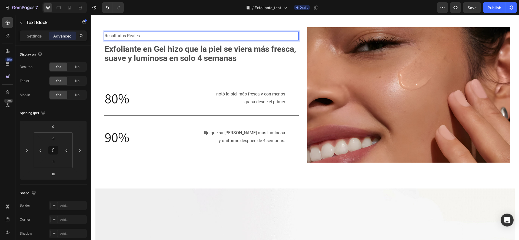
click at [145, 34] on p "Resultados Reales" at bounding box center [201, 36] width 193 height 8
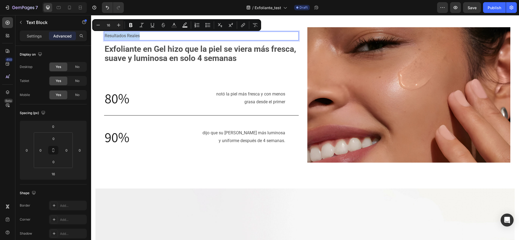
drag, startPoint x: 145, startPoint y: 34, endPoint x: 81, endPoint y: 33, distance: 64.0
click at [81, 33] on div at bounding box center [81, 36] width 9 height 9
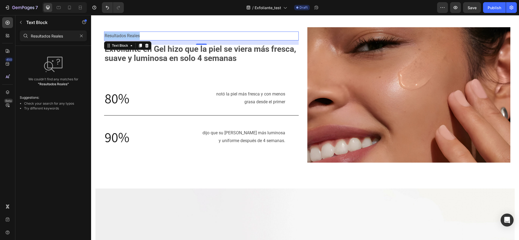
type input "Resultados Reales"
click at [152, 34] on p "Resultados Reales" at bounding box center [201, 36] width 193 height 8
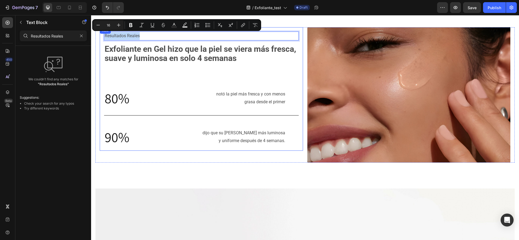
drag, startPoint x: 150, startPoint y: 32, endPoint x: 101, endPoint y: 34, distance: 48.9
click at [101, 34] on div "Resultados Reales Text Block 16 Exfoliante en Gel hizo que la piel se viera más…" at bounding box center [201, 89] width 203 height 124
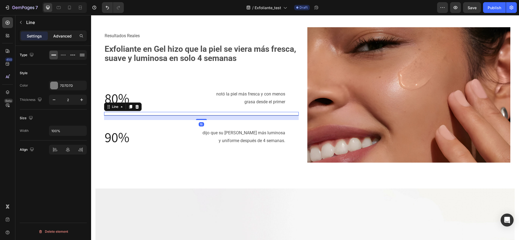
click at [69, 39] on div "Advanced" at bounding box center [62, 36] width 27 height 9
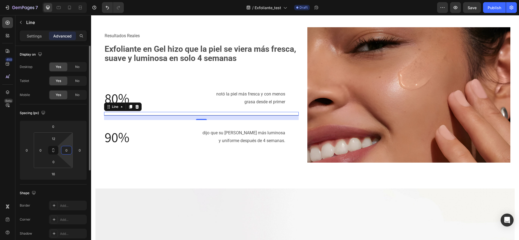
click at [65, 147] on input "0" at bounding box center [66, 150] width 8 height 8
click at [79, 149] on input "0" at bounding box center [80, 150] width 8 height 8
type input "-30"
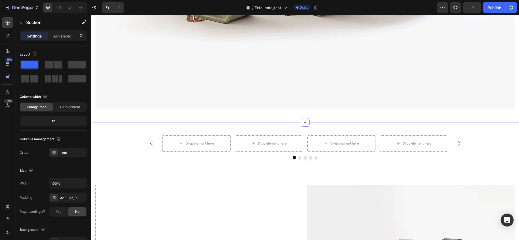
scroll to position [597, 0]
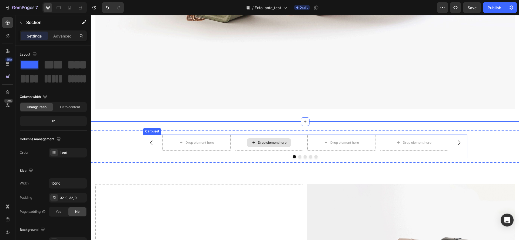
click at [242, 135] on div "Drop element here" at bounding box center [269, 143] width 68 height 16
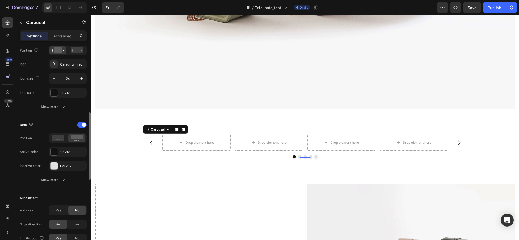
scroll to position [207, 0]
click at [65, 39] on div "Advanced" at bounding box center [62, 36] width 27 height 9
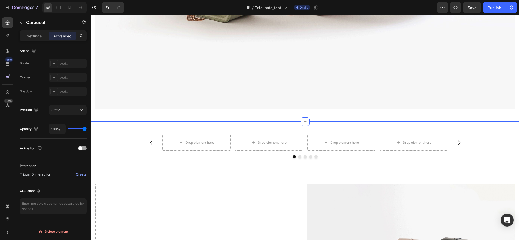
scroll to position [0, 0]
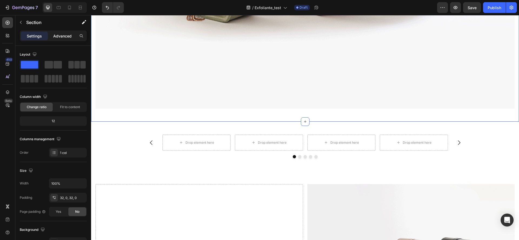
click at [55, 37] on p "Advanced" at bounding box center [62, 36] width 18 height 6
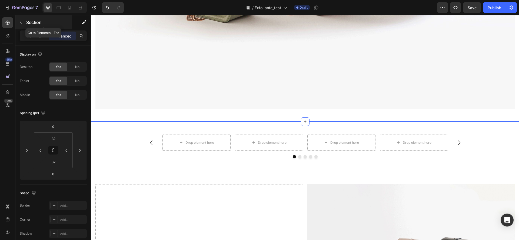
click at [18, 19] on button "button" at bounding box center [20, 22] width 9 height 9
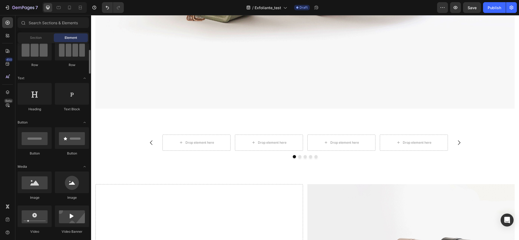
scroll to position [51, 0]
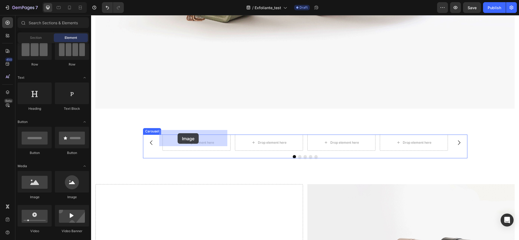
drag, startPoint x: 126, startPoint y: 197, endPoint x: 178, endPoint y: 133, distance: 81.8
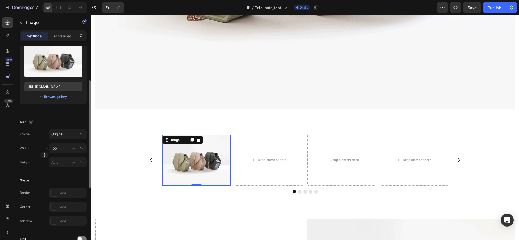
scroll to position [64, 0]
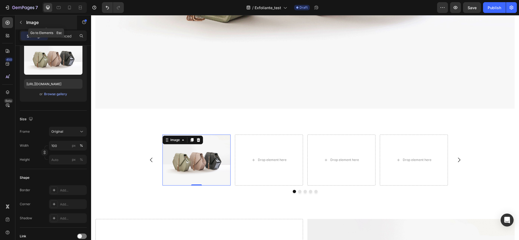
click at [22, 20] on icon "button" at bounding box center [21, 22] width 4 height 4
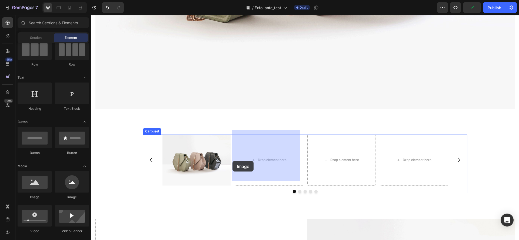
drag, startPoint x: 123, startPoint y: 200, endPoint x: 232, endPoint y: 161, distance: 116.2
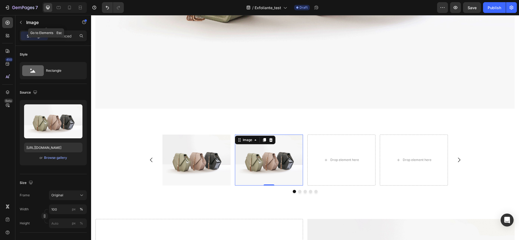
click at [24, 19] on div "Image" at bounding box center [46, 22] width 62 height 14
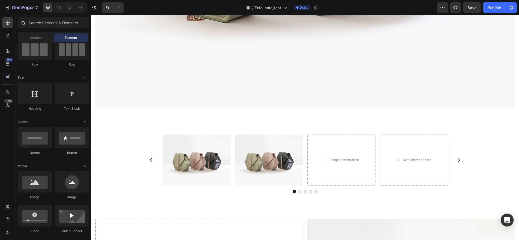
click at [24, 19] on div at bounding box center [23, 22] width 11 height 11
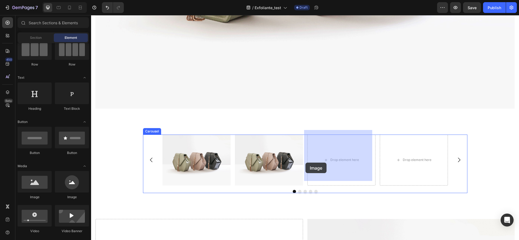
drag, startPoint x: 125, startPoint y: 192, endPoint x: 305, endPoint y: 163, distance: 182.8
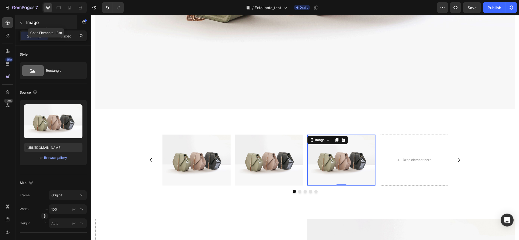
click at [20, 23] on icon "button" at bounding box center [21, 22] width 4 height 4
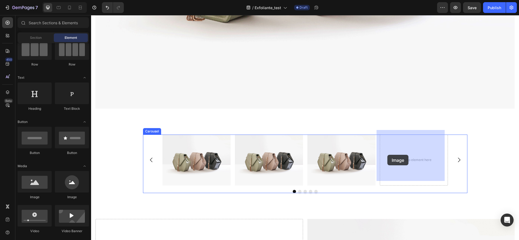
drag, startPoint x: 131, startPoint y: 203, endPoint x: 387, endPoint y: 155, distance: 261.4
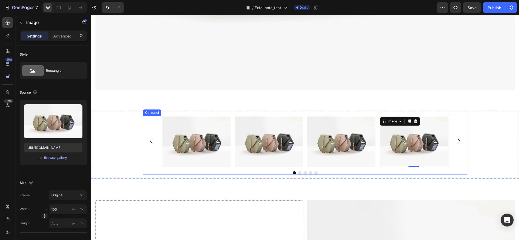
scroll to position [625, 0]
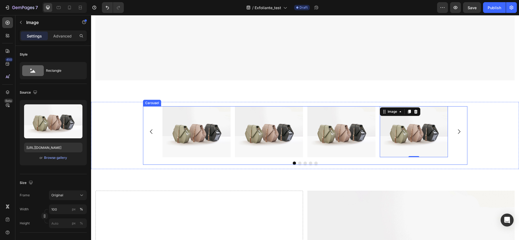
click at [302, 154] on div "Image Image Image Image 0 Drop element here [GEOGRAPHIC_DATA]" at bounding box center [305, 135] width 324 height 59
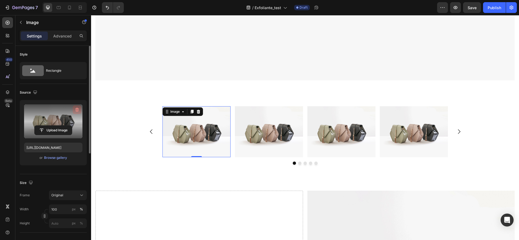
click at [77, 109] on icon "button" at bounding box center [77, 110] width 4 height 4
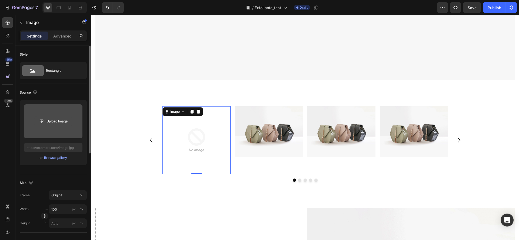
click at [59, 123] on input "file" at bounding box center [53, 121] width 37 height 9
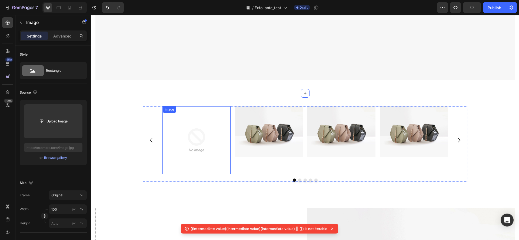
click at [183, 128] on img at bounding box center [196, 140] width 68 height 68
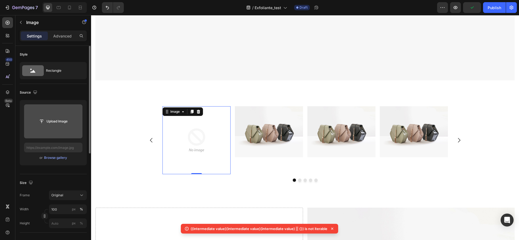
click at [46, 120] on input "file" at bounding box center [53, 121] width 37 height 9
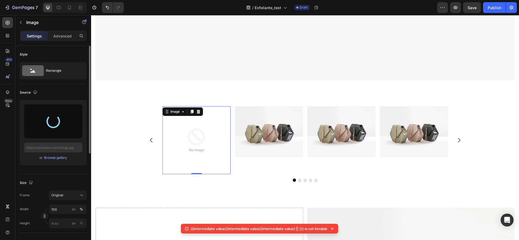
type input "[URL][DOMAIN_NAME]"
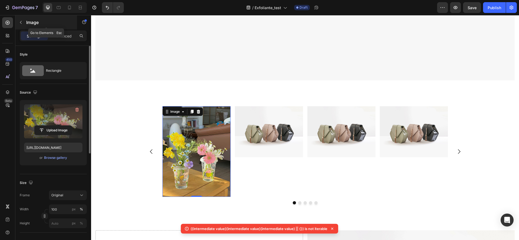
click at [23, 24] on button "button" at bounding box center [20, 22] width 9 height 9
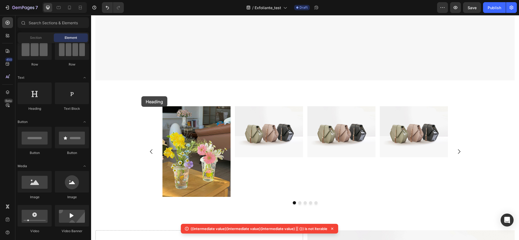
drag, startPoint x: 129, startPoint y: 122, endPoint x: 169, endPoint y: 100, distance: 45.7
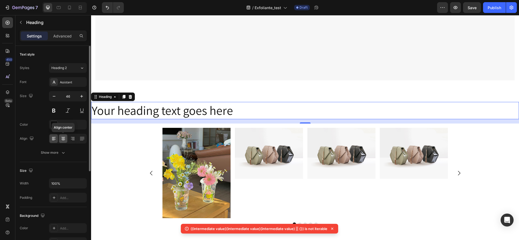
click at [62, 142] on div at bounding box center [63, 139] width 8 height 9
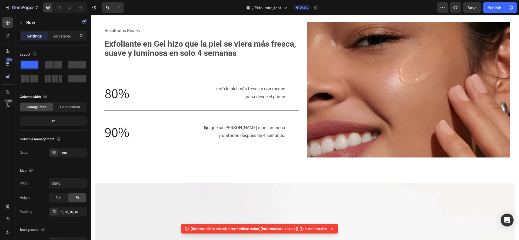
scroll to position [199, 0]
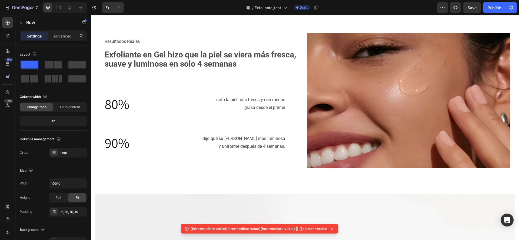
click at [374, 140] on img at bounding box center [408, 101] width 203 height 136
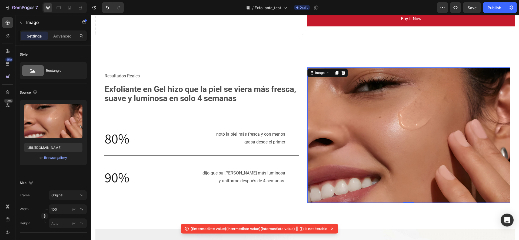
scroll to position [165, 0]
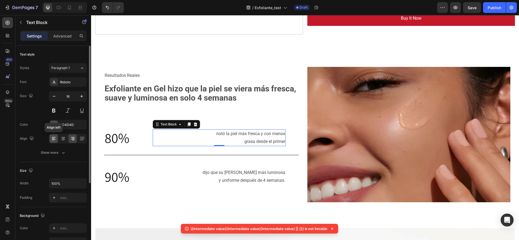
click at [57, 138] on div at bounding box center [53, 139] width 8 height 9
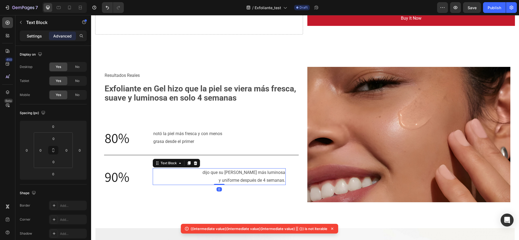
click at [35, 38] on p "Settings" at bounding box center [34, 36] width 15 height 6
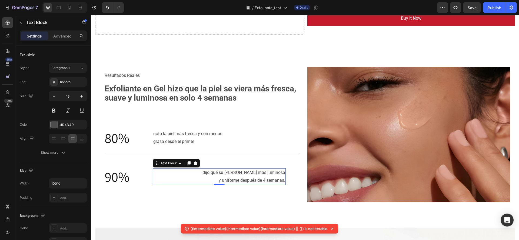
click at [38, 42] on div "Settings Advanced" at bounding box center [53, 38] width 76 height 15
click at [37, 40] on div "Settings Advanced" at bounding box center [53, 36] width 67 height 11
click at [56, 138] on icon at bounding box center [53, 138] width 5 height 5
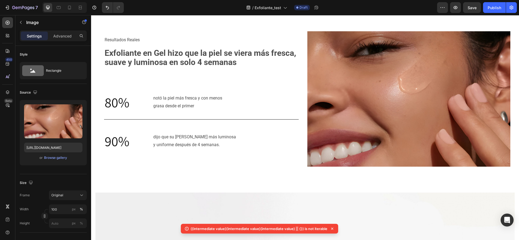
scroll to position [200, 0]
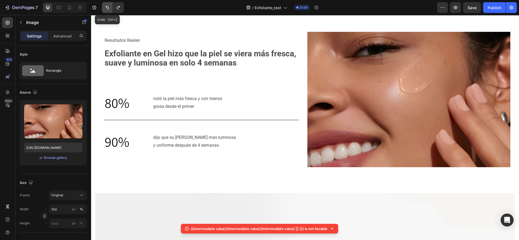
click at [103, 7] on button "Undo/Redo" at bounding box center [107, 7] width 11 height 11
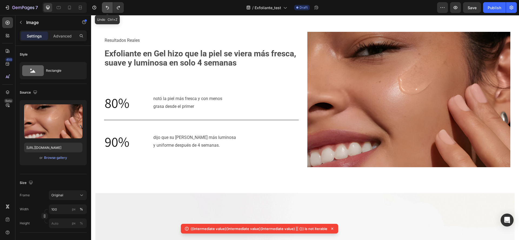
click at [103, 7] on button "Undo/Redo" at bounding box center [107, 7] width 11 height 11
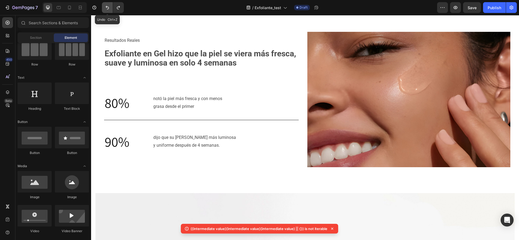
click at [103, 7] on button "Undo/Redo" at bounding box center [107, 7] width 11 height 11
click at [125, 3] on div "7 Version history" at bounding box center [64, 7] width 128 height 11
click at [95, 7] on icon "button" at bounding box center [94, 7] width 5 height 5
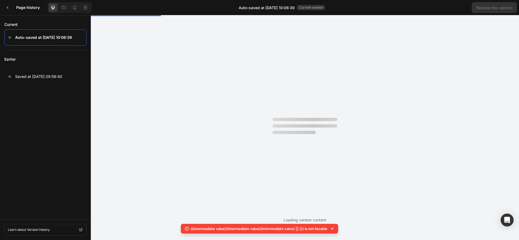
scroll to position [0, 0]
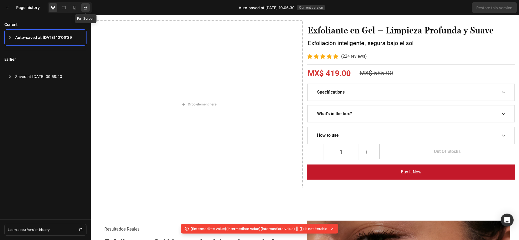
click at [82, 6] on div at bounding box center [85, 7] width 9 height 9
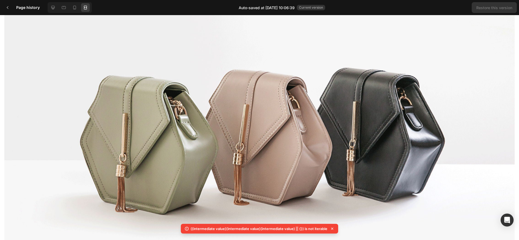
scroll to position [486, 0]
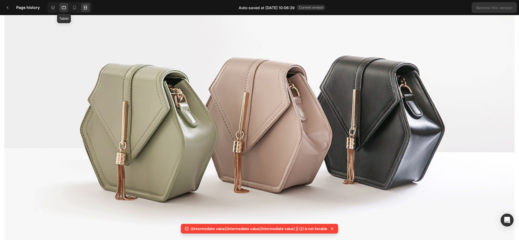
click at [67, 4] on div at bounding box center [63, 7] width 9 height 9
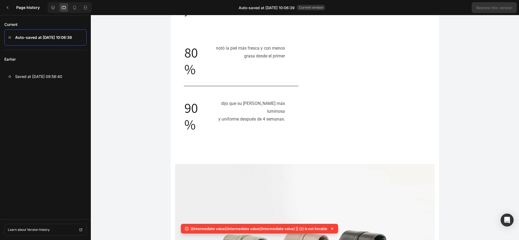
scroll to position [288, 0]
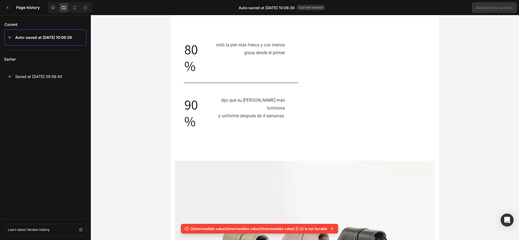
click at [243, 102] on div "Resultados Reales Text Block Exfoliante en Gel hizo que la piel se viera más fr…" at bounding box center [241, 52] width 115 height 158
click at [33, 15] on div "Page history" at bounding box center [46, 7] width 92 height 15
click at [56, 8] on div at bounding box center [53, 7] width 9 height 9
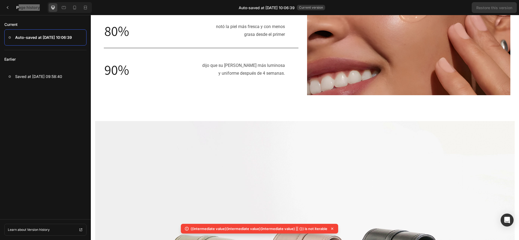
click at [134, 37] on h2 "80%" at bounding box center [126, 31] width 44 height 18
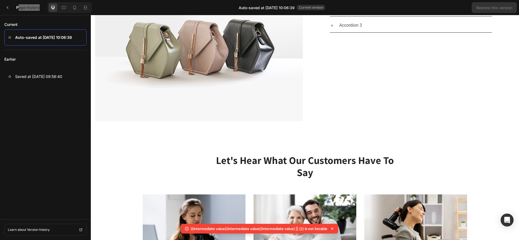
scroll to position [1098, 0]
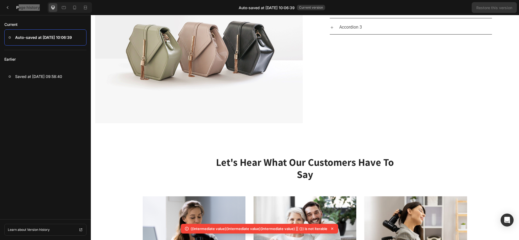
click at [251, 162] on p "Let's Hear What Our Customers Have To Say" at bounding box center [305, 168] width 188 height 25
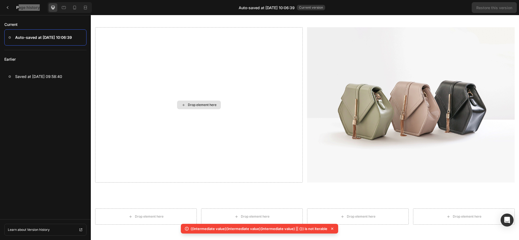
scroll to position [798, 0]
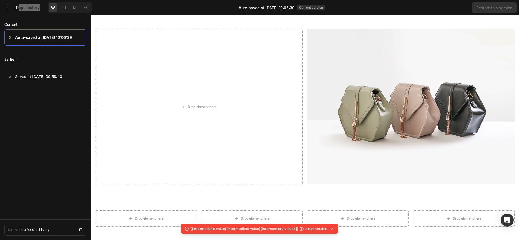
click at [9, 11] on div at bounding box center [7, 7] width 11 height 11
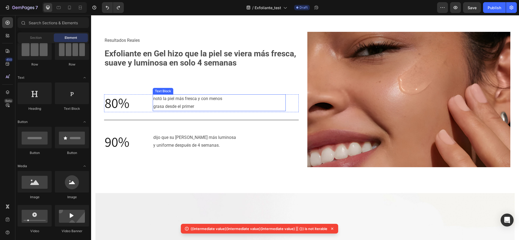
click at [202, 110] on p "grasa desde el primer" at bounding box center [219, 107] width 132 height 8
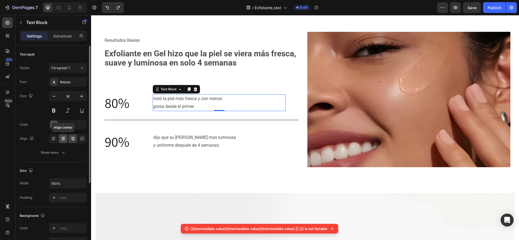
click at [63, 138] on icon at bounding box center [63, 138] width 5 height 5
click at [76, 136] on div at bounding box center [72, 139] width 8 height 9
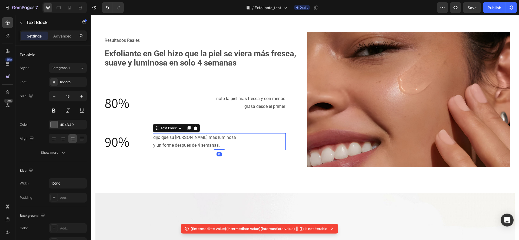
click at [153, 144] on p "y uniforme después de 4 semanas." at bounding box center [219, 146] width 132 height 8
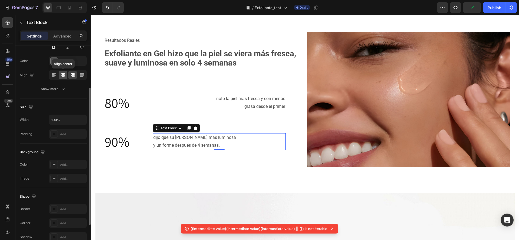
click at [66, 73] on icon at bounding box center [63, 74] width 5 height 5
click at [72, 74] on icon at bounding box center [73, 73] width 4 height 1
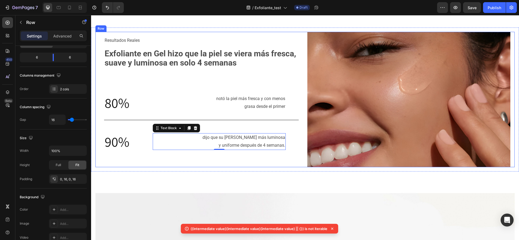
click at [190, 157] on div "Resultados Reales Text Block Exfoliante en Gel hizo que la piel se viera más fr…" at bounding box center [201, 100] width 203 height 136
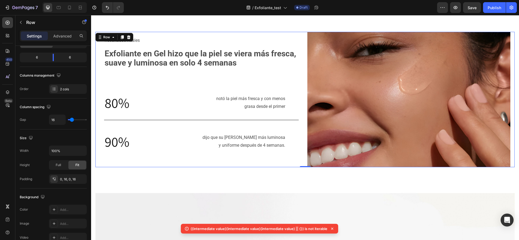
scroll to position [0, 0]
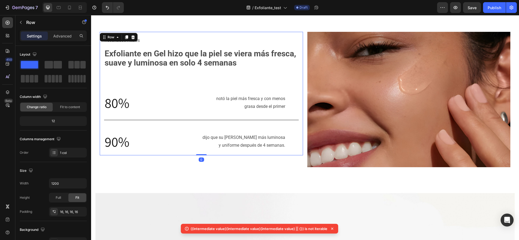
click at [294, 73] on div "Resultados Reales Text Block Exfoliante en Gel hizo que la piel se viera más fr…" at bounding box center [201, 93] width 195 height 115
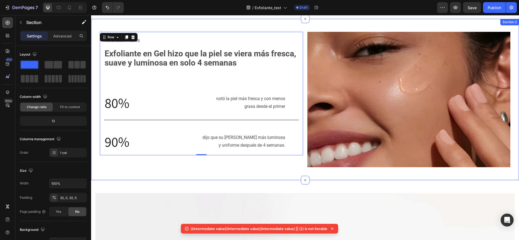
click at [310, 175] on div "Resultados Reales Text Block Exfoliante en Gel hizo que la piel se viera más fr…" at bounding box center [305, 100] width 428 height 162
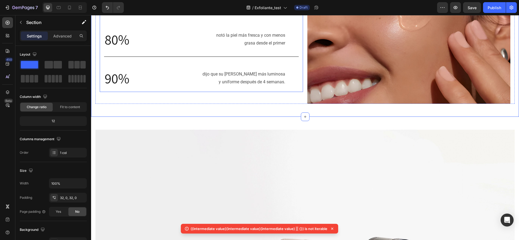
scroll to position [281, 0]
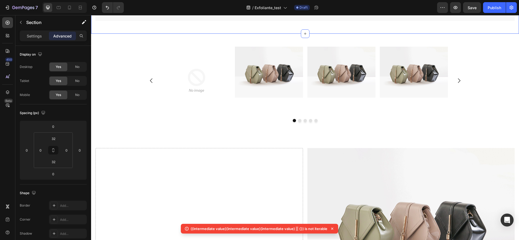
scroll to position [687, 0]
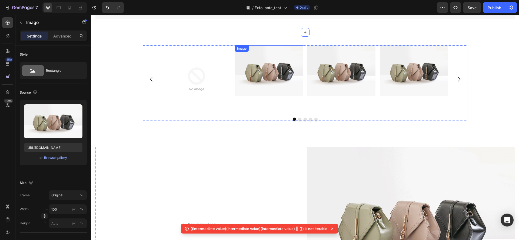
click at [274, 71] on img at bounding box center [269, 70] width 68 height 51
click at [269, 49] on icon at bounding box center [271, 51] width 4 height 4
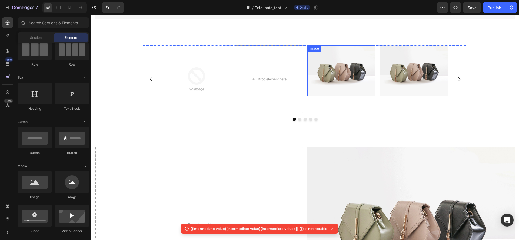
click at [309, 67] on img at bounding box center [341, 70] width 68 height 51
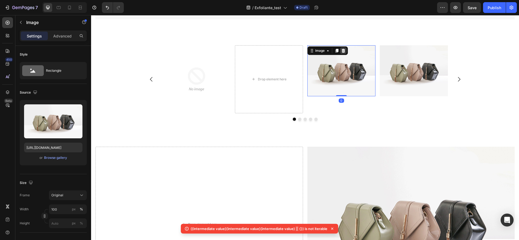
click at [342, 48] on div at bounding box center [343, 51] width 6 height 6
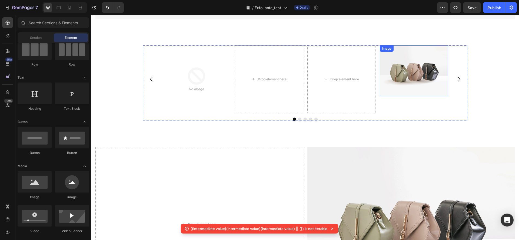
click at [412, 60] on img at bounding box center [414, 70] width 68 height 51
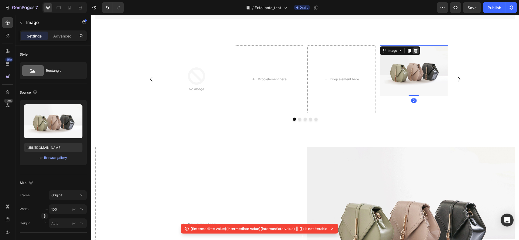
click at [413, 49] on icon at bounding box center [415, 51] width 4 height 4
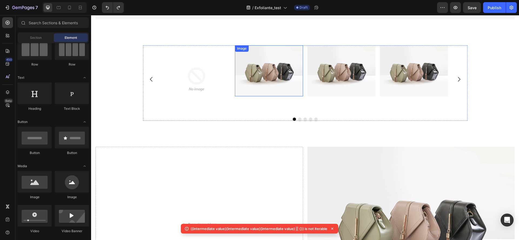
click at [249, 63] on img at bounding box center [269, 70] width 68 height 51
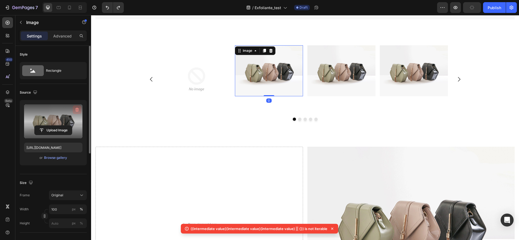
drag, startPoint x: 74, startPoint y: 108, endPoint x: 13, endPoint y: 89, distance: 64.0
click at [74, 108] on button "button" at bounding box center [77, 110] width 9 height 9
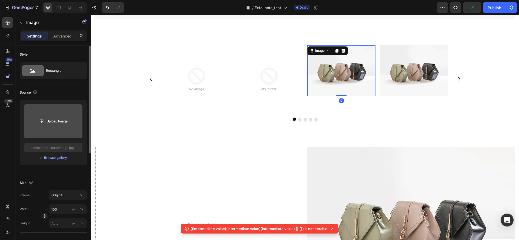
click at [334, 84] on img at bounding box center [341, 70] width 68 height 51
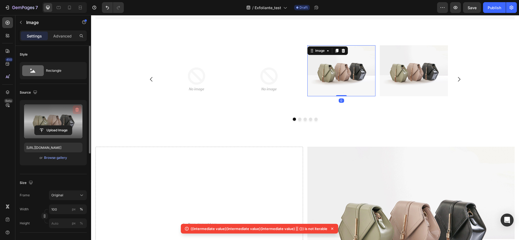
click at [75, 108] on icon "button" at bounding box center [76, 109] width 5 height 5
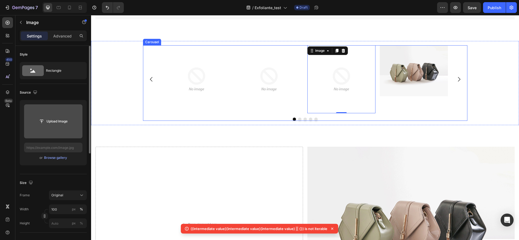
click at [398, 77] on img at bounding box center [414, 70] width 68 height 51
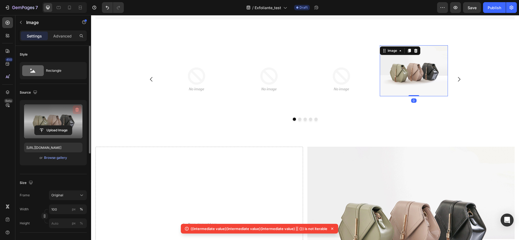
click at [75, 111] on icon "button" at bounding box center [76, 109] width 5 height 5
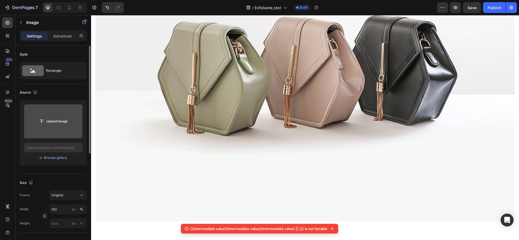
scroll to position [605, 0]
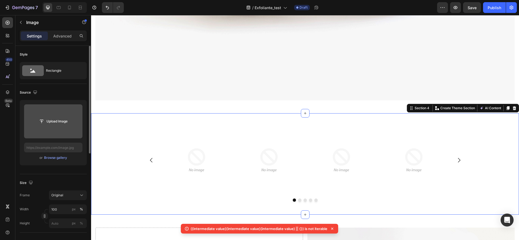
click at [347, 113] on div "Image Image Image Image Drop element here Carousel Row Section 4 Create Theme S…" at bounding box center [305, 164] width 428 height 102
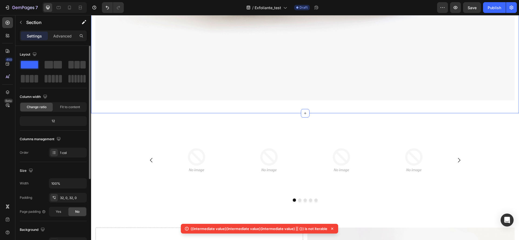
click at [367, 115] on div "Image Image Image Image Drop element here Carousel Row Section 4" at bounding box center [305, 164] width 428 height 102
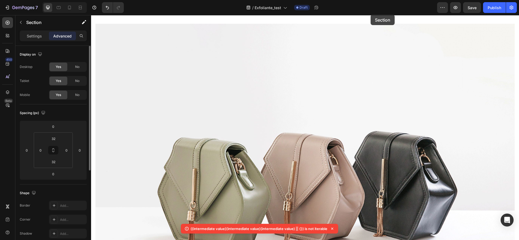
scroll to position [332, 0]
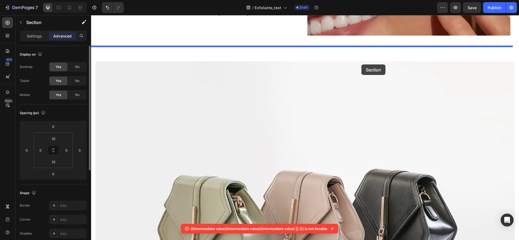
drag, startPoint x: 367, startPoint y: 115, endPoint x: 361, endPoint y: 65, distance: 50.3
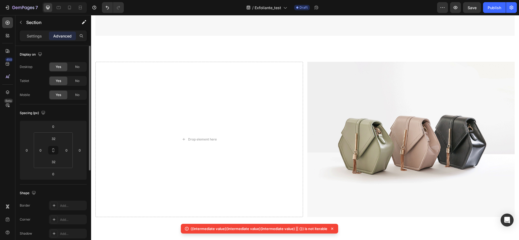
scroll to position [737, 0]
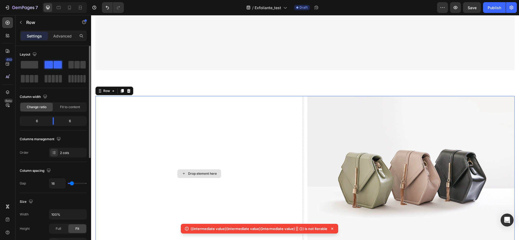
click at [250, 142] on div "Drop element here" at bounding box center [199, 174] width 208 height 156
